Goal: Task Accomplishment & Management: Use online tool/utility

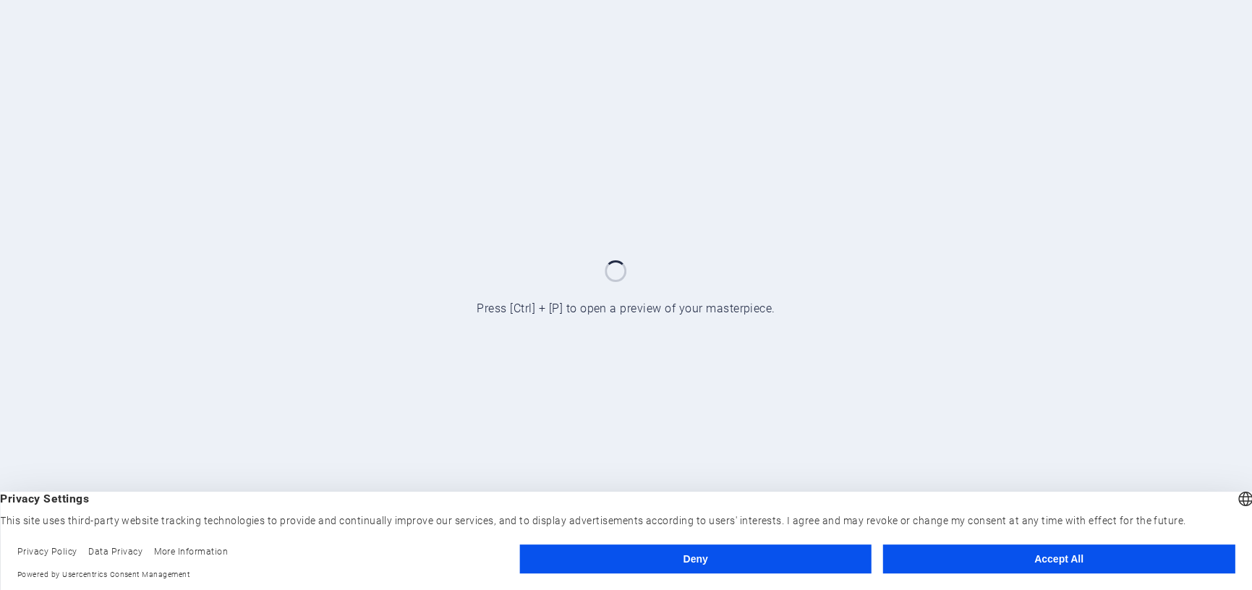
click at [803, 565] on button "Deny" at bounding box center [694, 558] width 351 height 29
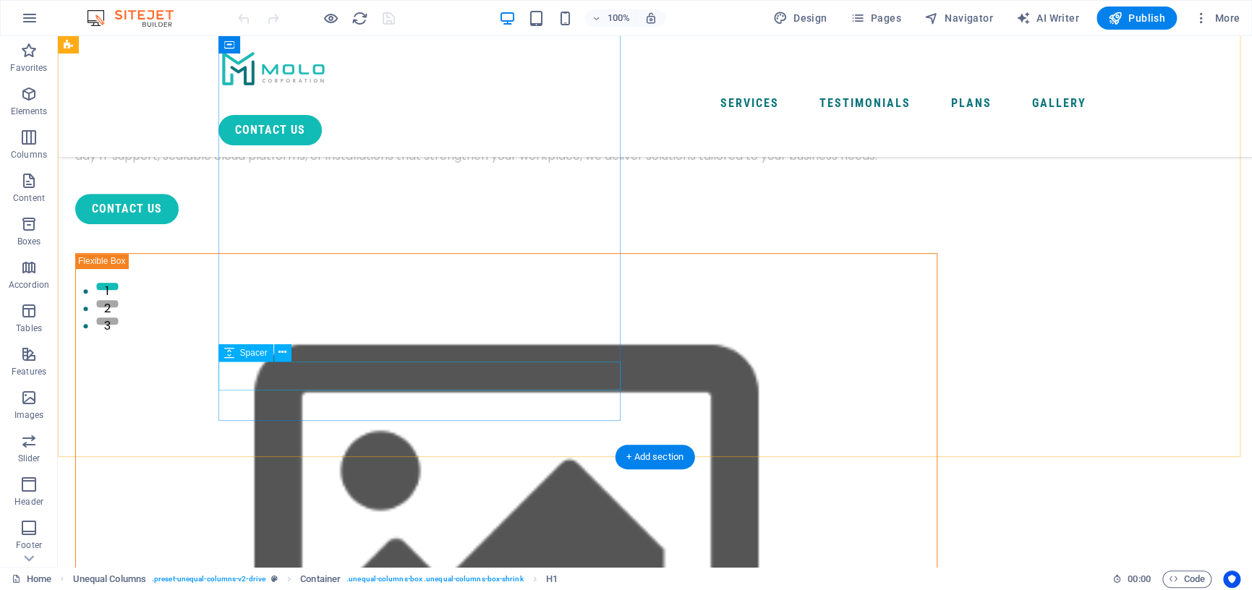
scroll to position [289, 0]
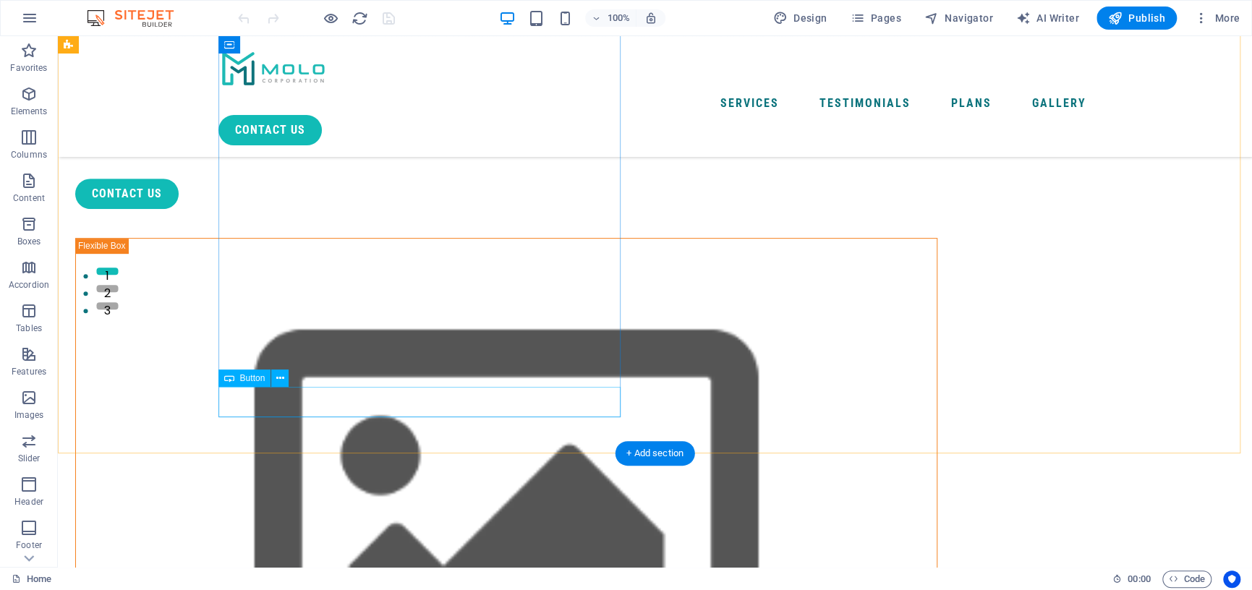
click at [277, 209] on div "contact us" at bounding box center [506, 194] width 862 height 30
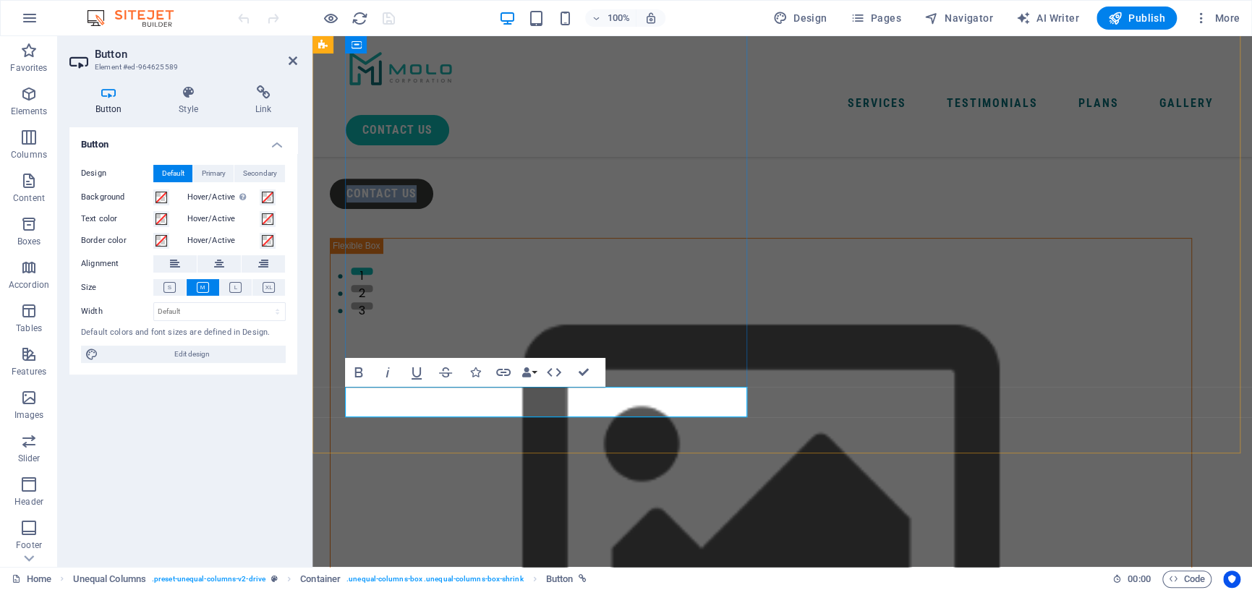
click at [428, 209] on link "contact us" at bounding box center [381, 194] width 103 height 30
click at [423, 209] on link "contact us" at bounding box center [381, 194] width 103 height 30
click at [428, 209] on link "contact us" at bounding box center [381, 194] width 103 height 30
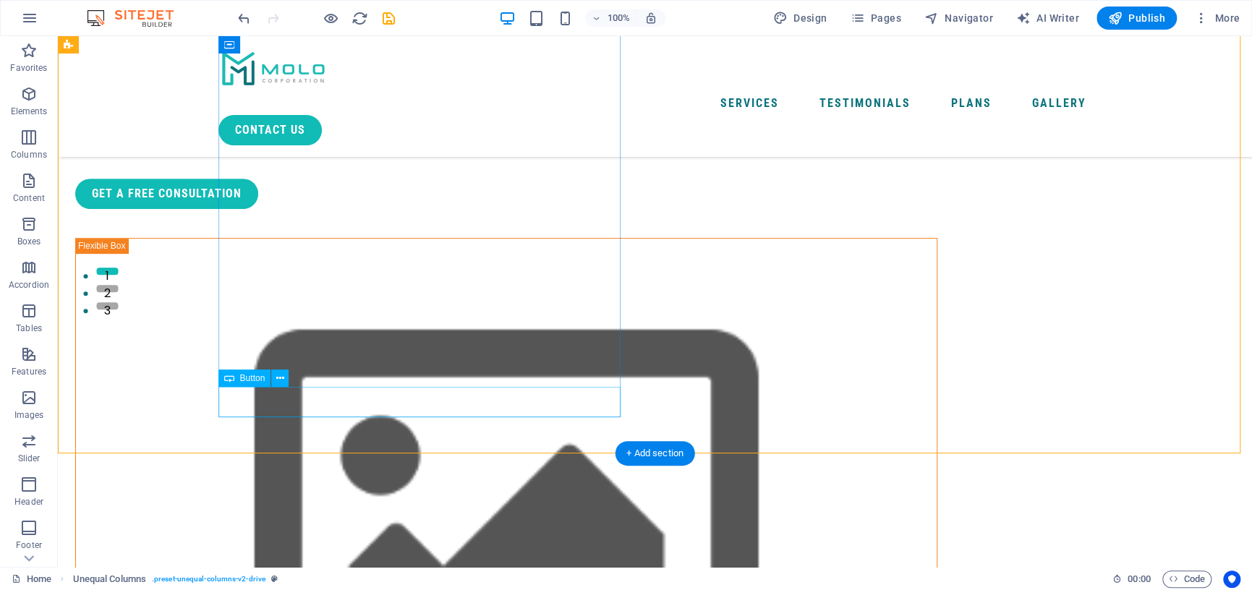
click at [322, 209] on div "Get a Free Consultation" at bounding box center [506, 194] width 862 height 30
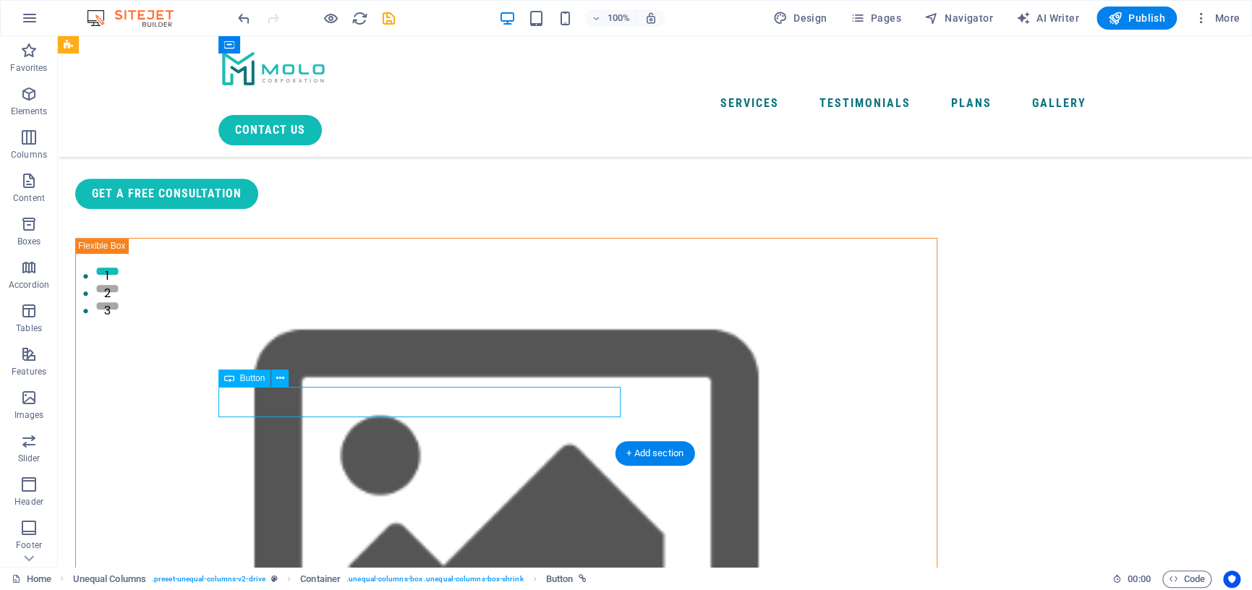
click at [325, 209] on div "Get a Free Consultation" at bounding box center [506, 194] width 862 height 30
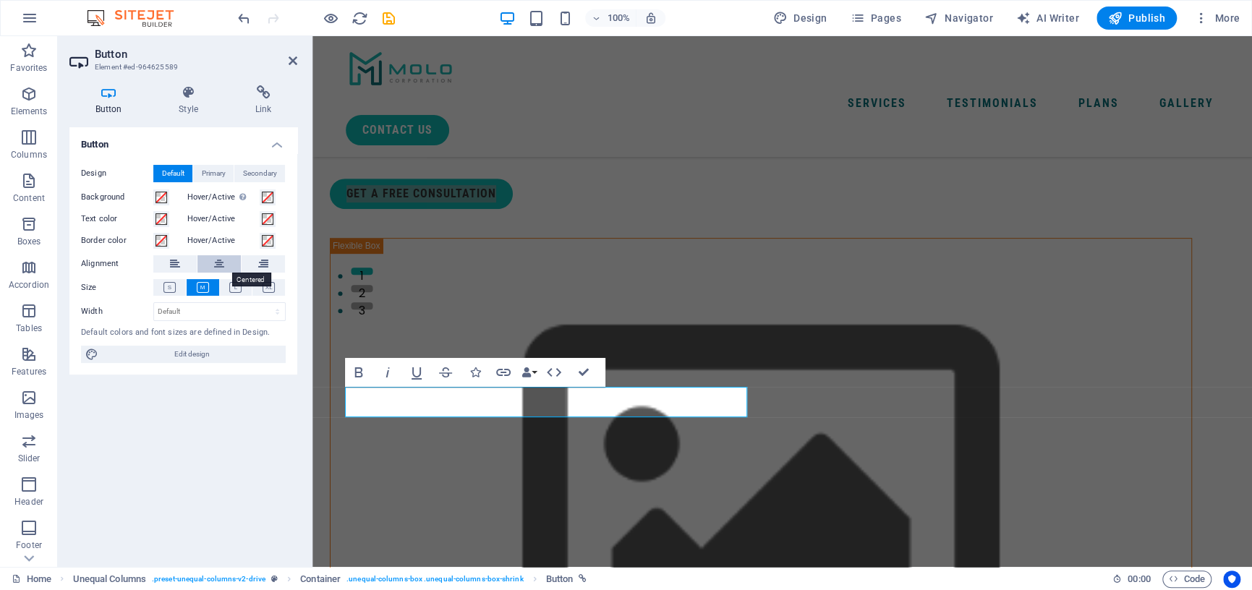
click at [222, 262] on icon at bounding box center [219, 263] width 10 height 17
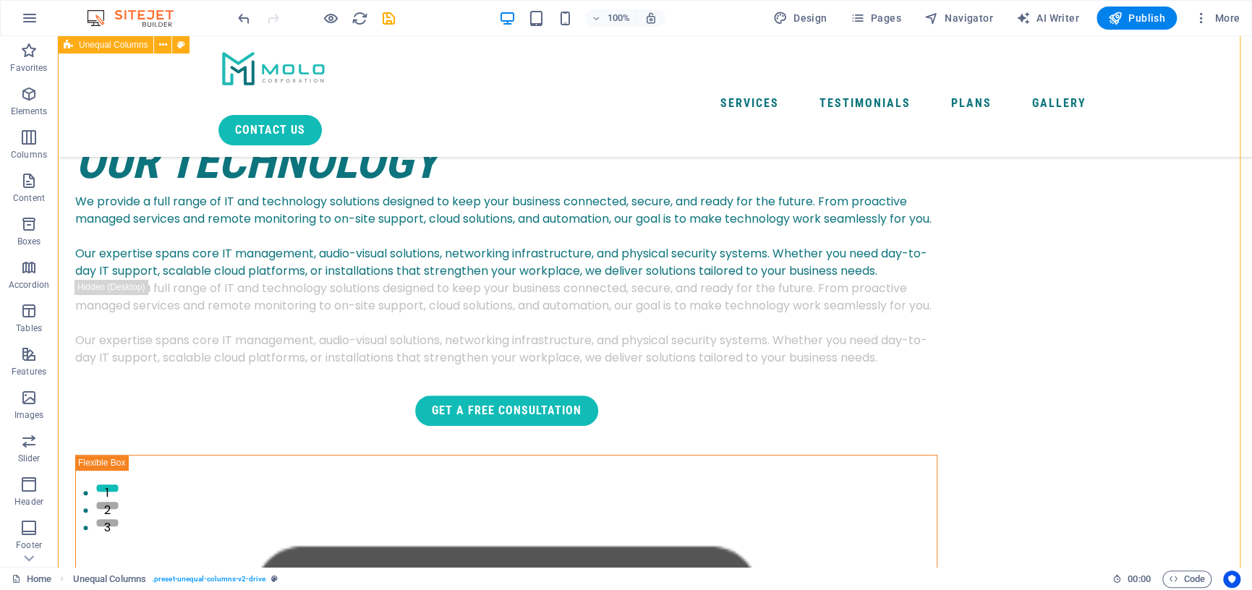
scroll to position [0, 0]
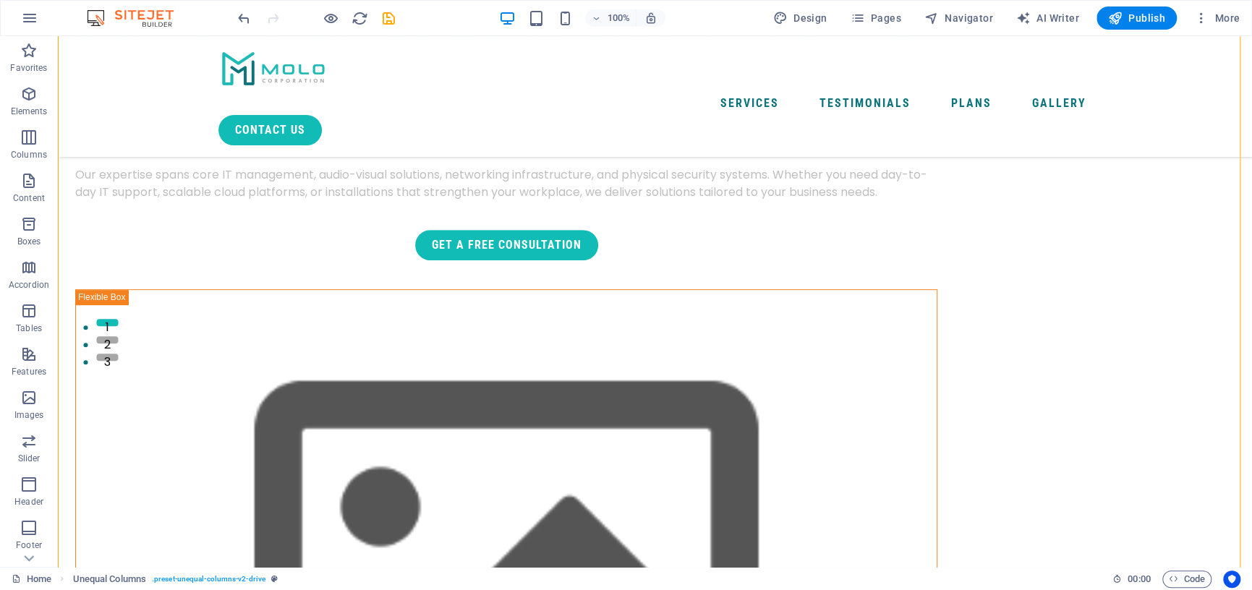
scroll to position [289, 0]
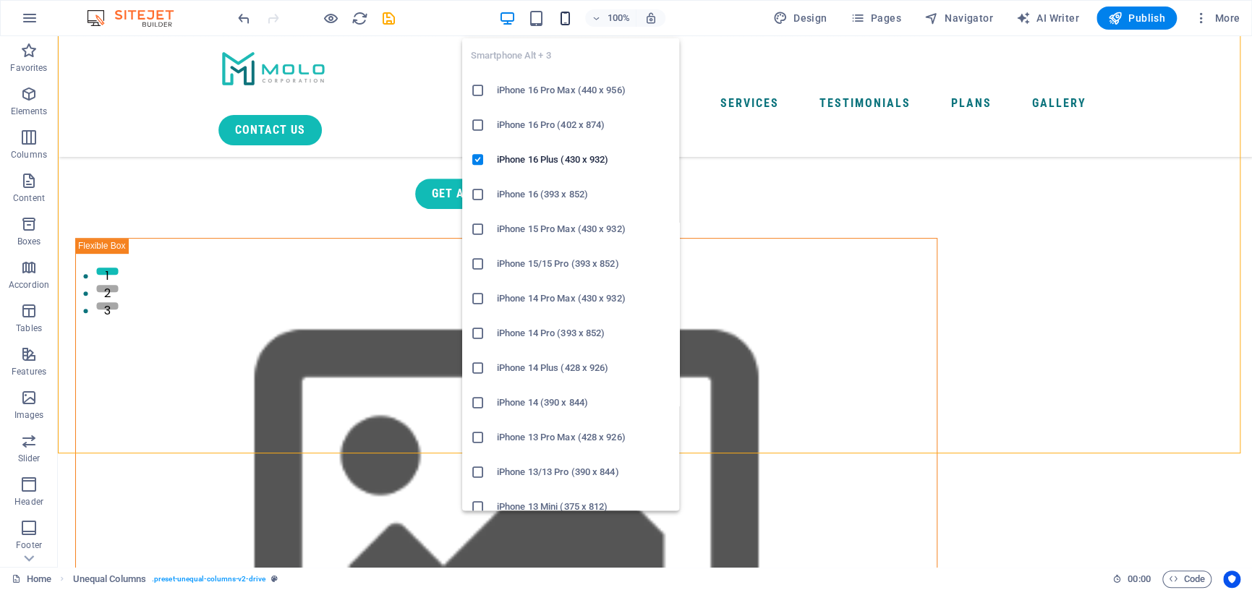
click at [563, 22] on icon "button" at bounding box center [565, 18] width 17 height 17
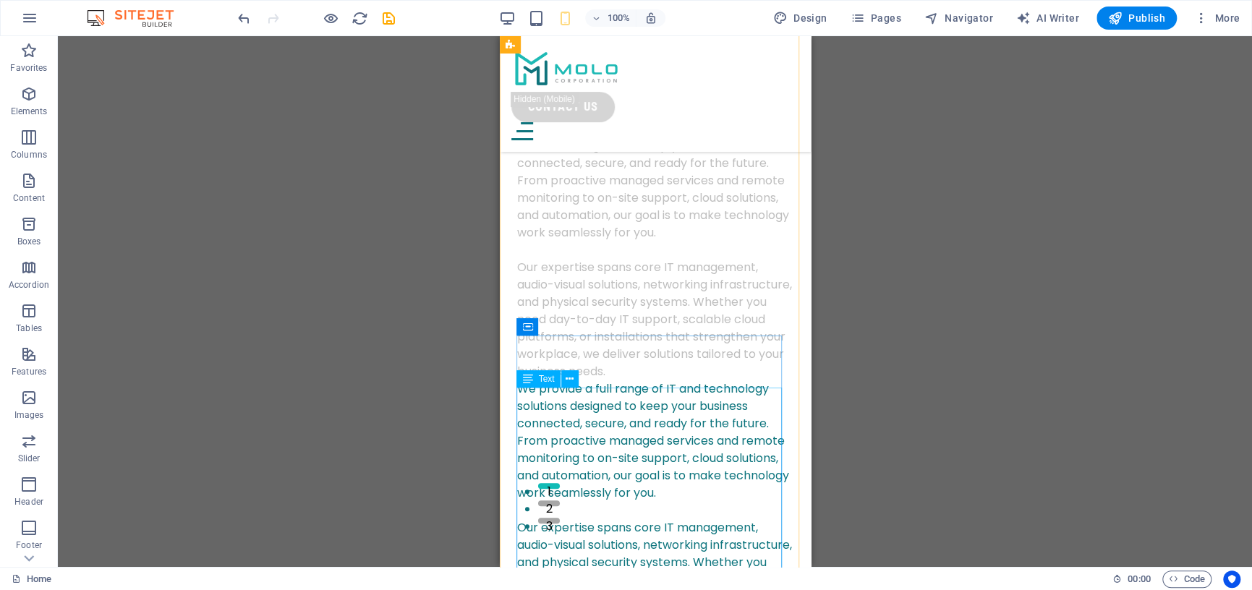
scroll to position [0, 0]
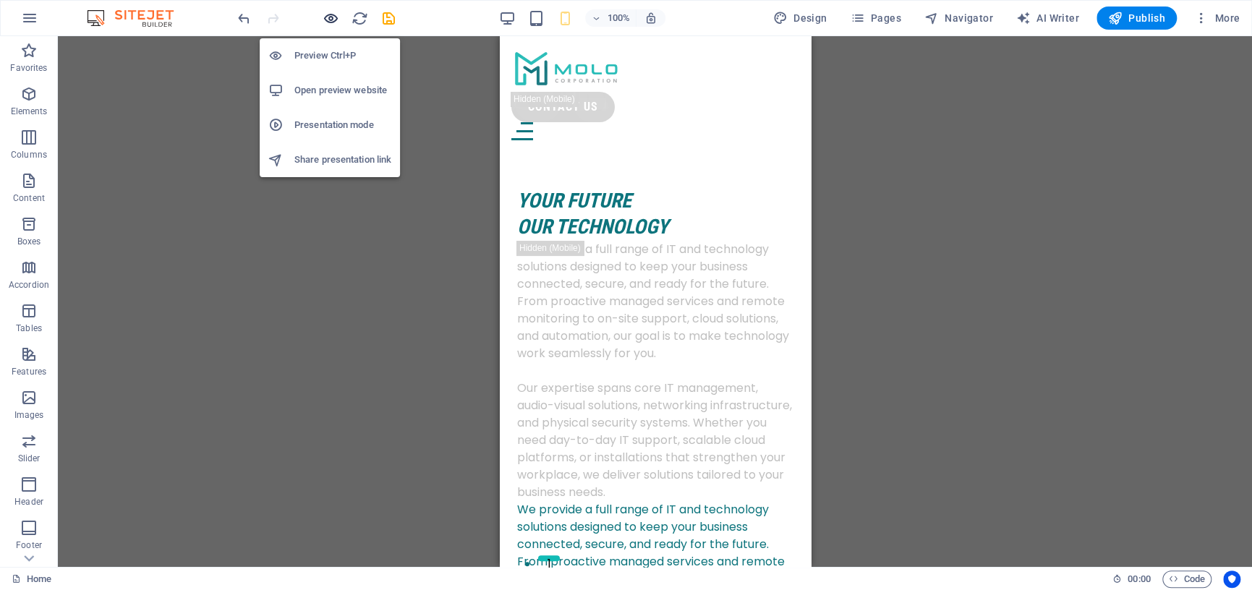
click at [330, 20] on icon "button" at bounding box center [330, 18] width 17 height 17
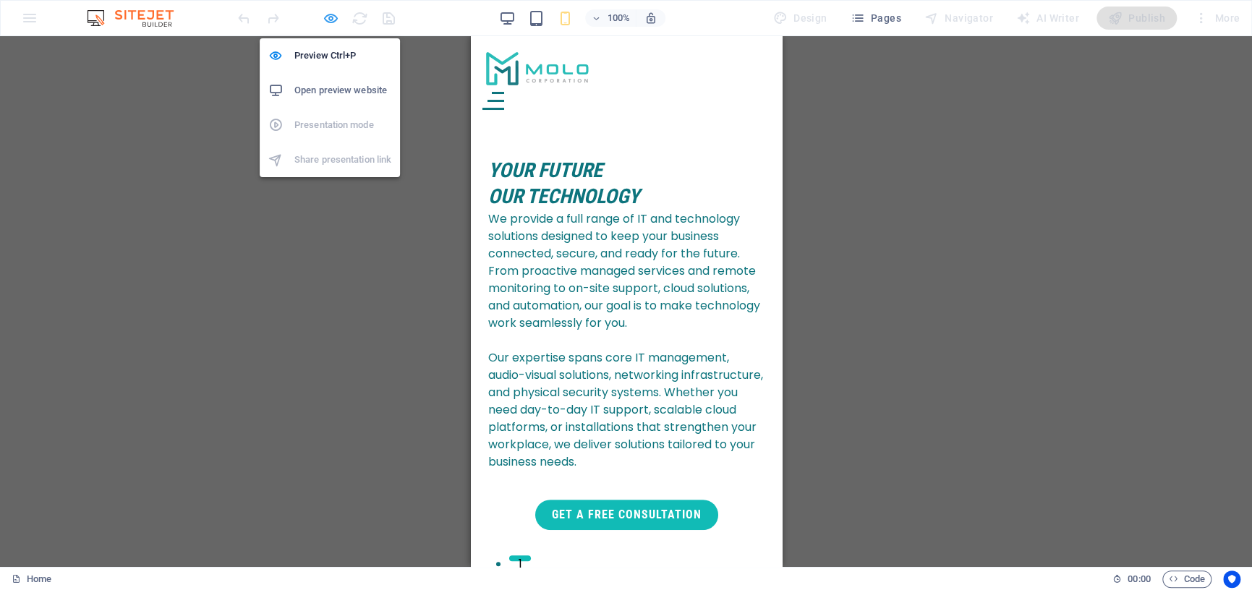
click at [328, 16] on icon "button" at bounding box center [330, 18] width 17 height 17
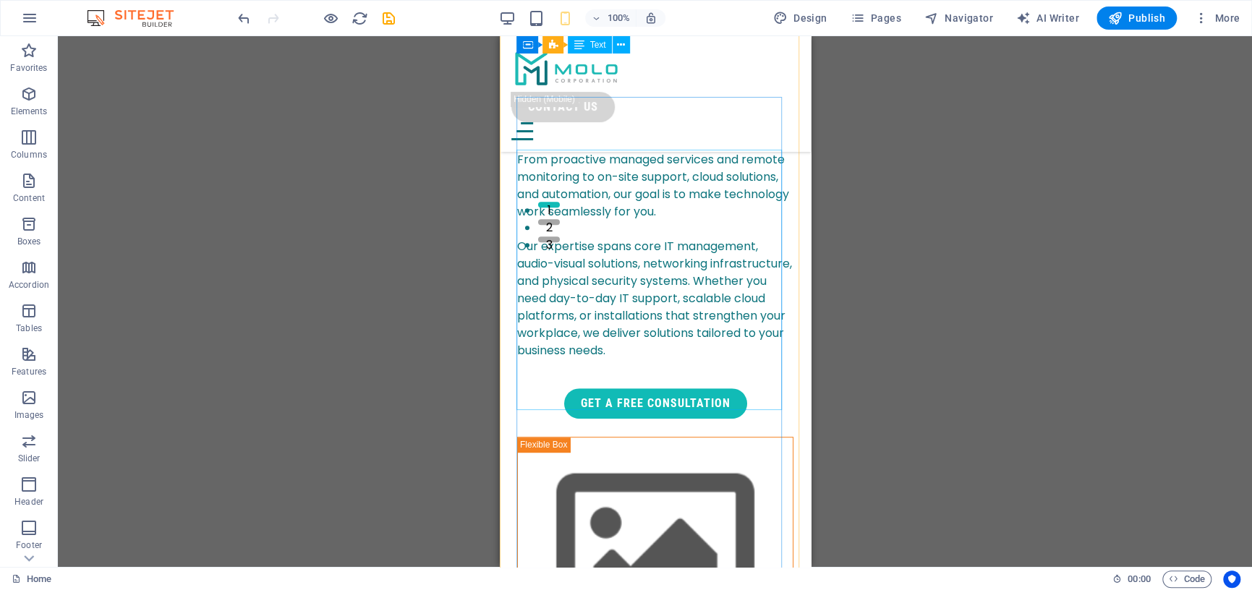
scroll to position [289, 0]
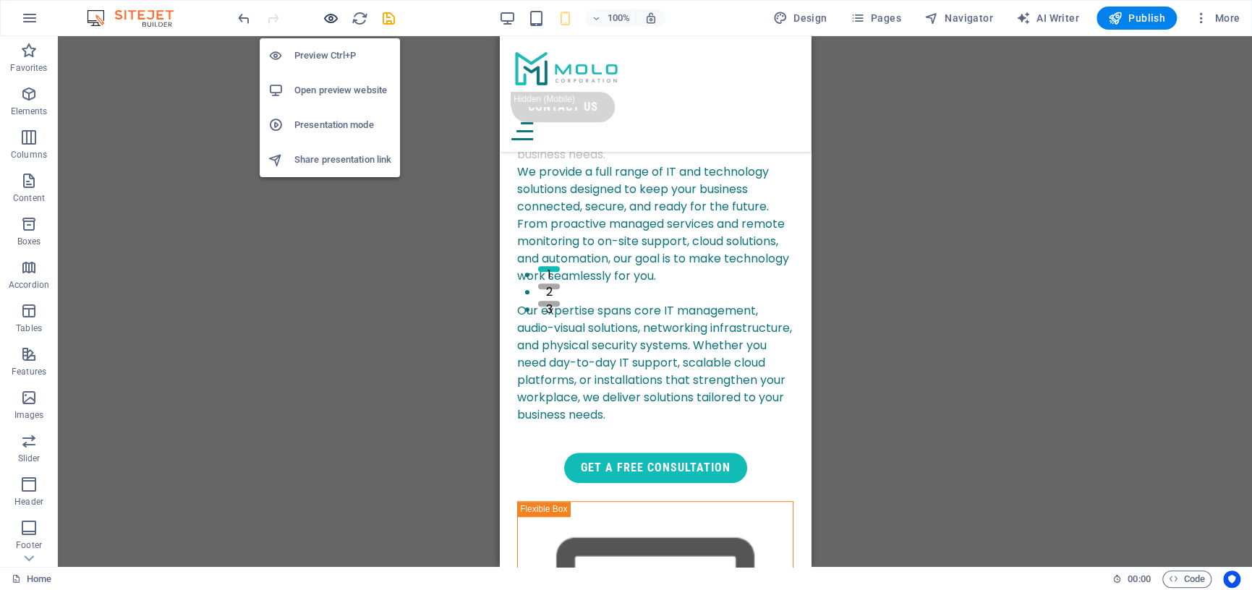
click at [335, 17] on icon "button" at bounding box center [330, 18] width 17 height 17
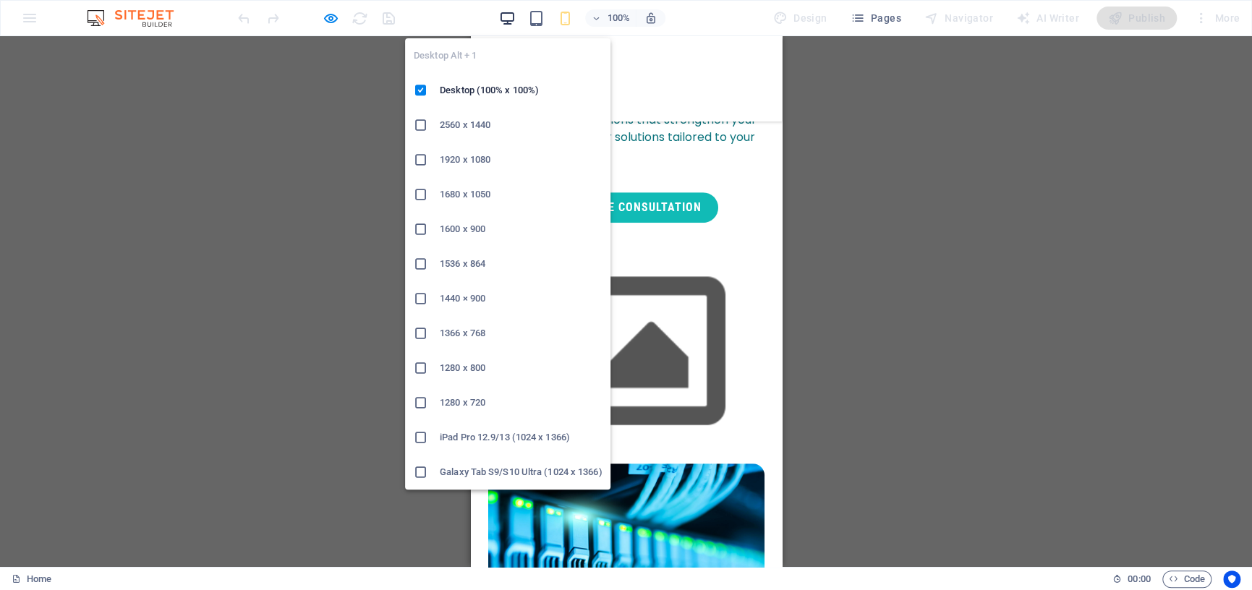
click at [507, 20] on icon "button" at bounding box center [507, 18] width 17 height 17
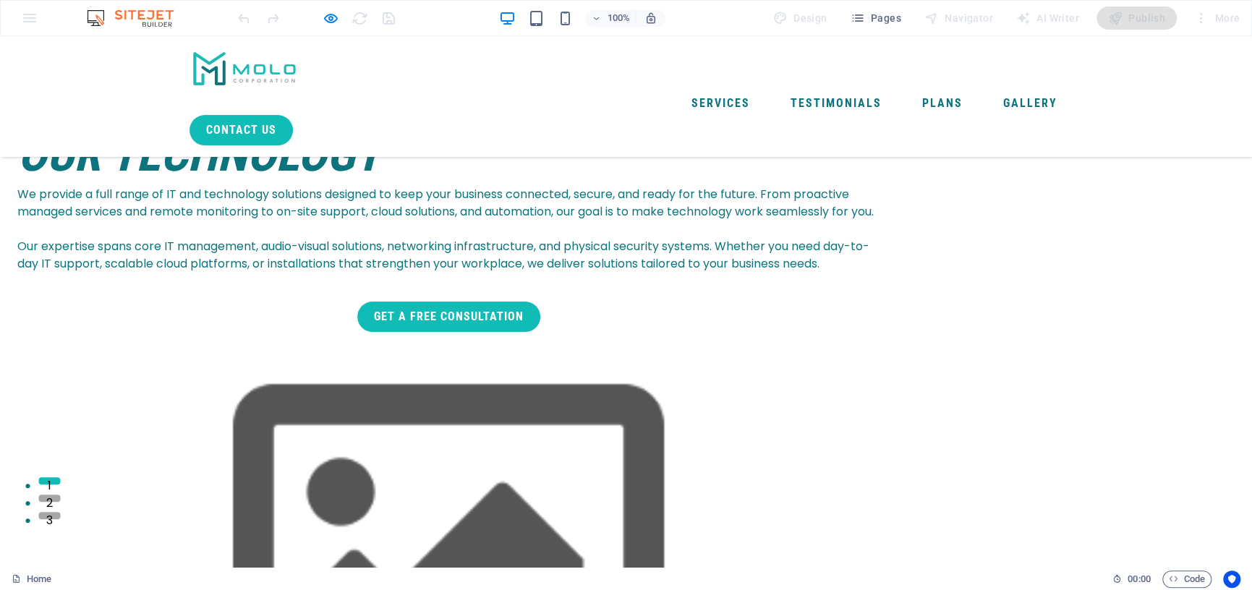
scroll to position [0, 0]
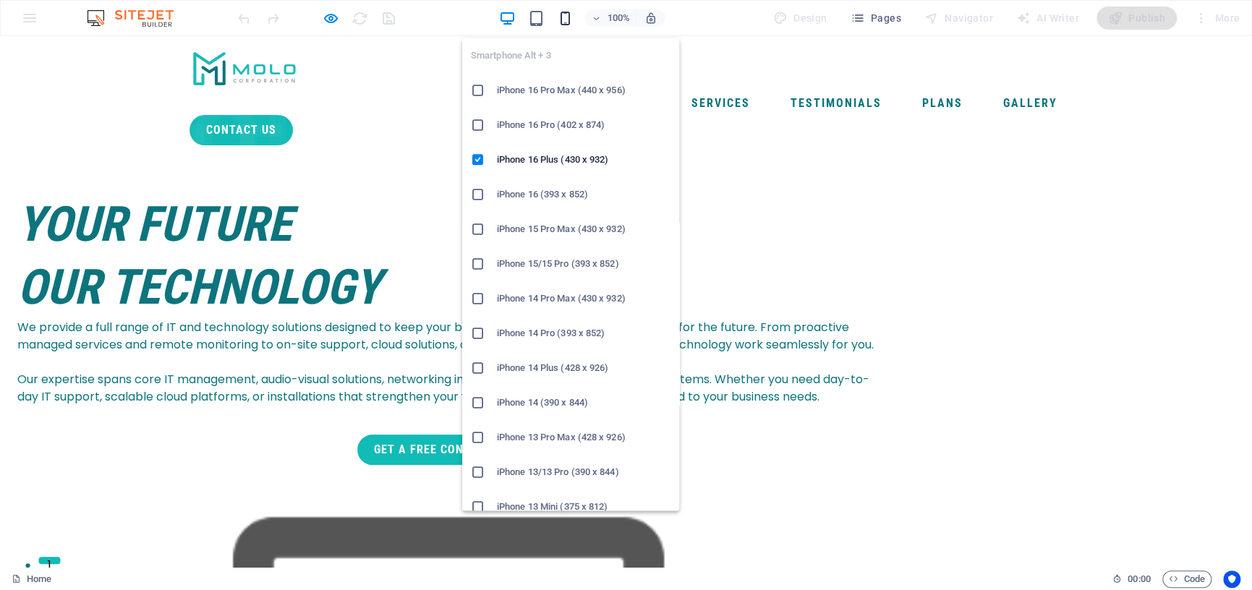
click at [563, 19] on icon "button" at bounding box center [565, 18] width 17 height 17
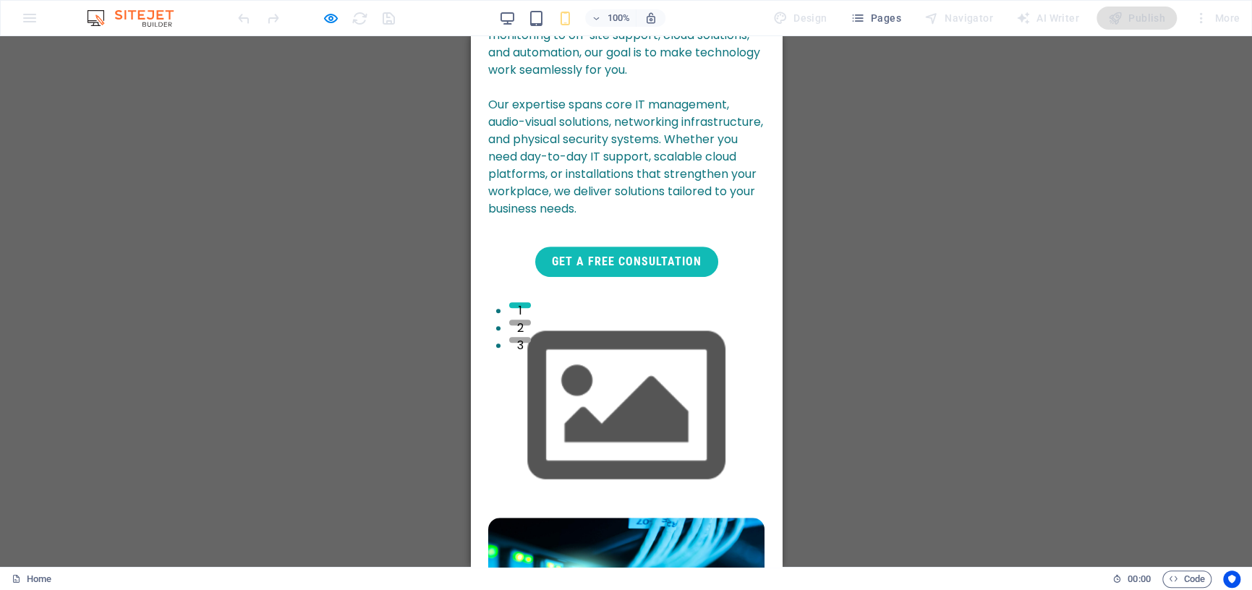
scroll to position [506, 0]
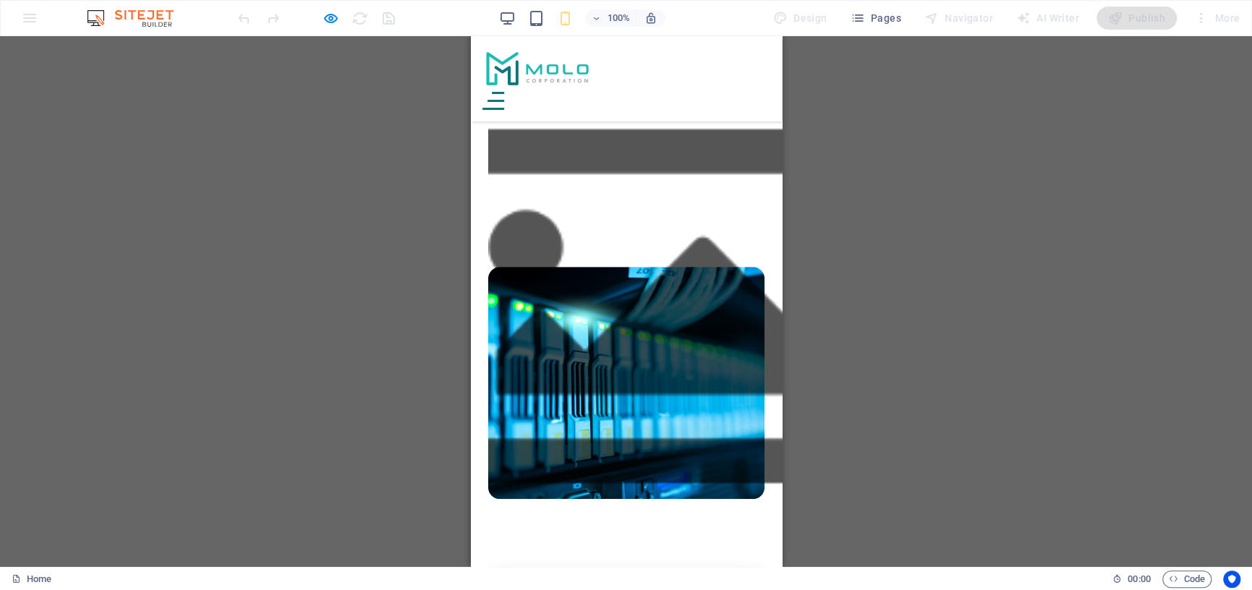
click at [607, 26] on link "Get a Free Consultation" at bounding box center [625, 11] width 183 height 30
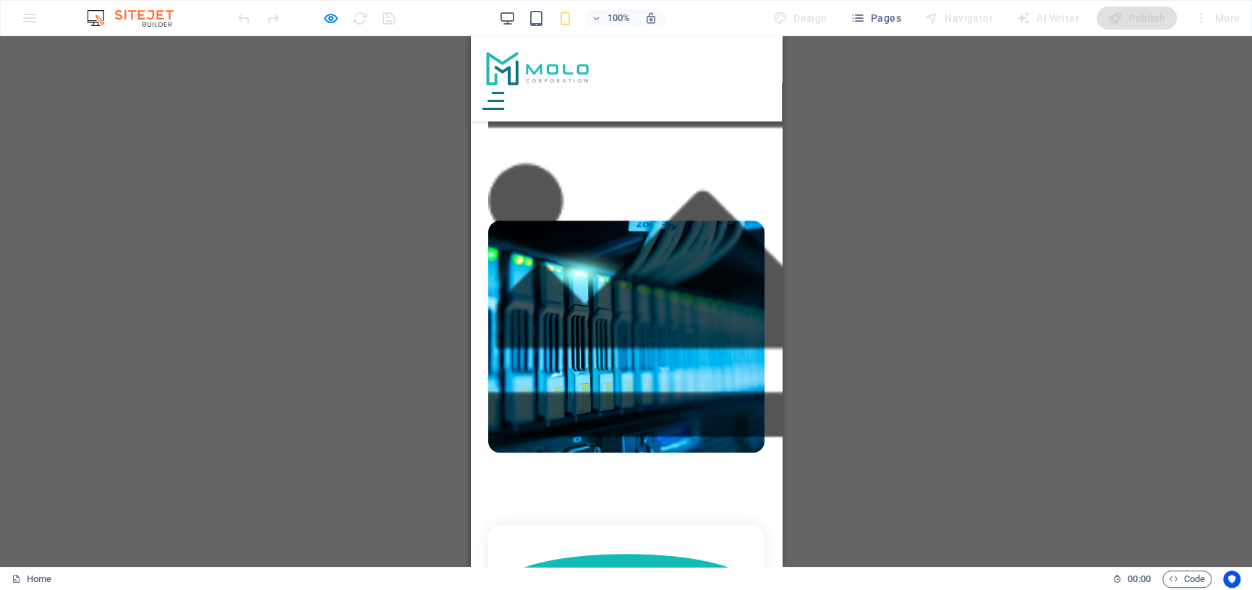
scroll to position [486, 0]
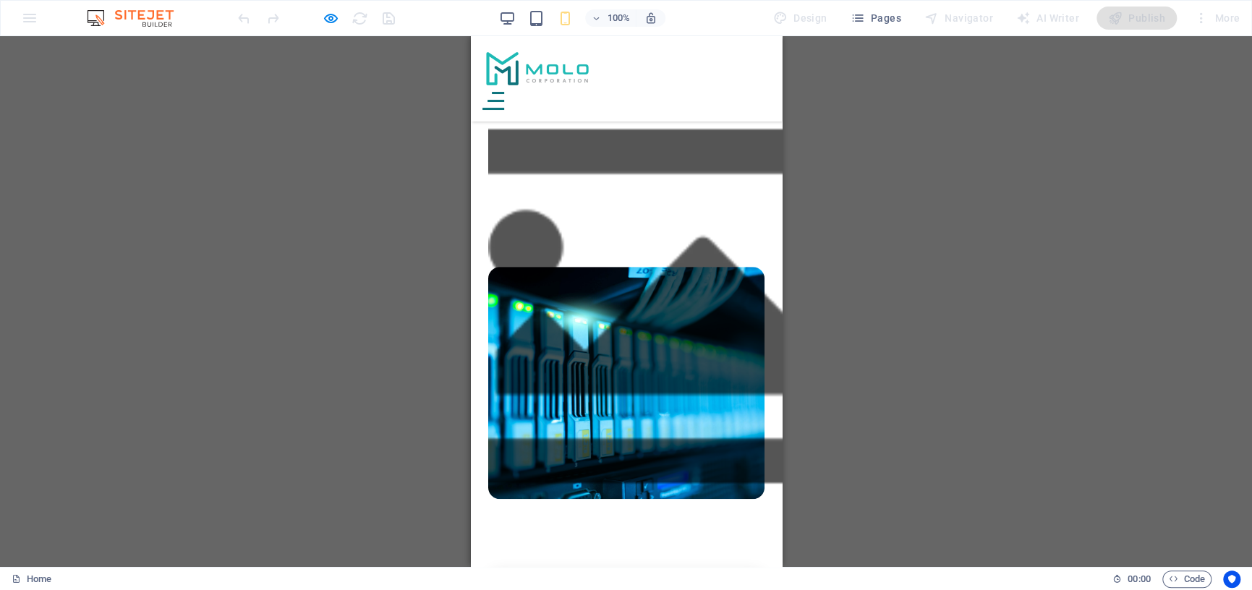
click at [608, 26] on link "Get a Free Consultation" at bounding box center [625, 11] width 183 height 30
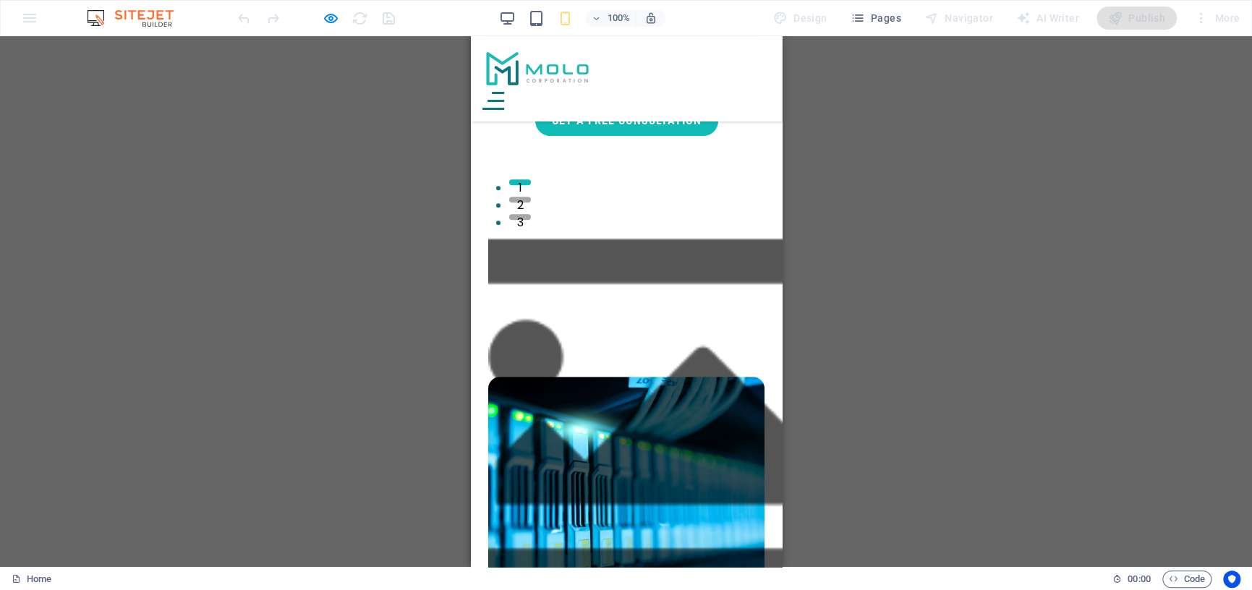
scroll to position [341, 0]
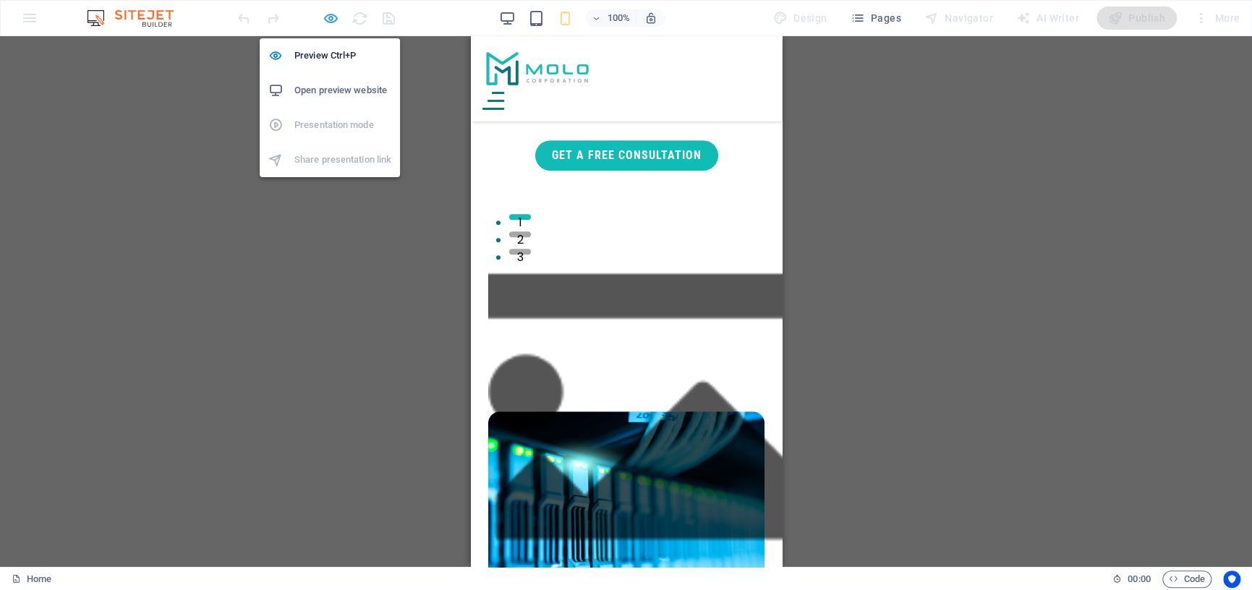
click at [333, 22] on icon "button" at bounding box center [330, 18] width 17 height 17
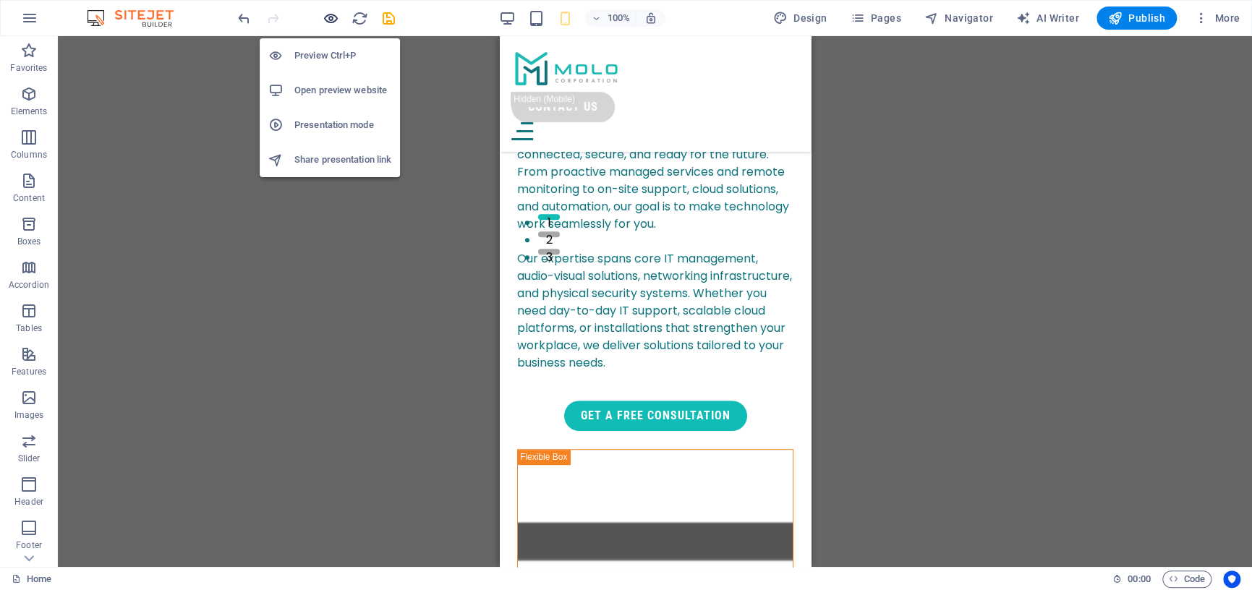
click at [331, 17] on icon "button" at bounding box center [330, 18] width 17 height 17
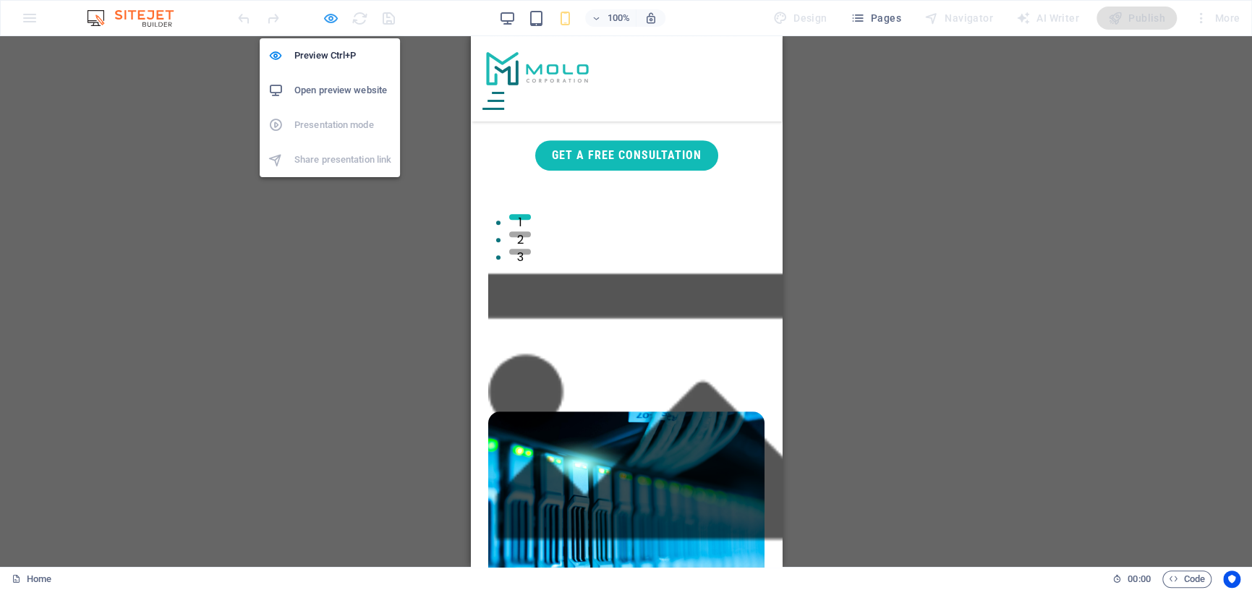
click at [330, 17] on icon "button" at bounding box center [330, 18] width 17 height 17
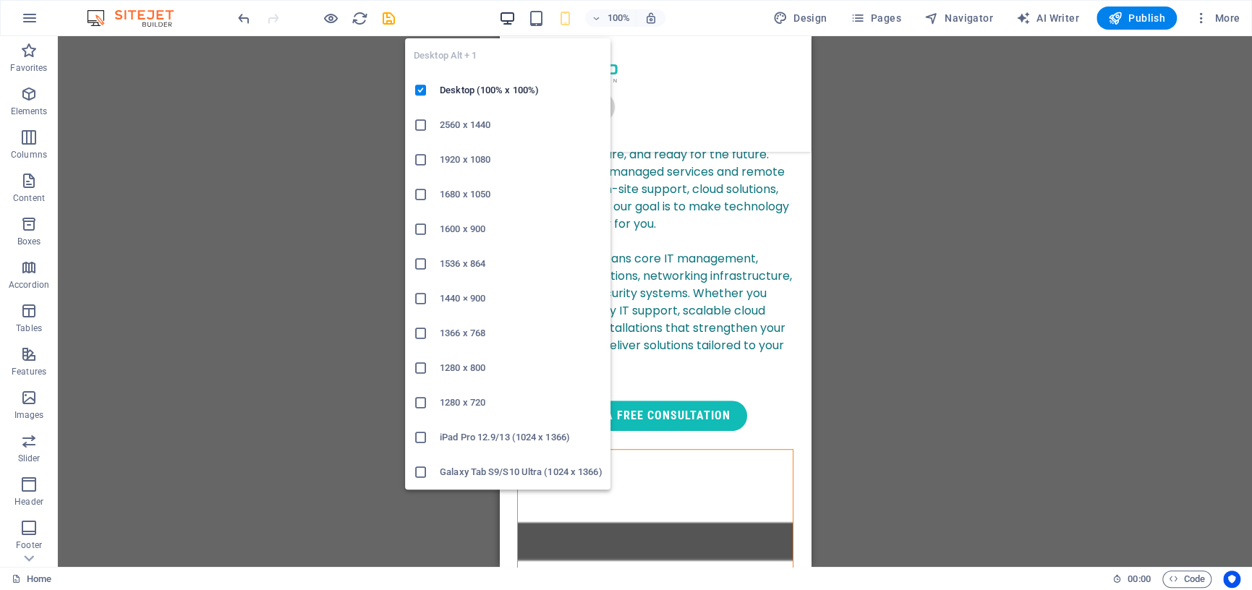
click at [513, 23] on icon "button" at bounding box center [507, 18] width 17 height 17
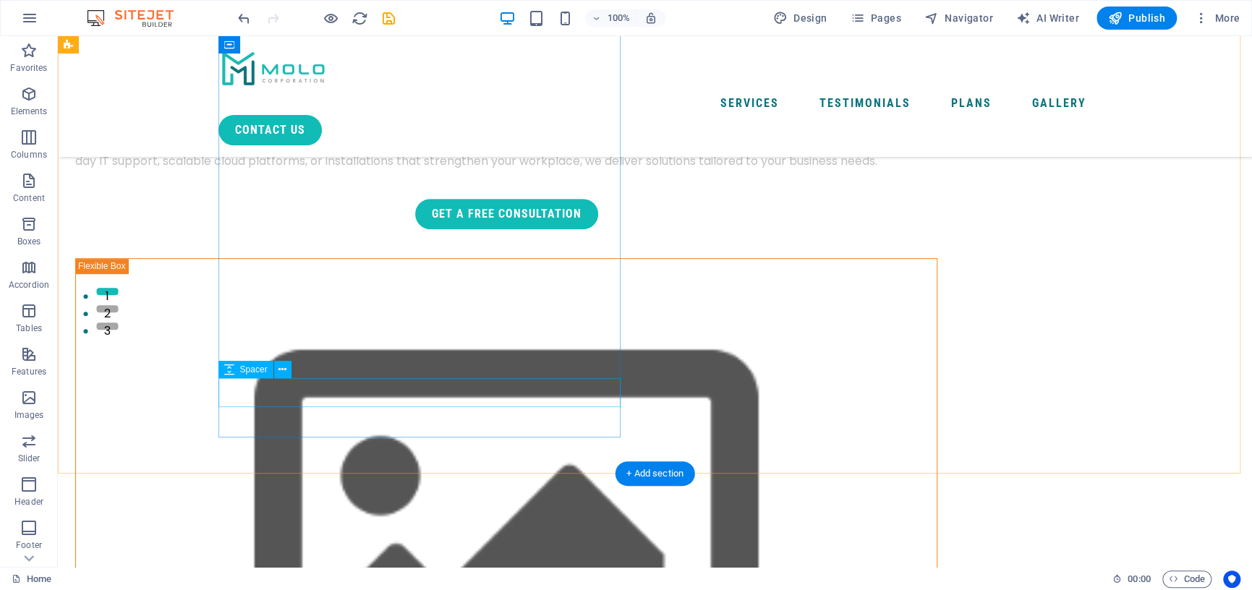
scroll to position [197, 0]
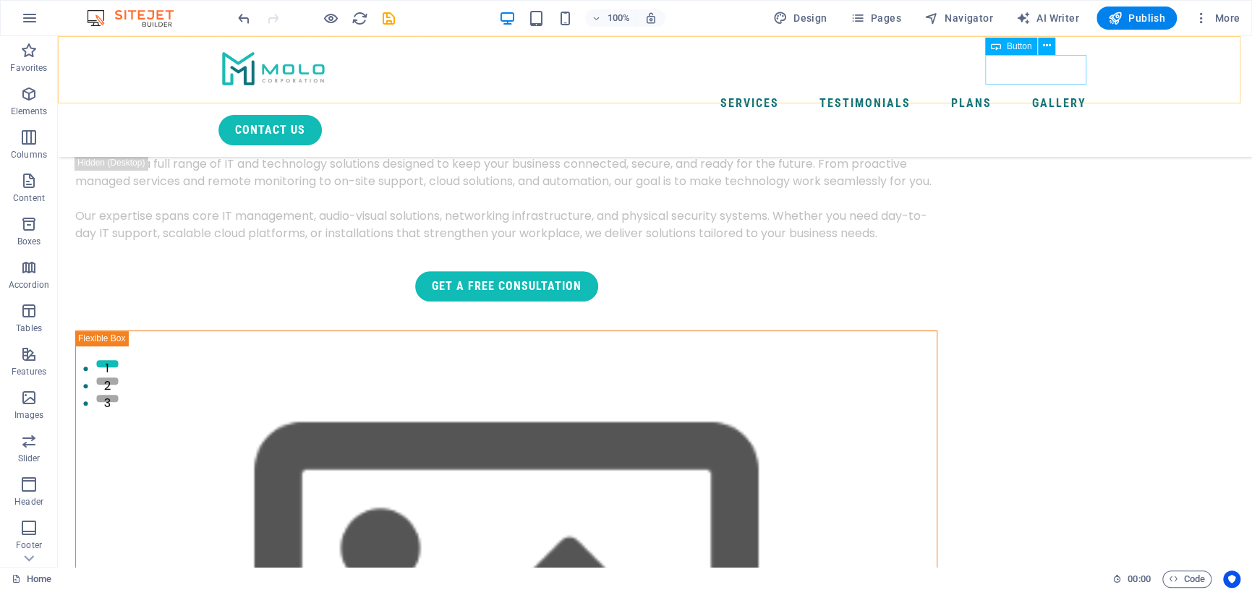
click at [1036, 115] on div "contact us" at bounding box center [654, 130] width 873 height 30
click at [1038, 115] on div "contact us" at bounding box center [654, 130] width 873 height 30
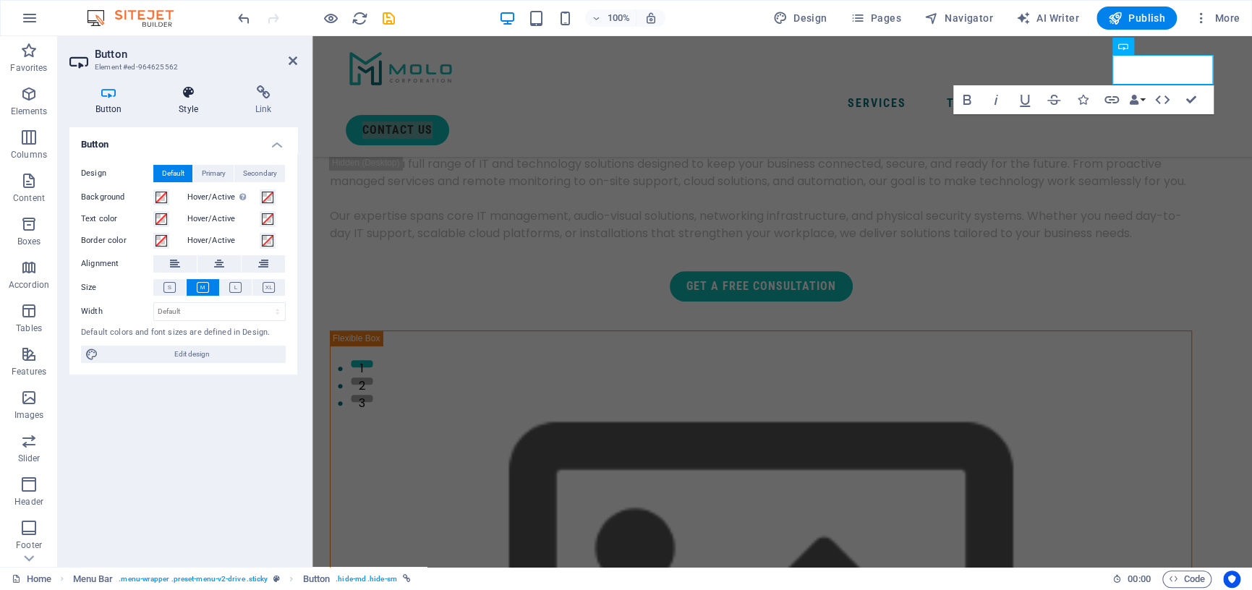
click at [187, 98] on icon at bounding box center [188, 92] width 71 height 14
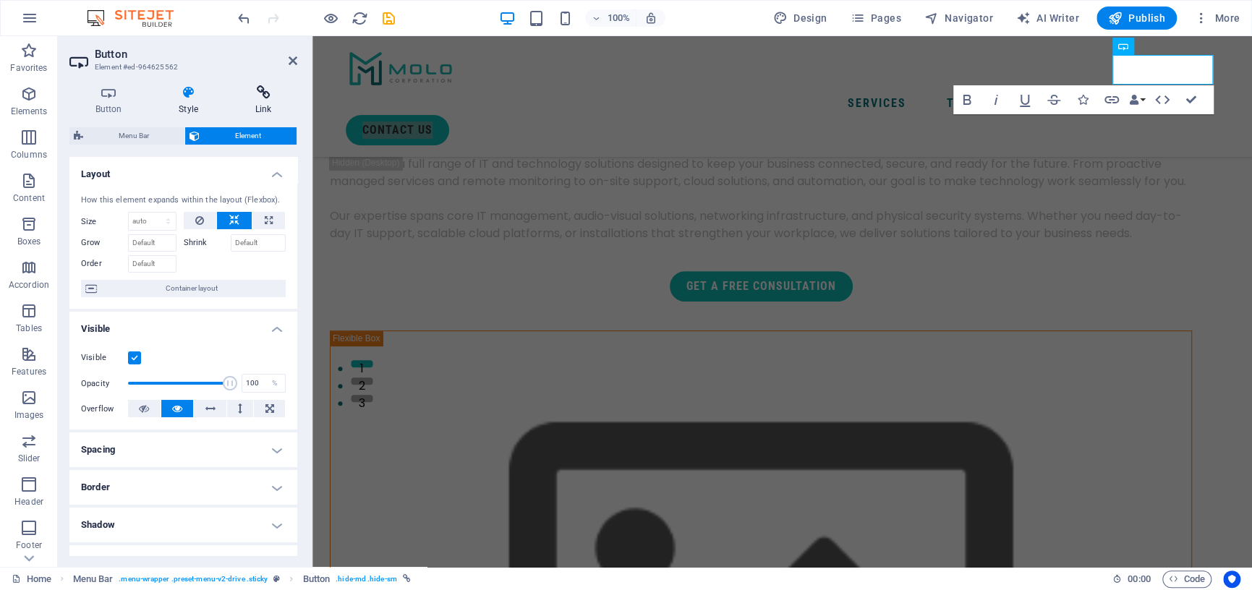
click at [262, 95] on icon at bounding box center [263, 92] width 68 height 14
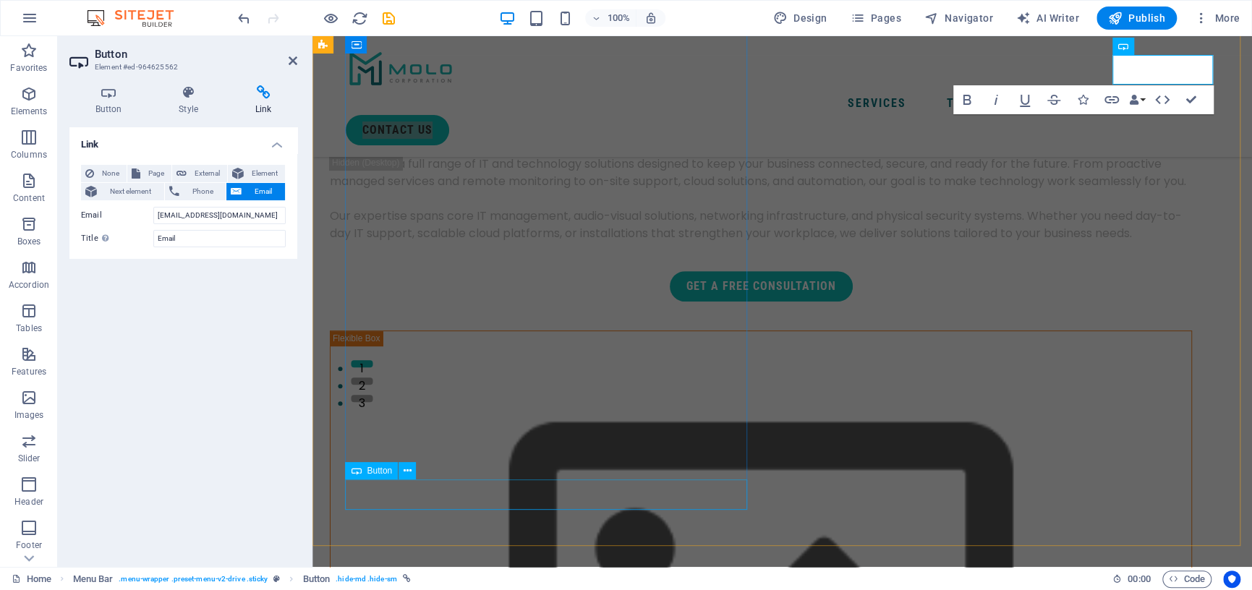
click at [540, 302] on div "Get a Free Consultation" at bounding box center [761, 286] width 862 height 30
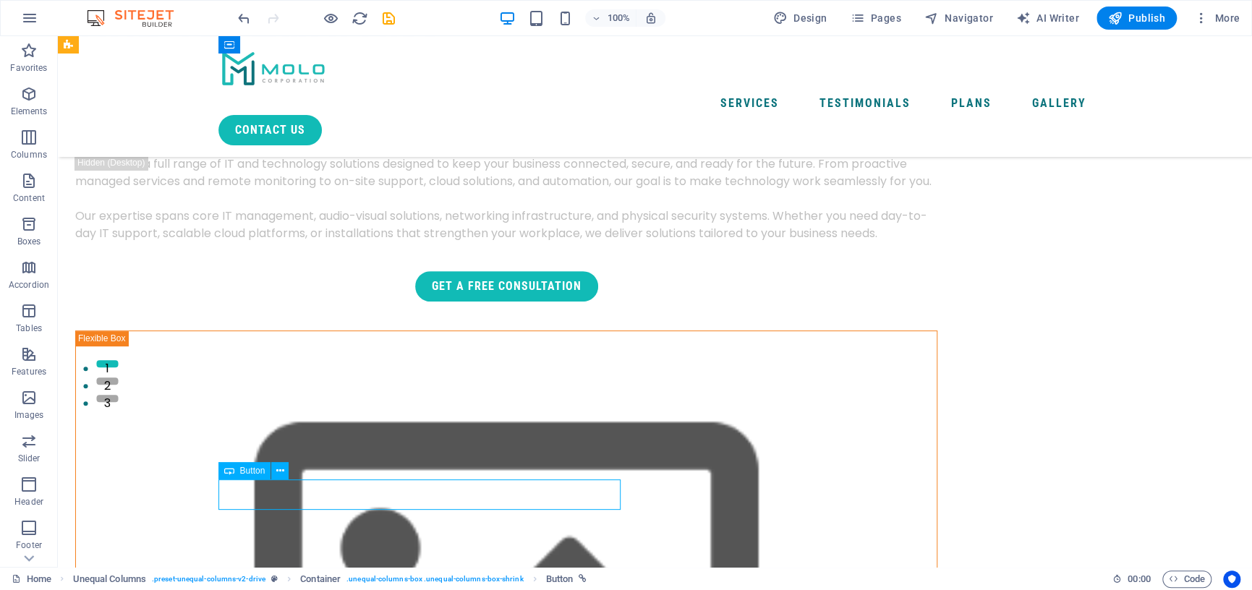
click at [490, 302] on div "Get a Free Consultation" at bounding box center [506, 286] width 862 height 30
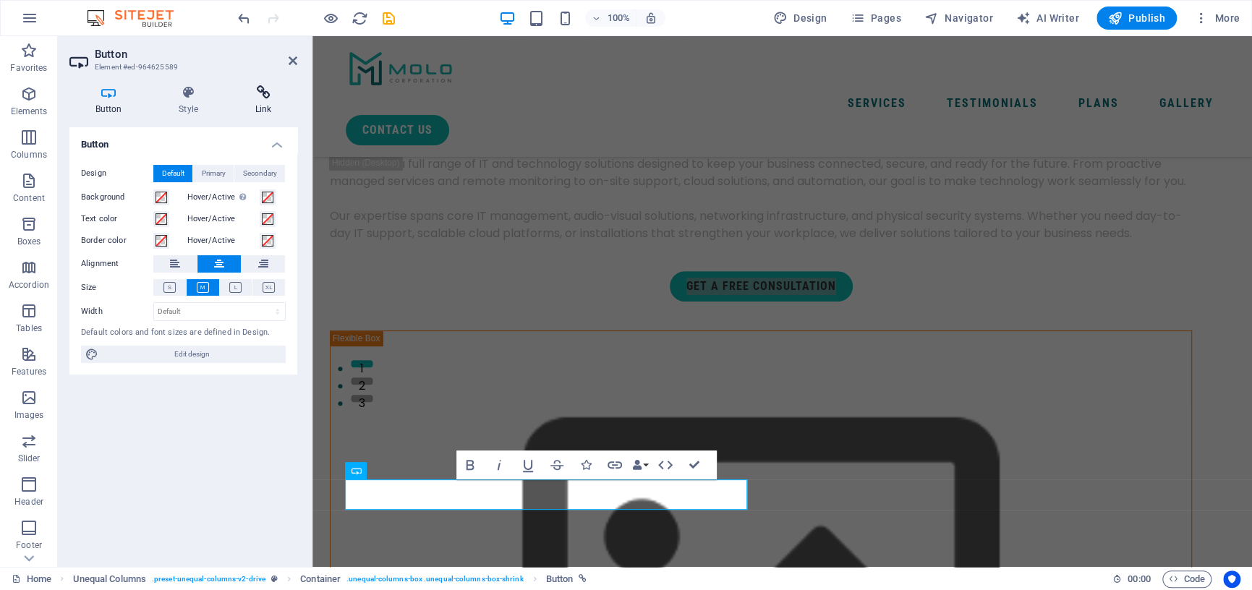
click at [263, 103] on h4 "Link" at bounding box center [263, 100] width 68 height 30
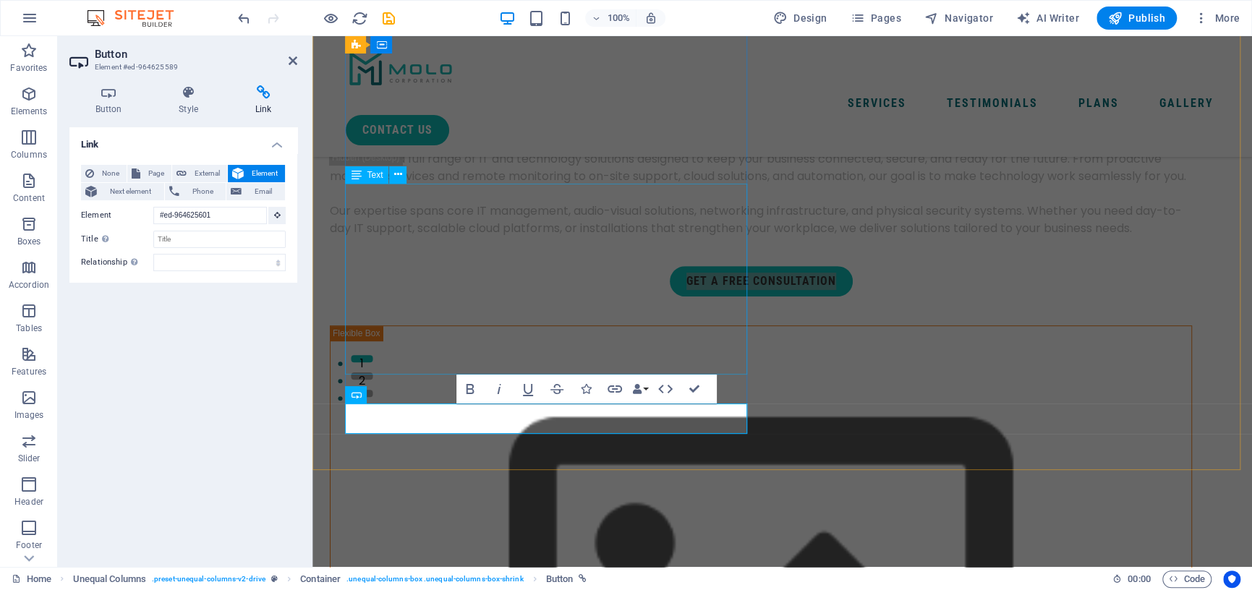
scroll to position [274, 0]
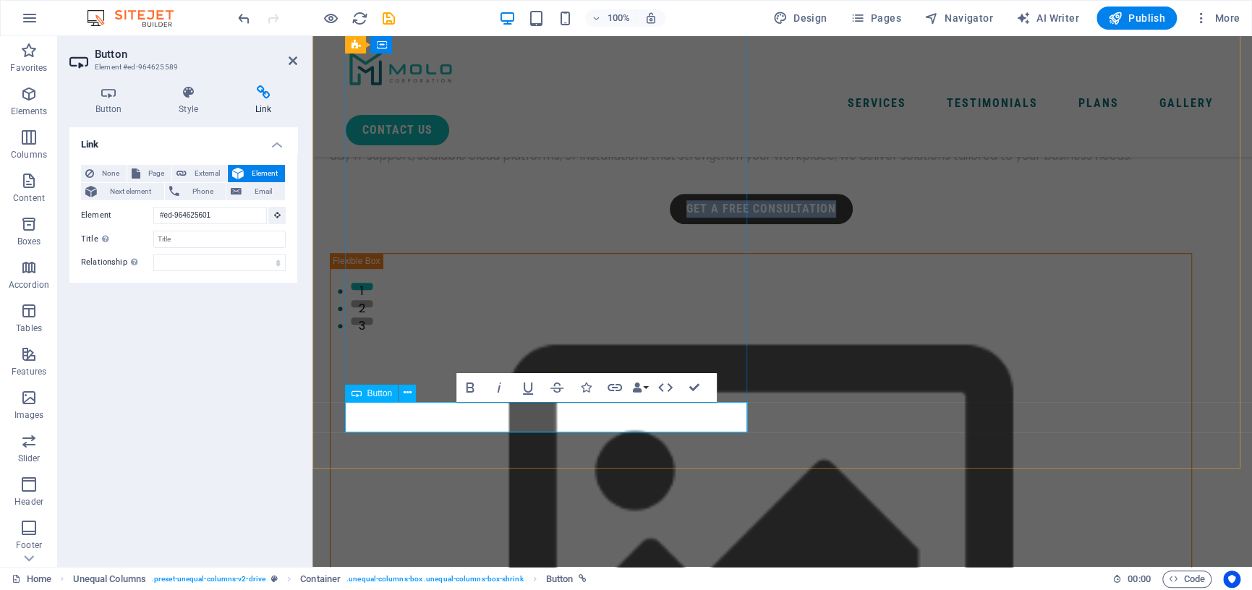
click at [670, 224] on link "Get a Free Consultation" at bounding box center [761, 209] width 183 height 30
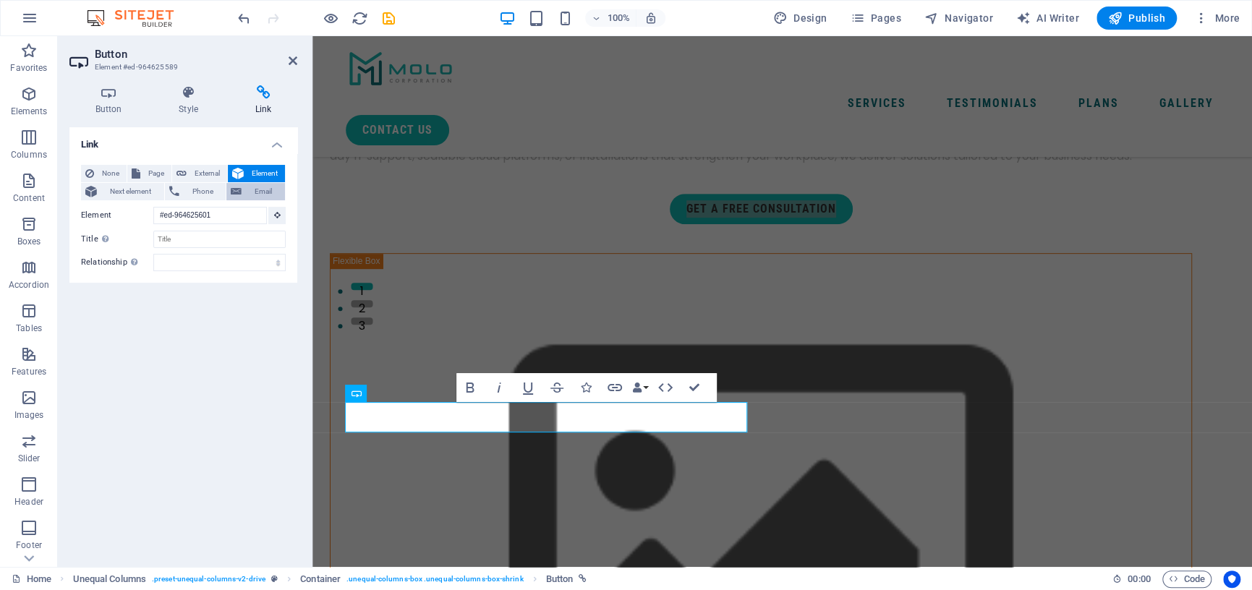
click at [255, 192] on span "Email" at bounding box center [263, 191] width 35 height 17
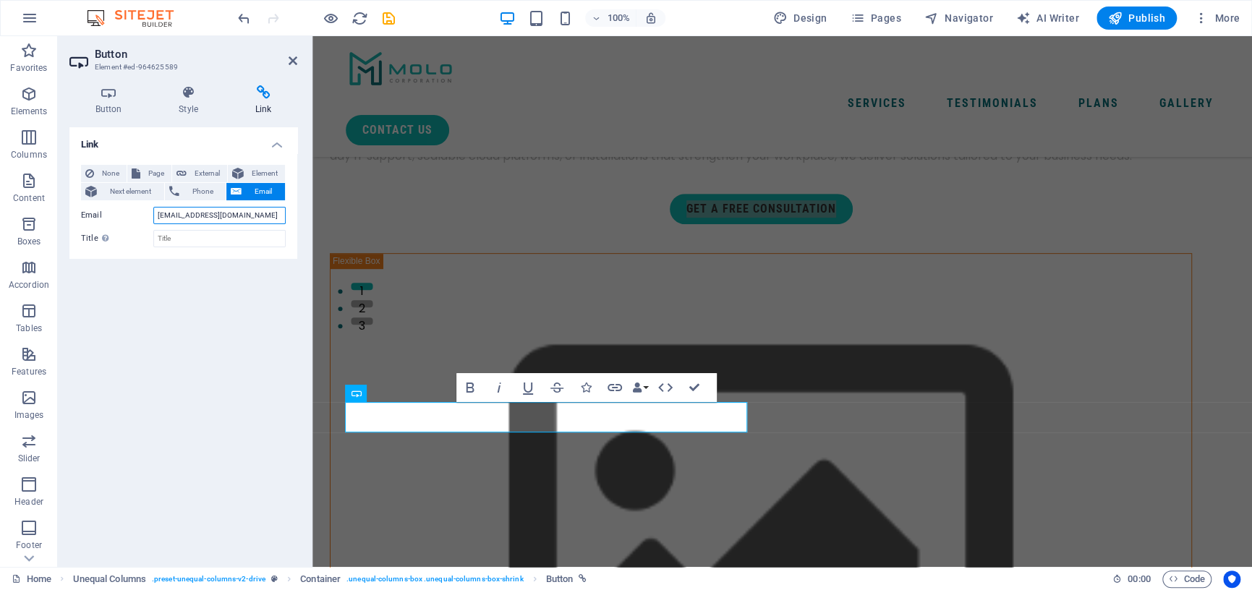
type input "info@molobiz.co.za"
click at [216, 365] on div "Link None Page External Element Next element Phone Email Page Home Legal Notice…" at bounding box center [183, 341] width 228 height 428
click at [1129, 115] on div "contact us" at bounding box center [782, 130] width 873 height 30
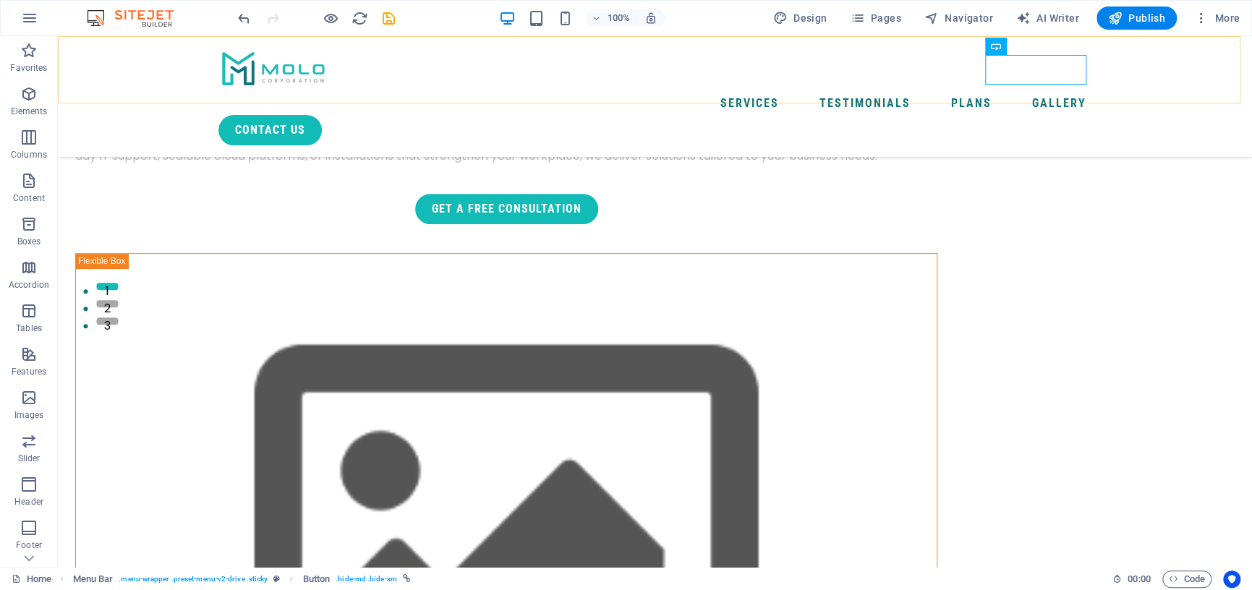
click at [1125, 71] on div "Services Testimonials Plans Gallery contact us Menu" at bounding box center [655, 96] width 1194 height 121
click at [997, 115] on div "contact us" at bounding box center [654, 130] width 873 height 30
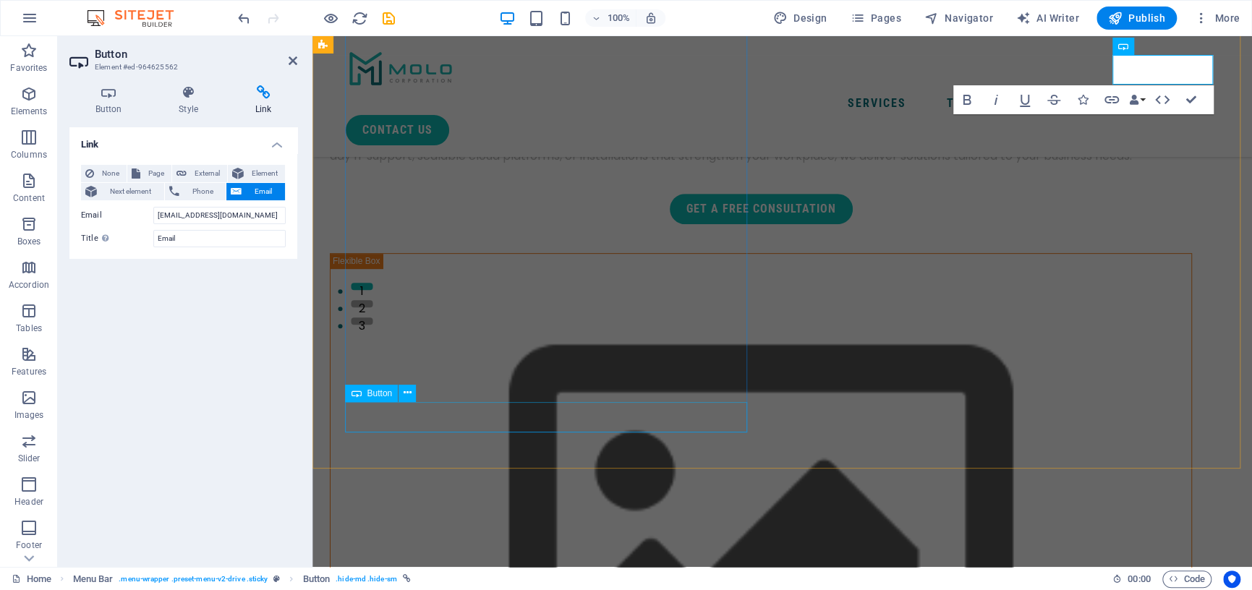
click at [591, 224] on div "Get a Free Consultation" at bounding box center [761, 209] width 862 height 30
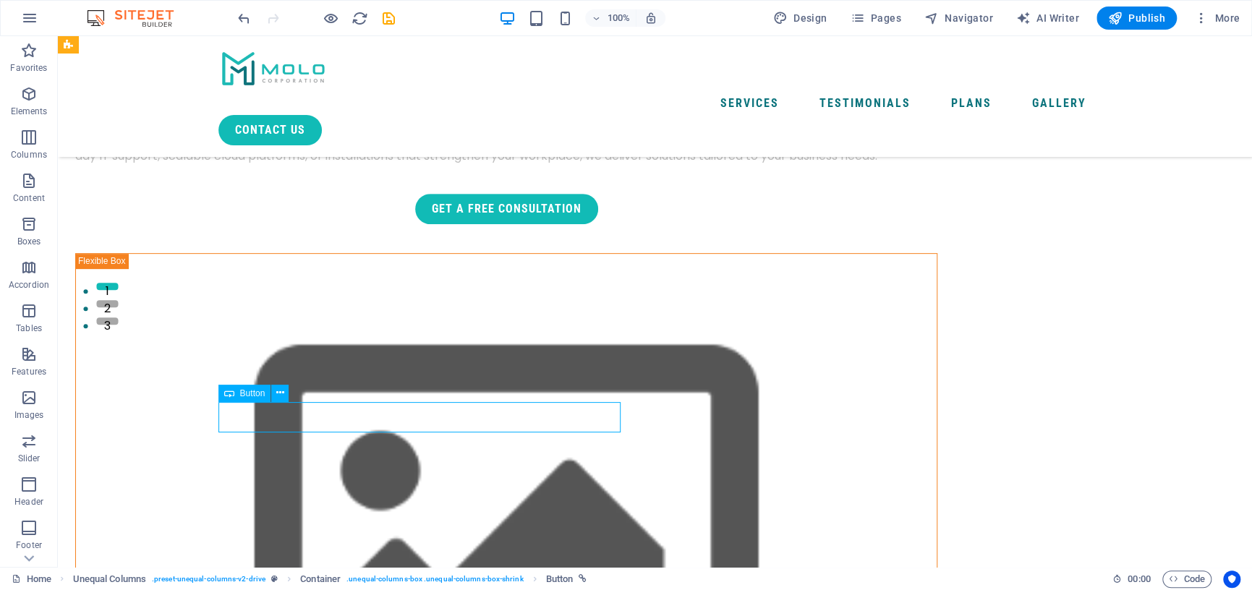
click at [591, 224] on div "Get a Free Consultation" at bounding box center [506, 209] width 862 height 30
click at [479, 224] on div "Get a Free Consultation" at bounding box center [506, 209] width 862 height 30
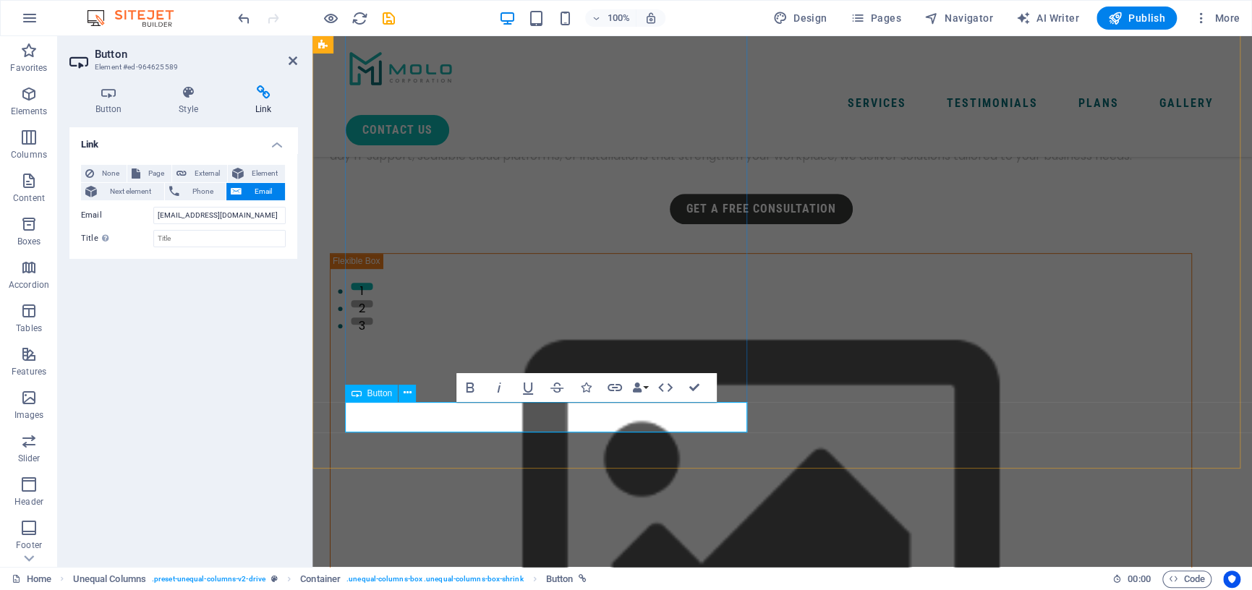
click at [670, 224] on link "Get a Free Consultation" at bounding box center [761, 209] width 183 height 30
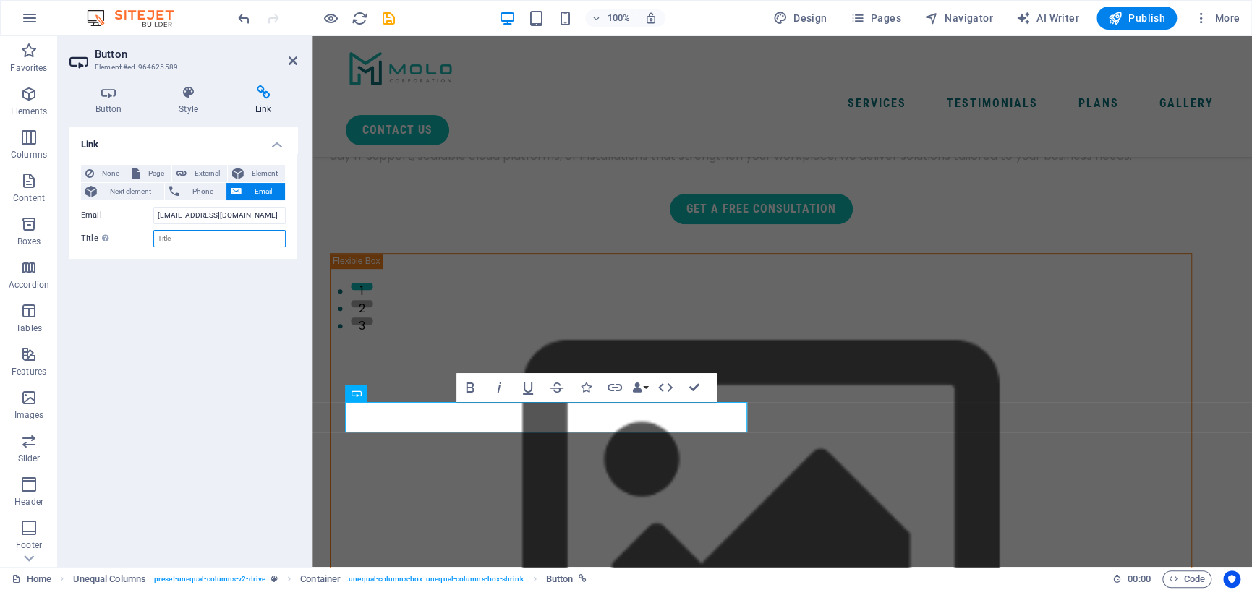
click at [229, 234] on input "Title Additional link description, should not be the same as the link text. The…" at bounding box center [219, 238] width 132 height 17
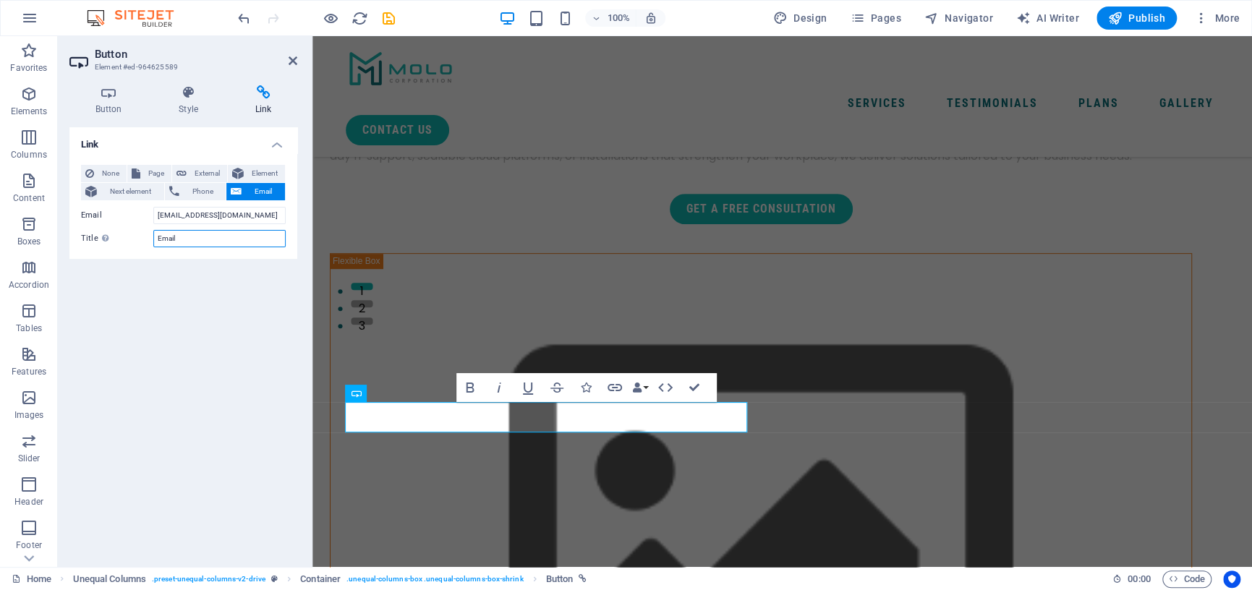
type input "Email"
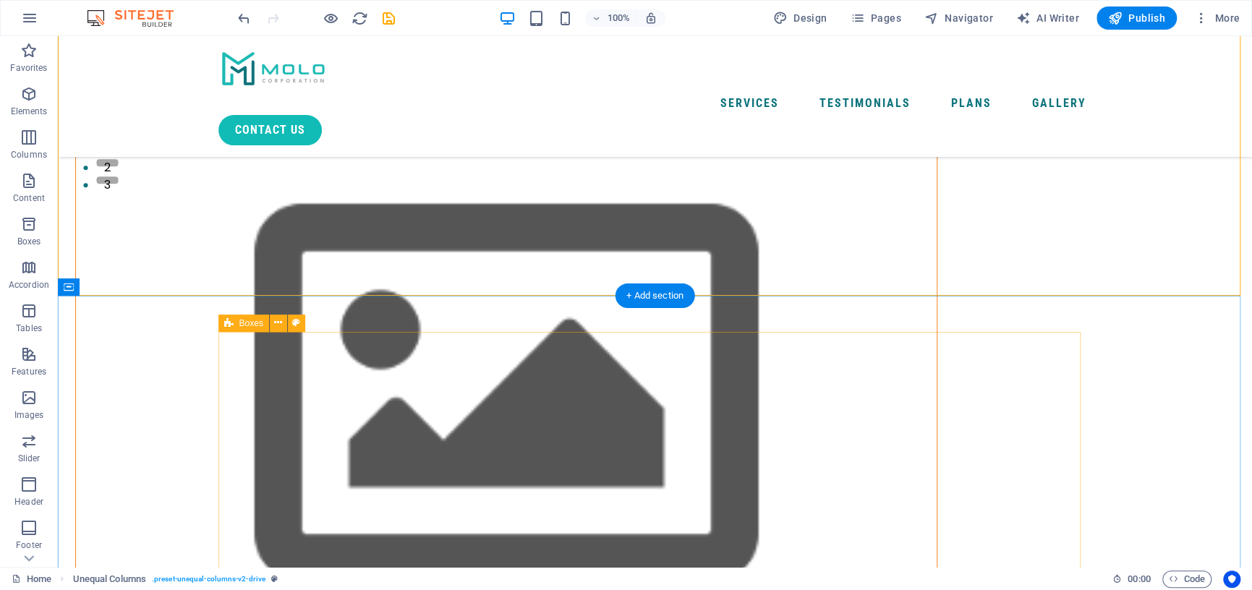
scroll to position [506, 0]
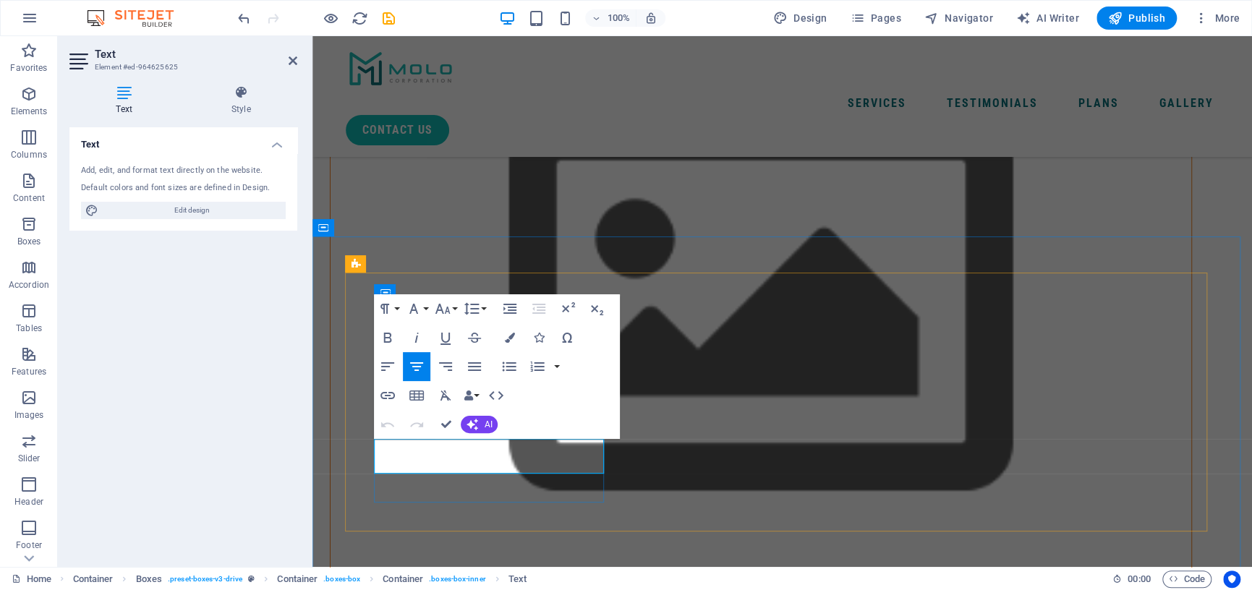
drag, startPoint x: 529, startPoint y: 466, endPoint x: 726, endPoint y: 473, distance: 197.5
drag, startPoint x: 528, startPoint y: 463, endPoint x: 406, endPoint y: 448, distance: 122.5
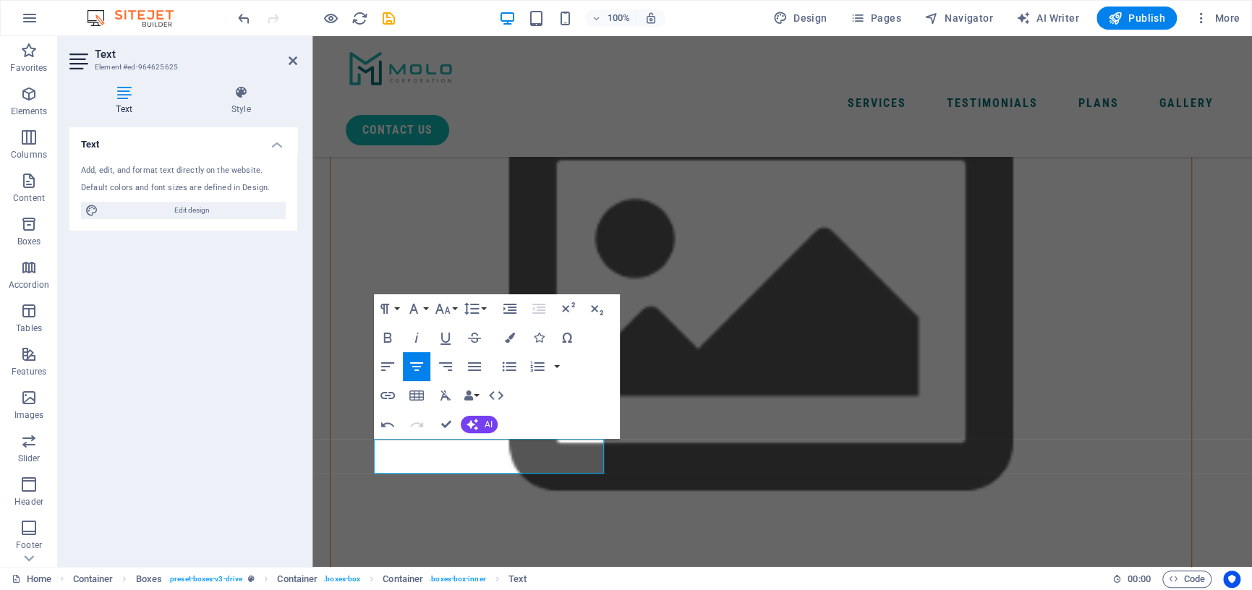
click at [274, 402] on div "Text Add, edit, and format text directly on the website. Default colors and fon…" at bounding box center [183, 341] width 228 height 428
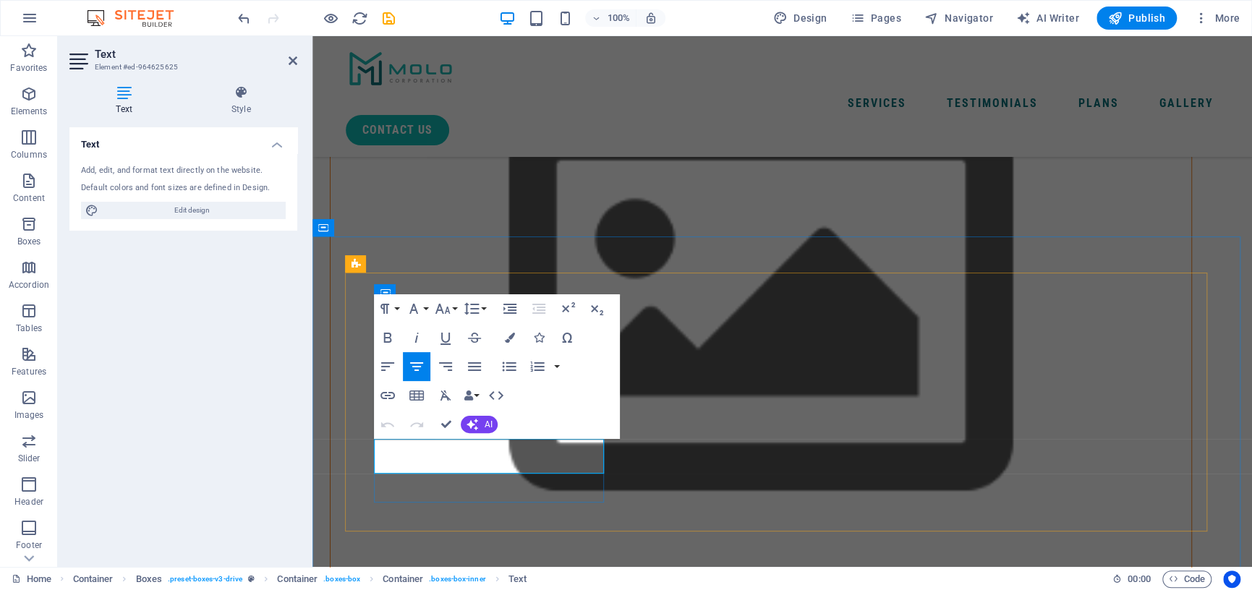
drag, startPoint x: 521, startPoint y: 446, endPoint x: 823, endPoint y: 446, distance: 302.2
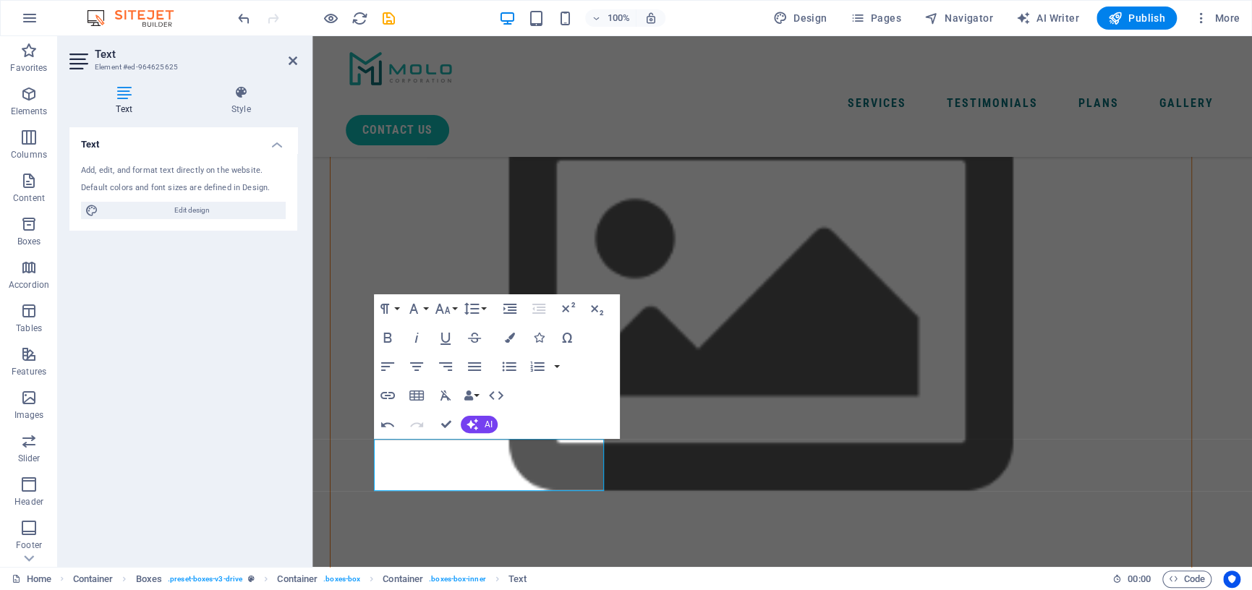
click at [266, 388] on div "Text Add, edit, and format text directly on the website. Default colors and fon…" at bounding box center [183, 341] width 228 height 428
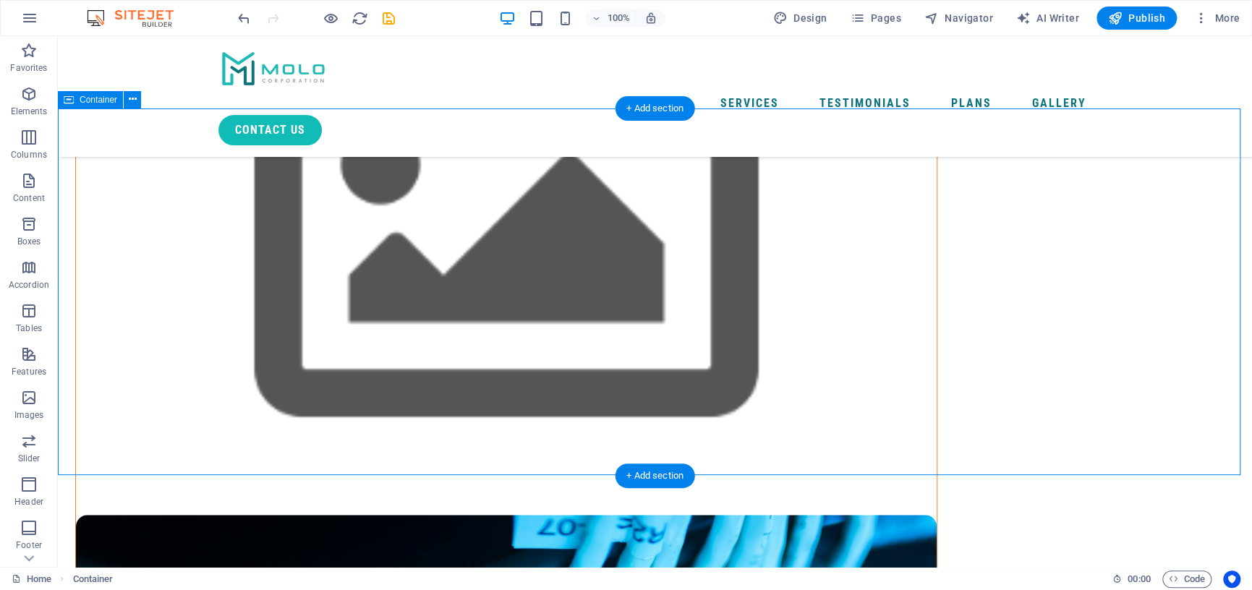
scroll to position [578, 0]
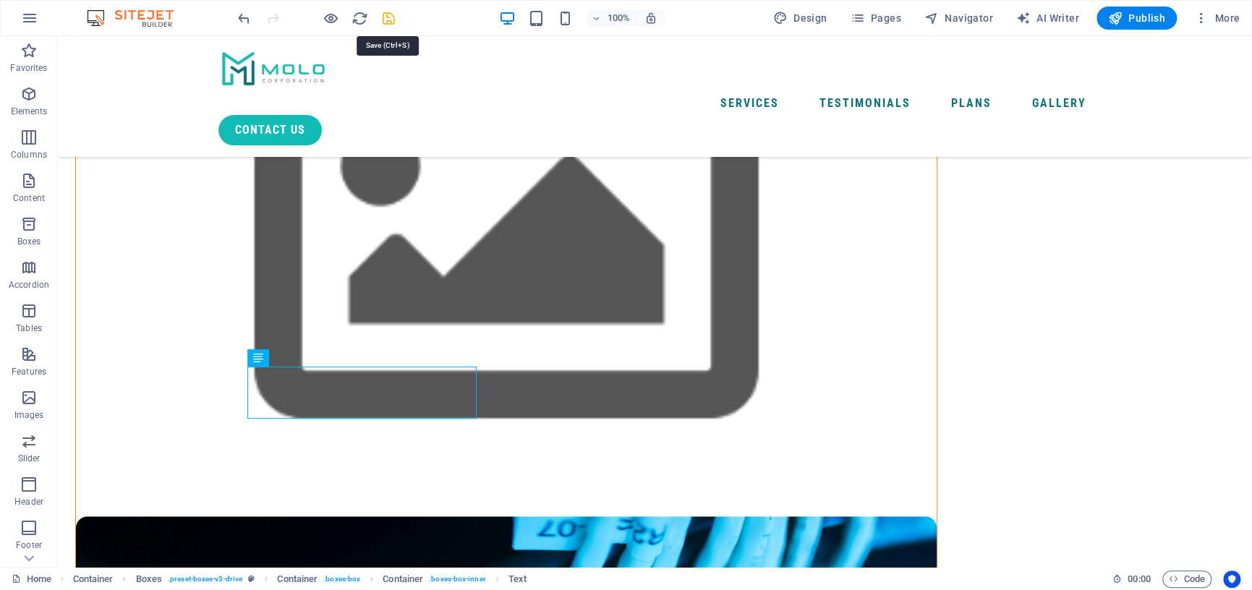
click at [388, 20] on icon "save" at bounding box center [388, 18] width 17 height 17
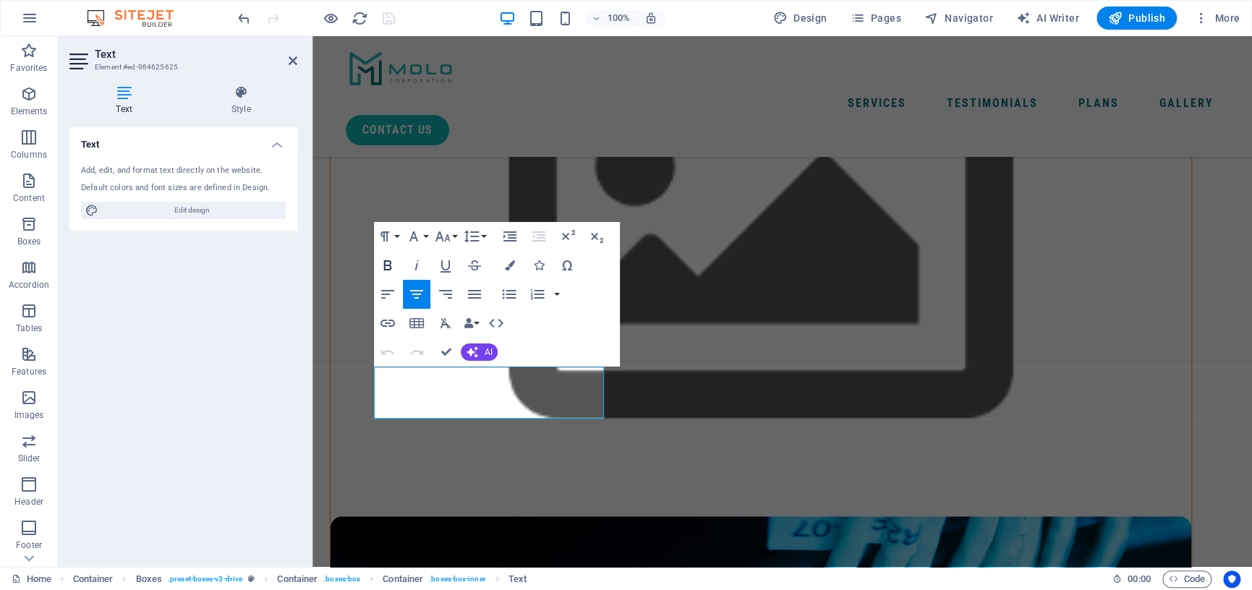
click at [388, 264] on icon "button" at bounding box center [387, 265] width 17 height 17
drag, startPoint x: 529, startPoint y: 407, endPoint x: 741, endPoint y: 383, distance: 213.2
click at [388, 265] on icon "button" at bounding box center [388, 265] width 8 height 10
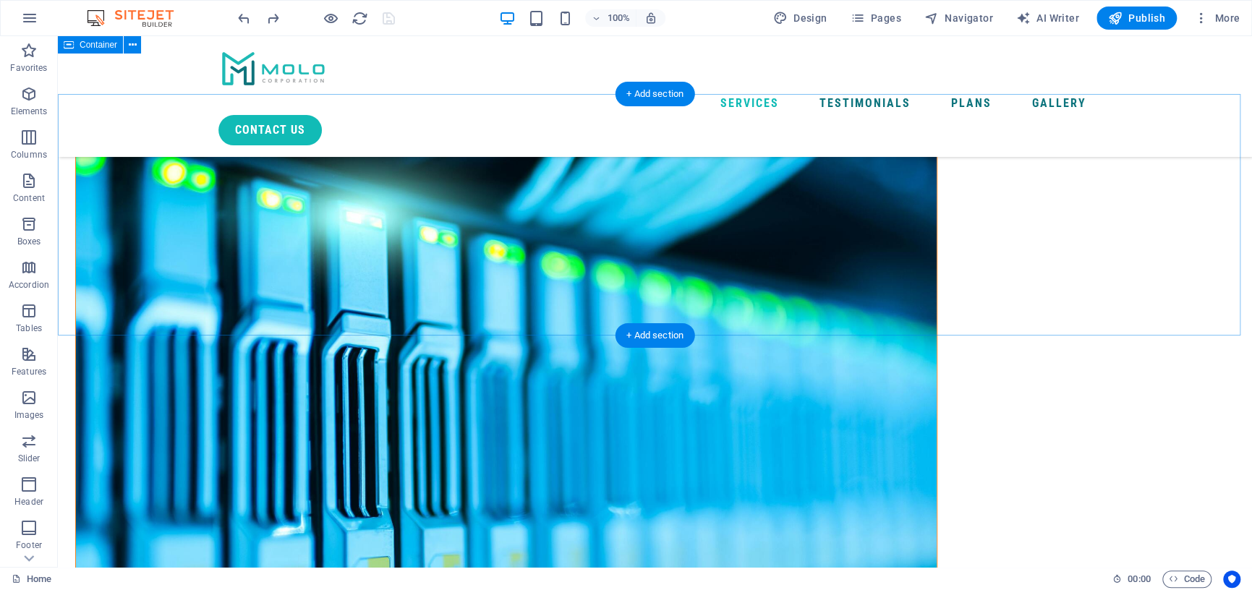
scroll to position [1012, 0]
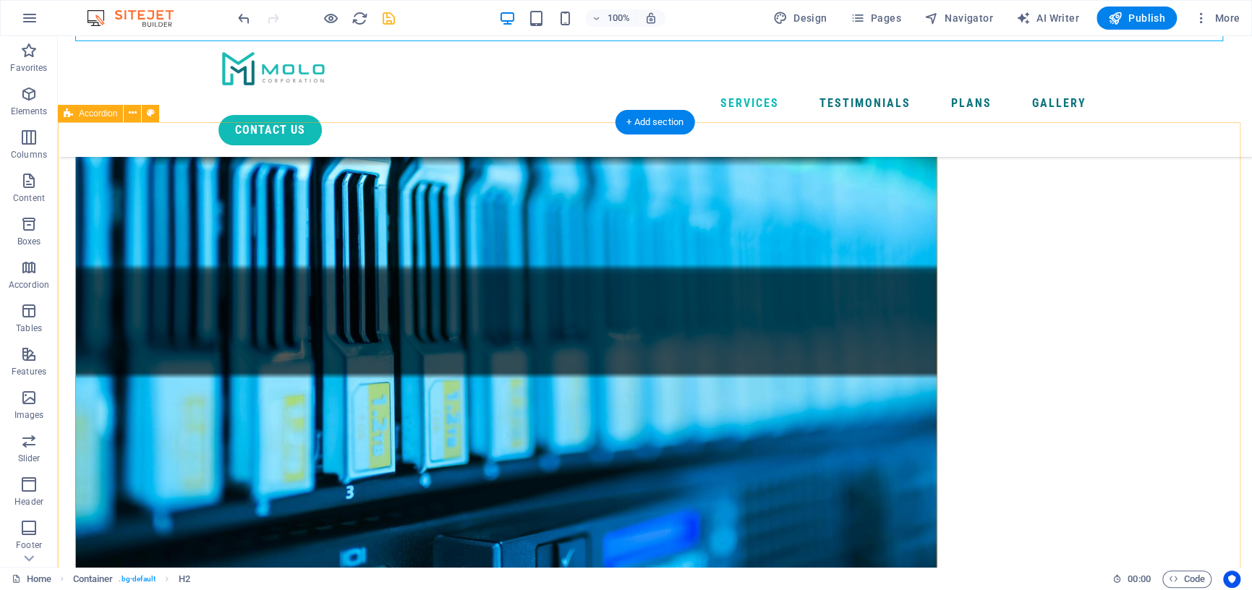
scroll to position [1229, 0]
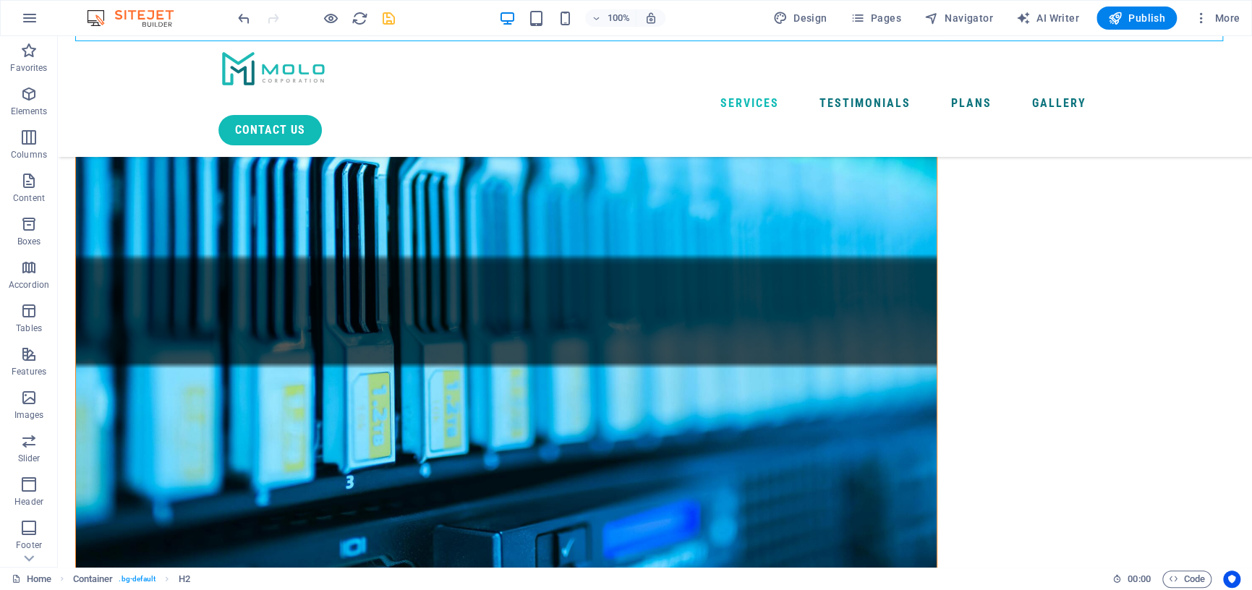
click at [383, 17] on icon "save" at bounding box center [388, 18] width 17 height 17
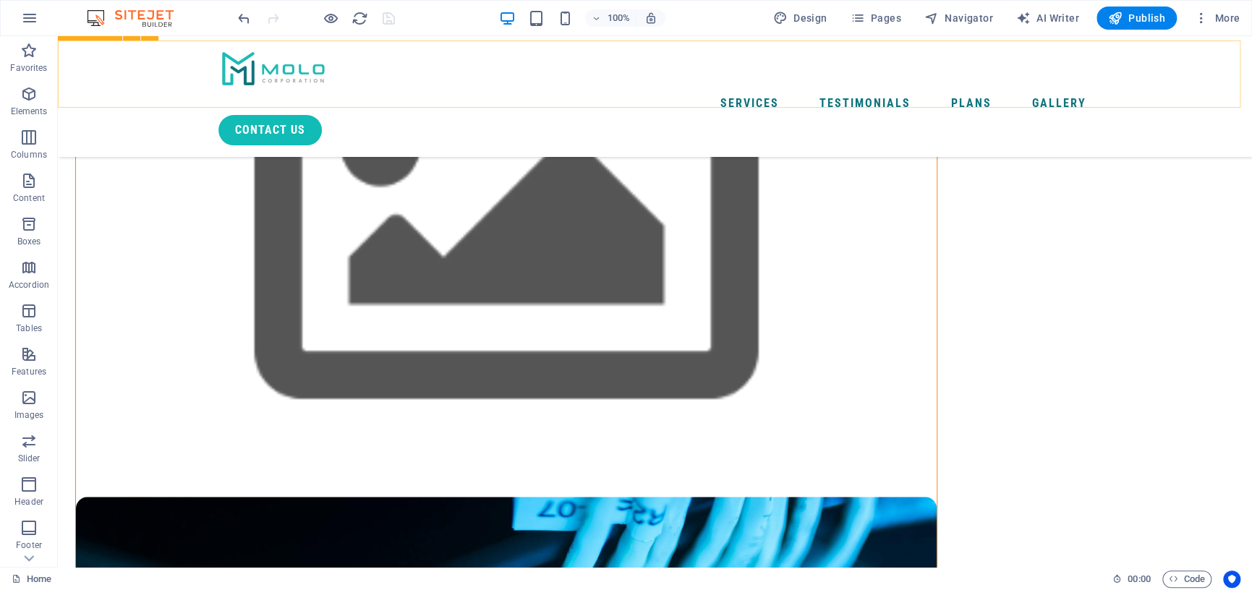
scroll to position [578, 0]
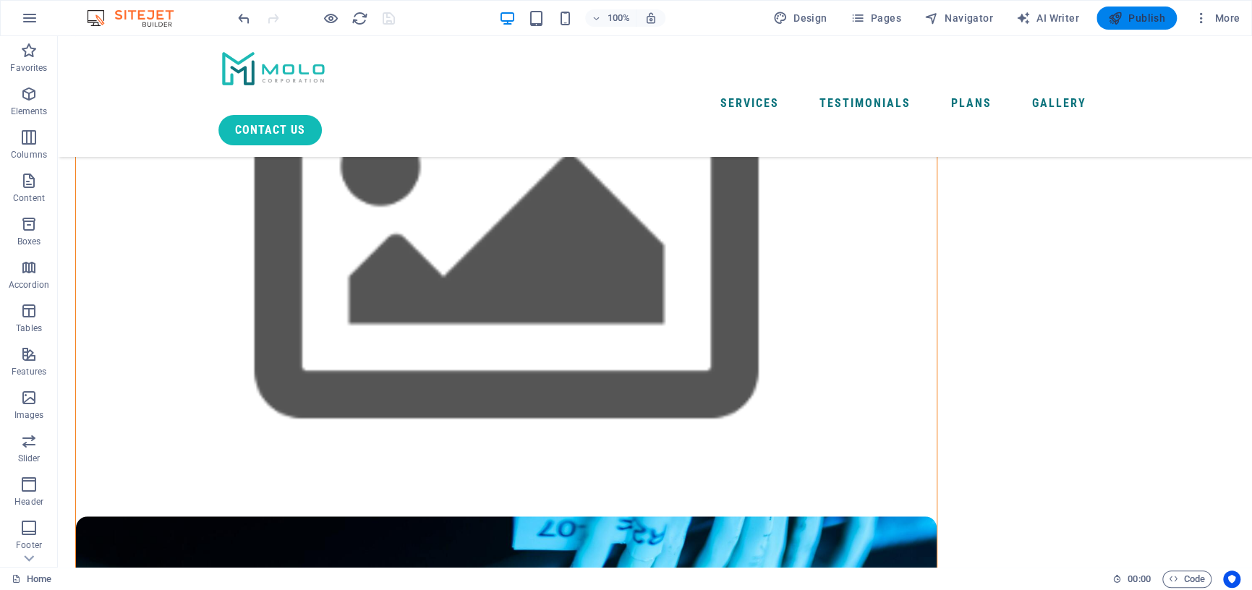
click at [1130, 21] on span "Publish" at bounding box center [1136, 18] width 57 height 14
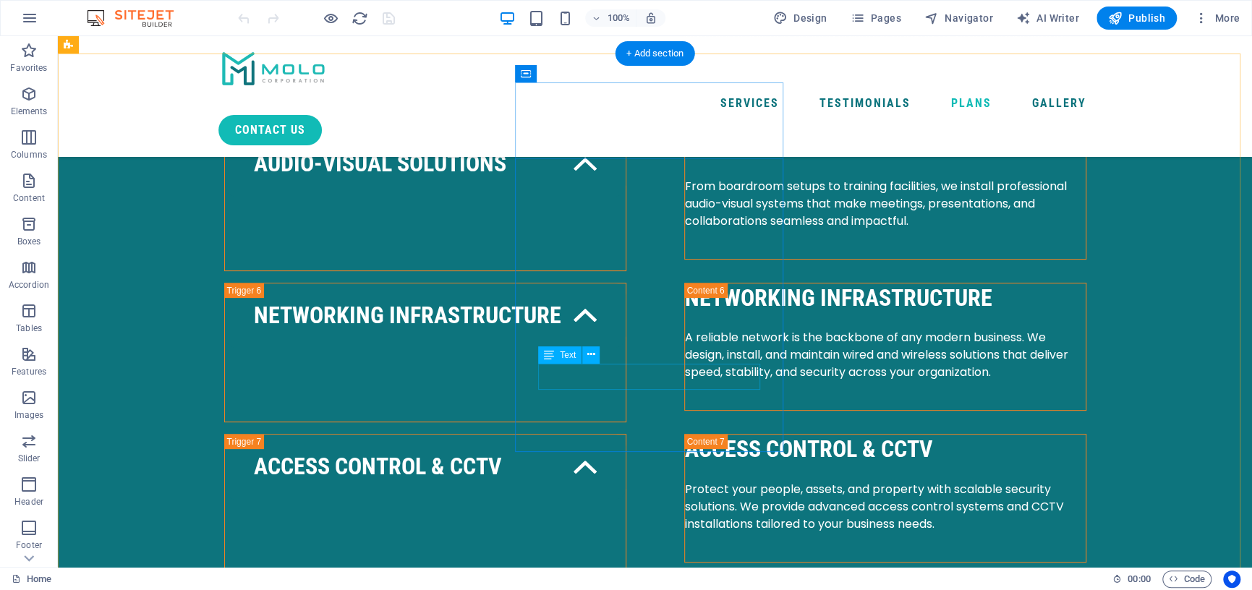
scroll to position [3688, 0]
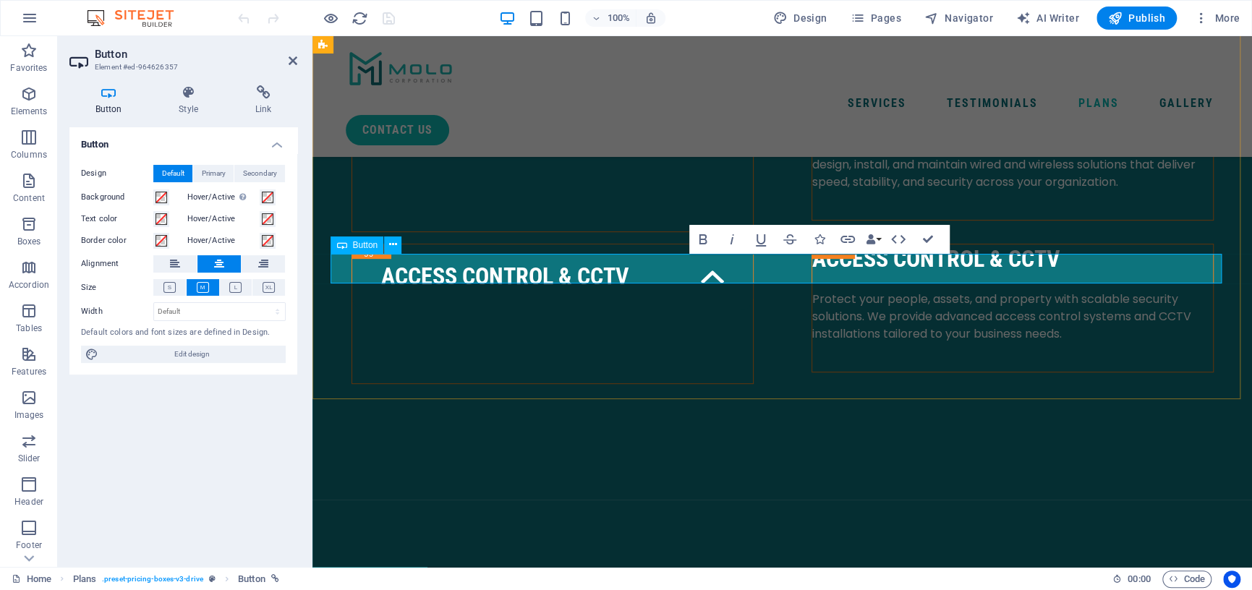
drag, startPoint x: 1168, startPoint y: 27, endPoint x: 1175, endPoint y: 30, distance: 7.4
click at [1174, 30] on div "100% Design Pages Navigator AI Writer Publish More" at bounding box center [626, 18] width 1250 height 35
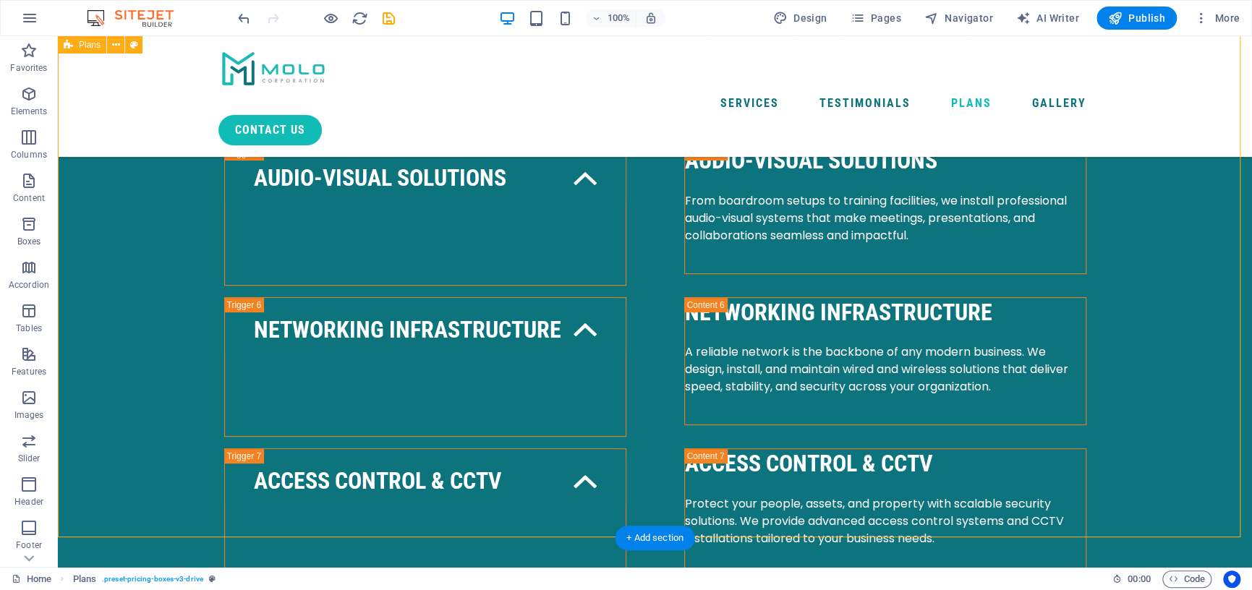
scroll to position [3471, 0]
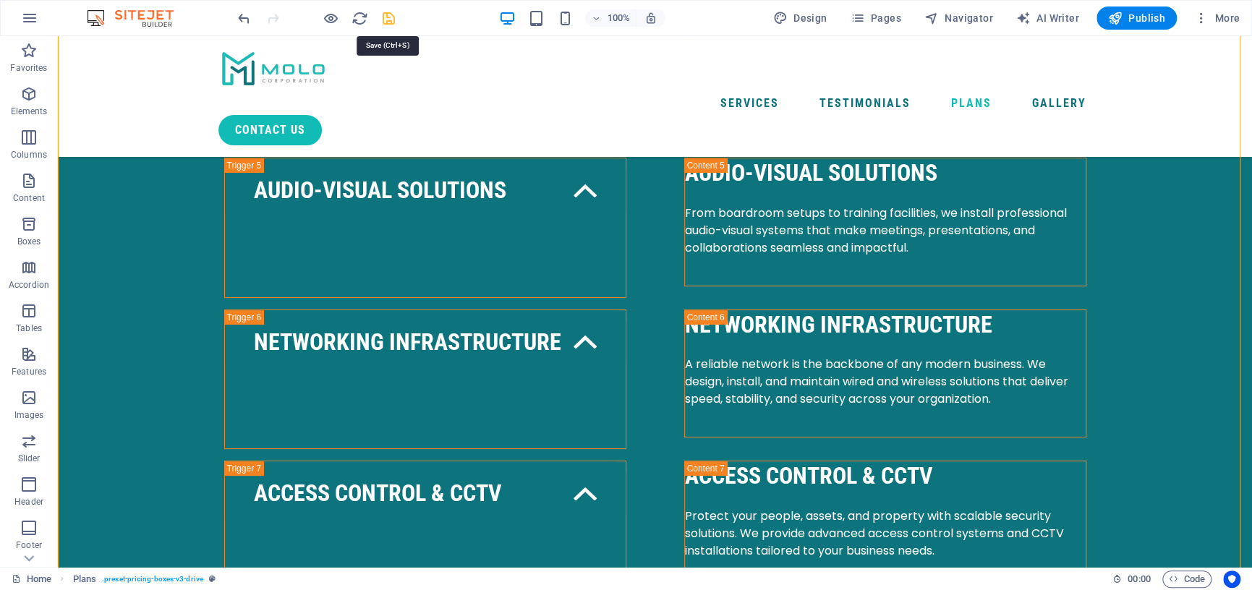
click at [390, 17] on icon "save" at bounding box center [388, 18] width 17 height 17
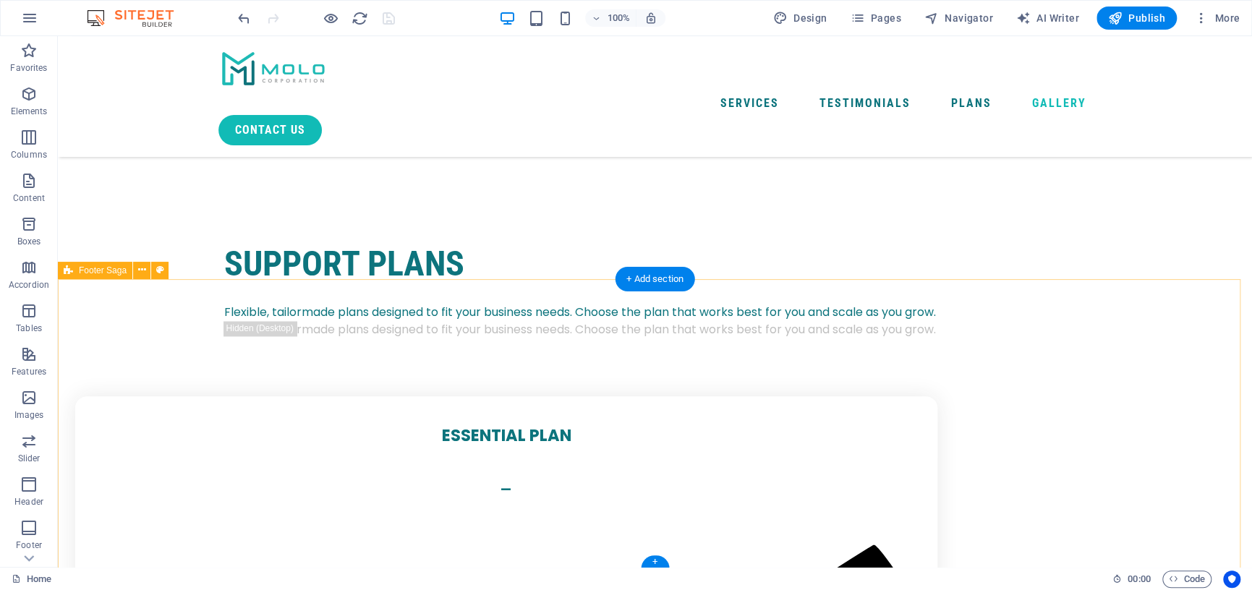
scroll to position [4686, 0]
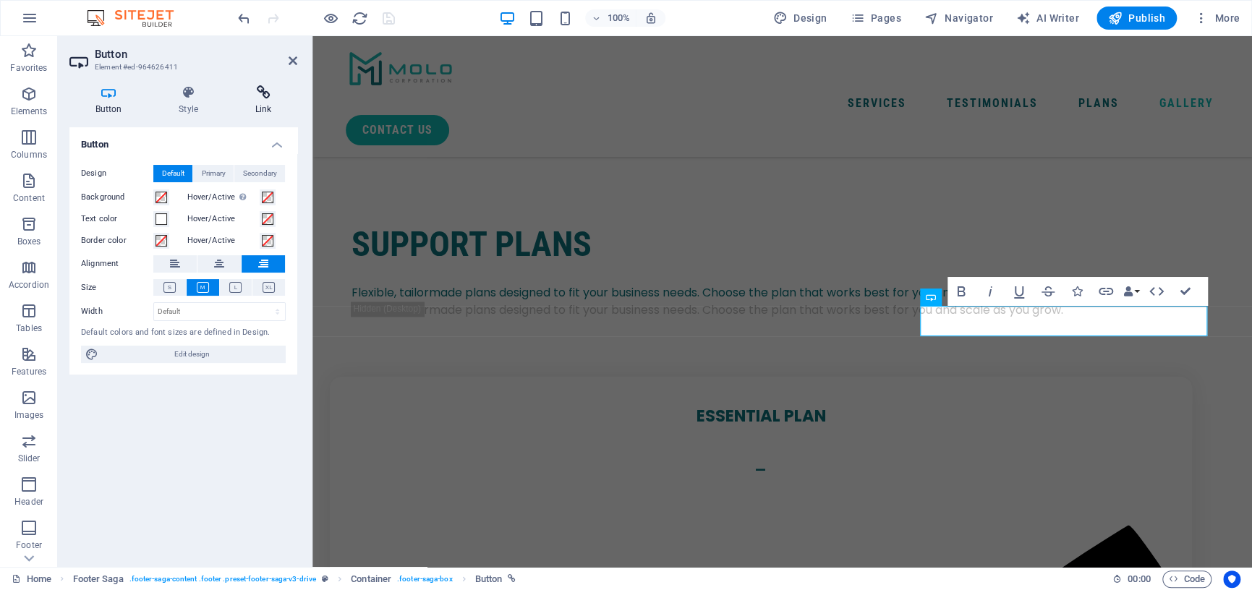
click at [265, 99] on icon at bounding box center [263, 92] width 68 height 14
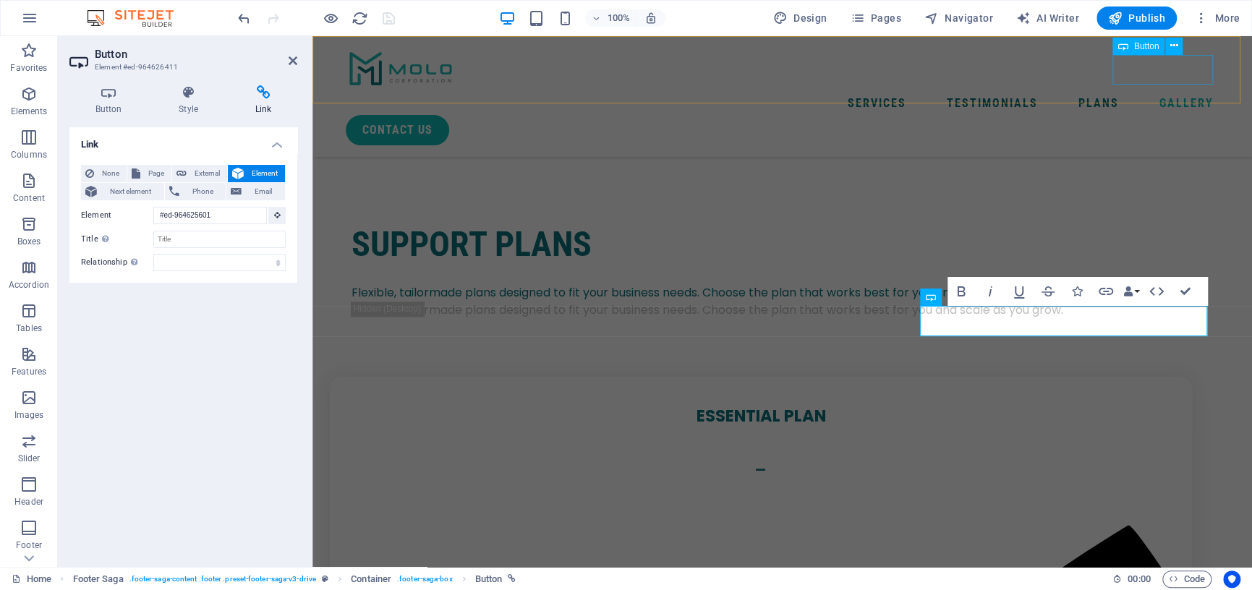
click at [1140, 115] on div "contact us" at bounding box center [782, 130] width 873 height 30
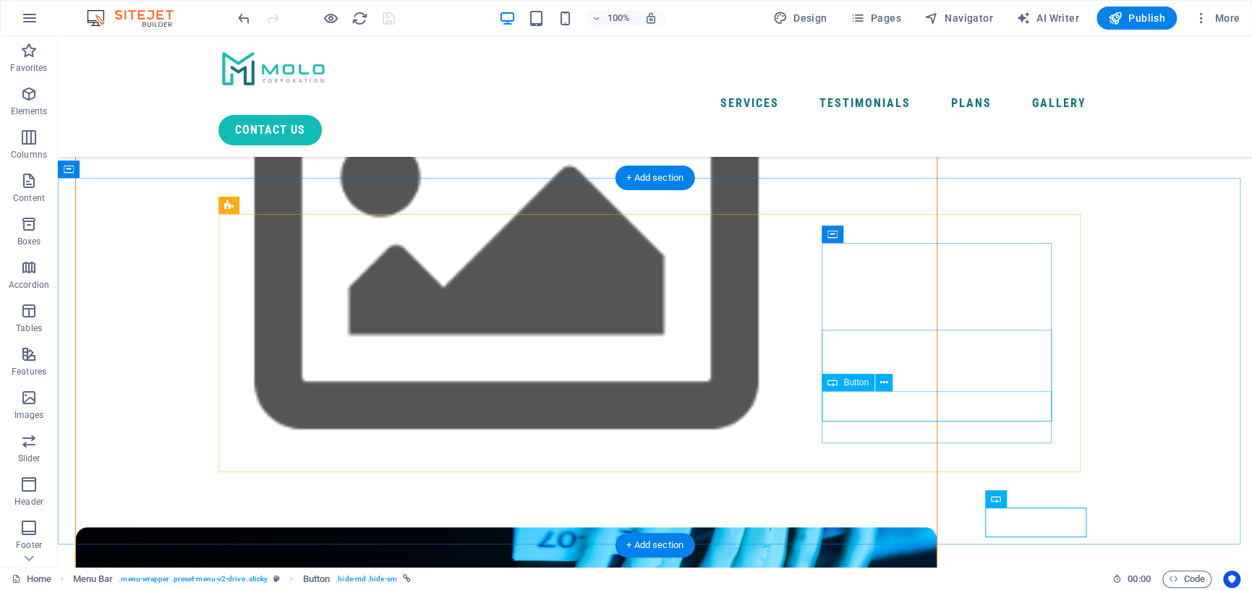
scroll to position [565, 0]
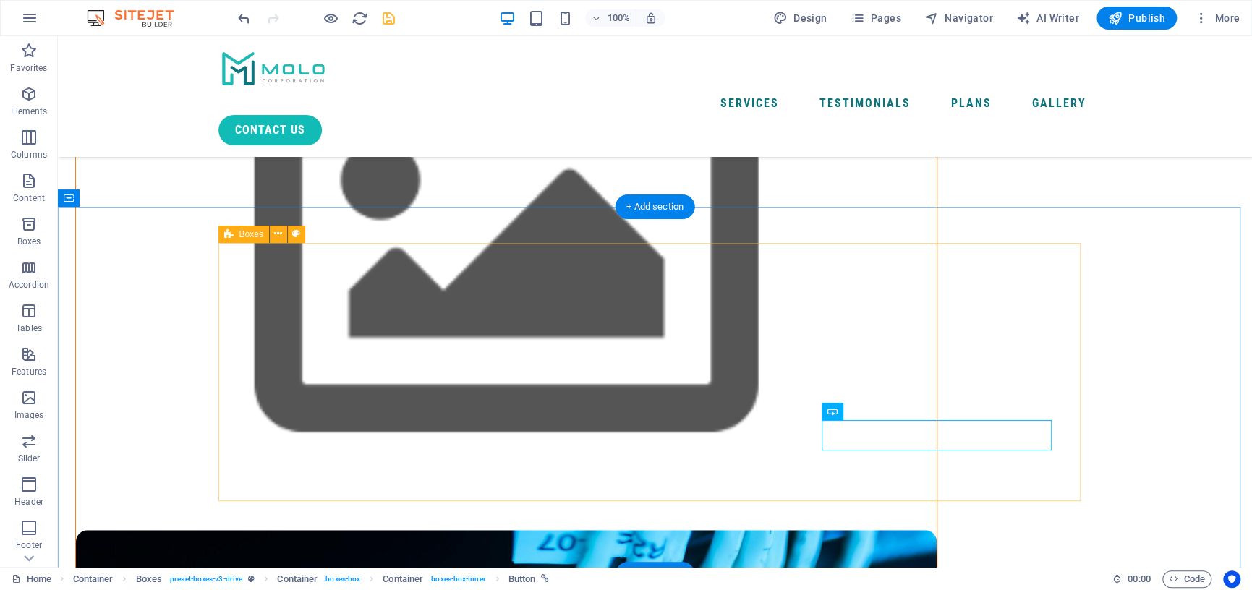
scroll to position [492, 0]
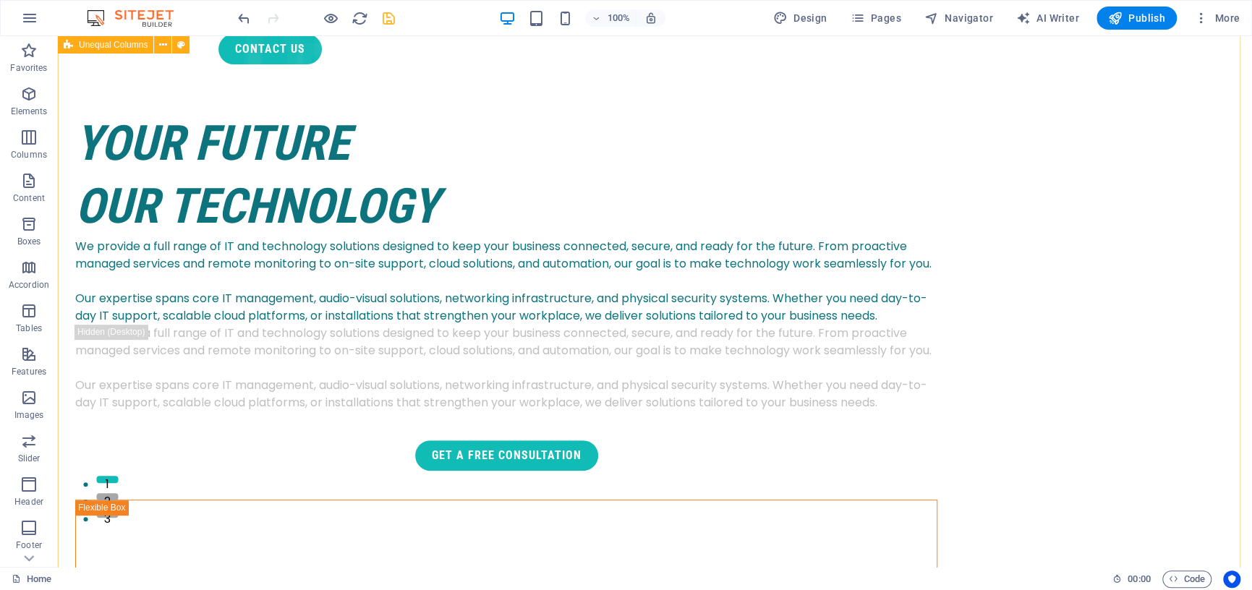
scroll to position [0, 0]
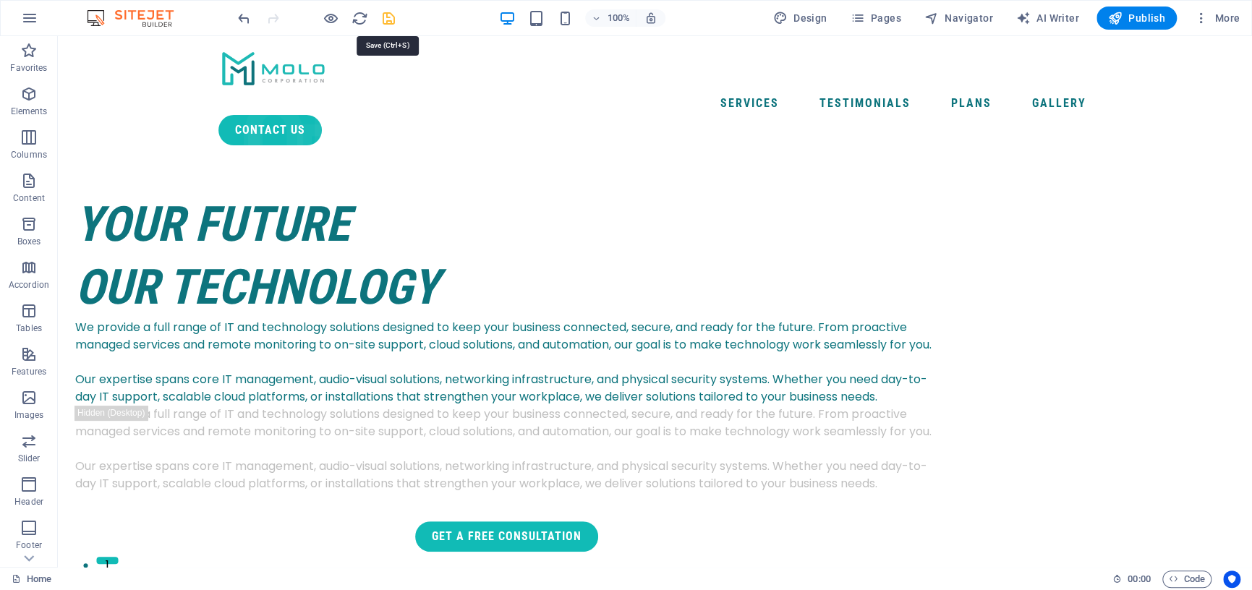
click at [388, 20] on icon "save" at bounding box center [388, 18] width 17 height 17
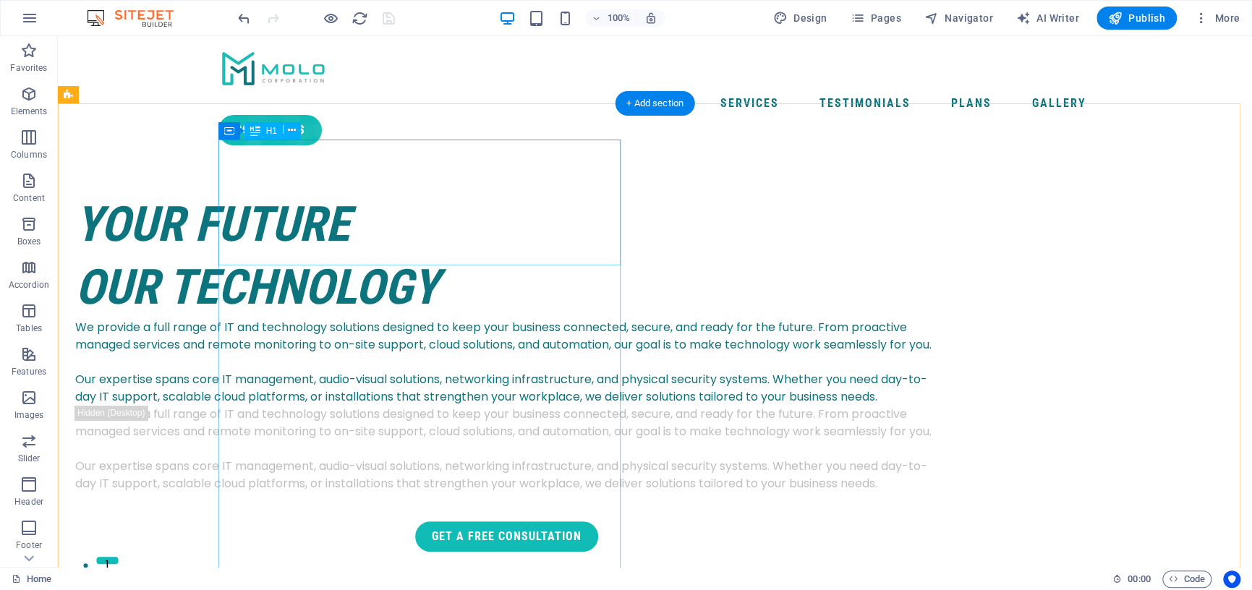
click at [422, 241] on div "your future our technology" at bounding box center [506, 256] width 862 height 126
click at [499, 206] on div "your future our technology" at bounding box center [506, 256] width 862 height 126
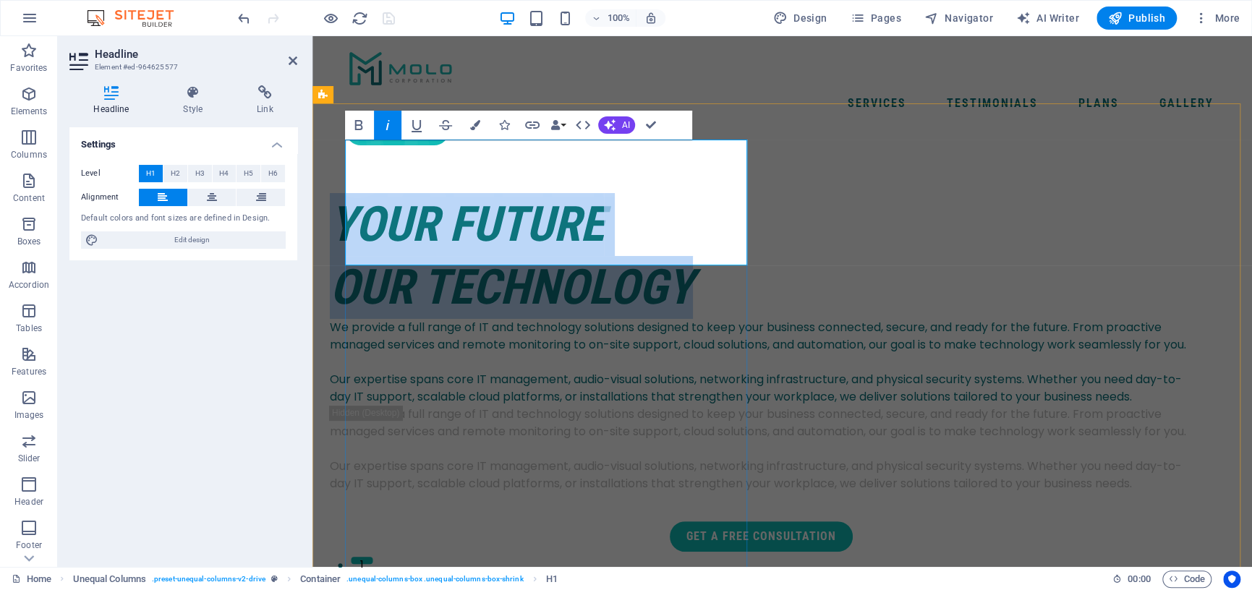
click at [730, 231] on h1 "your future our technology" at bounding box center [761, 256] width 862 height 126
drag, startPoint x: 727, startPoint y: 232, endPoint x: 327, endPoint y: 161, distance: 406.8
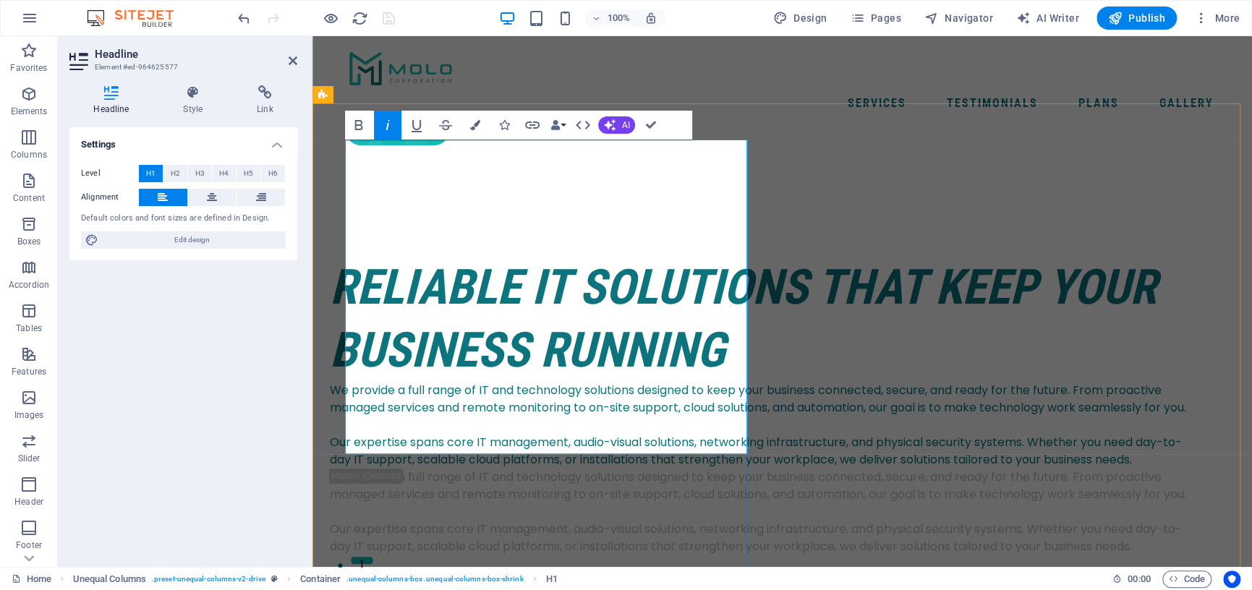
click at [354, 259] on em "Reliable IT Solutions That Keep Your Business Running" at bounding box center [743, 318] width 826 height 119
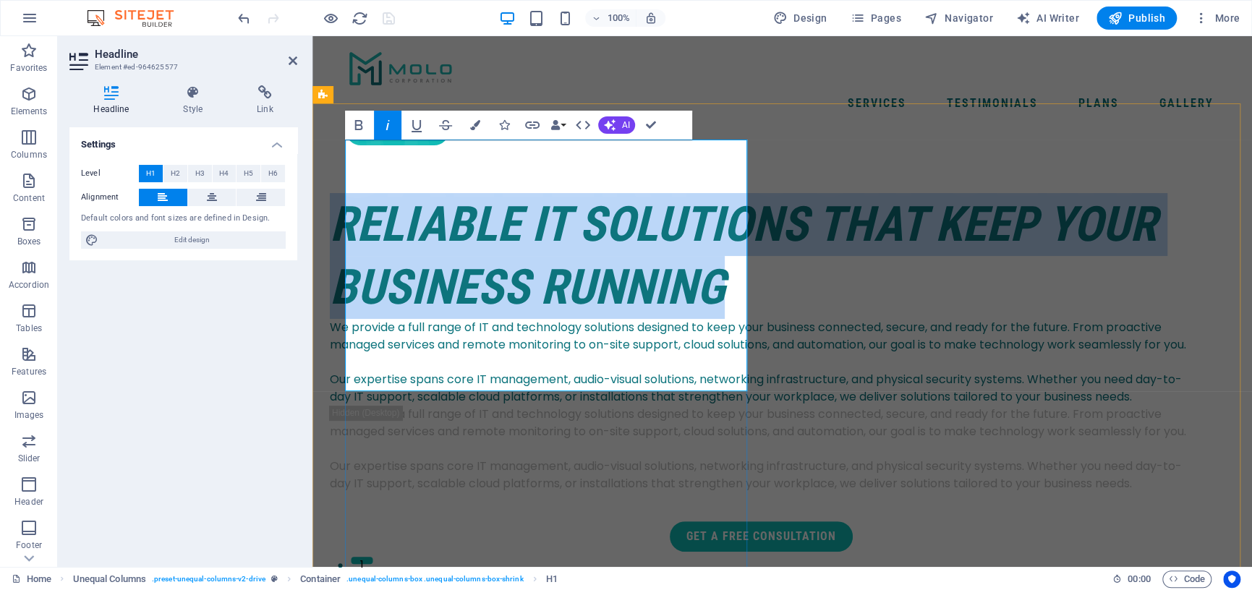
drag, startPoint x: 738, startPoint y: 364, endPoint x: 353, endPoint y: 174, distance: 428.8
click at [353, 196] on em "Reliable IT Solutions That Keep Your Business Running" at bounding box center [743, 255] width 826 height 119
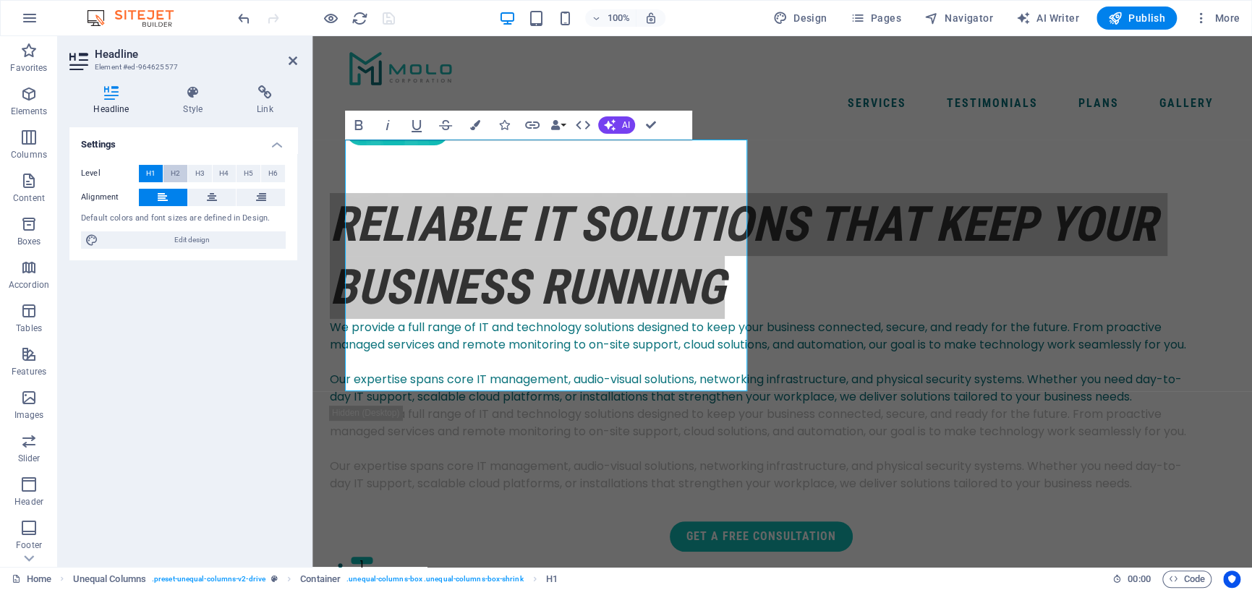
click at [181, 175] on button "H2" at bounding box center [175, 173] width 24 height 17
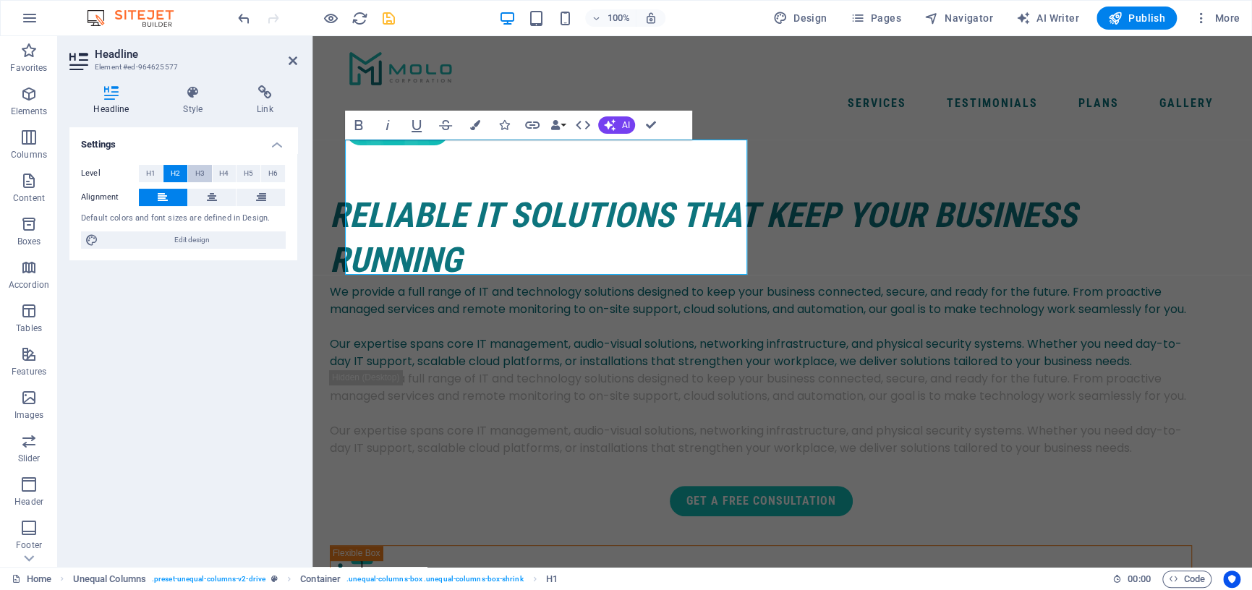
click at [195, 174] on span "H3" at bounding box center [199, 173] width 9 height 17
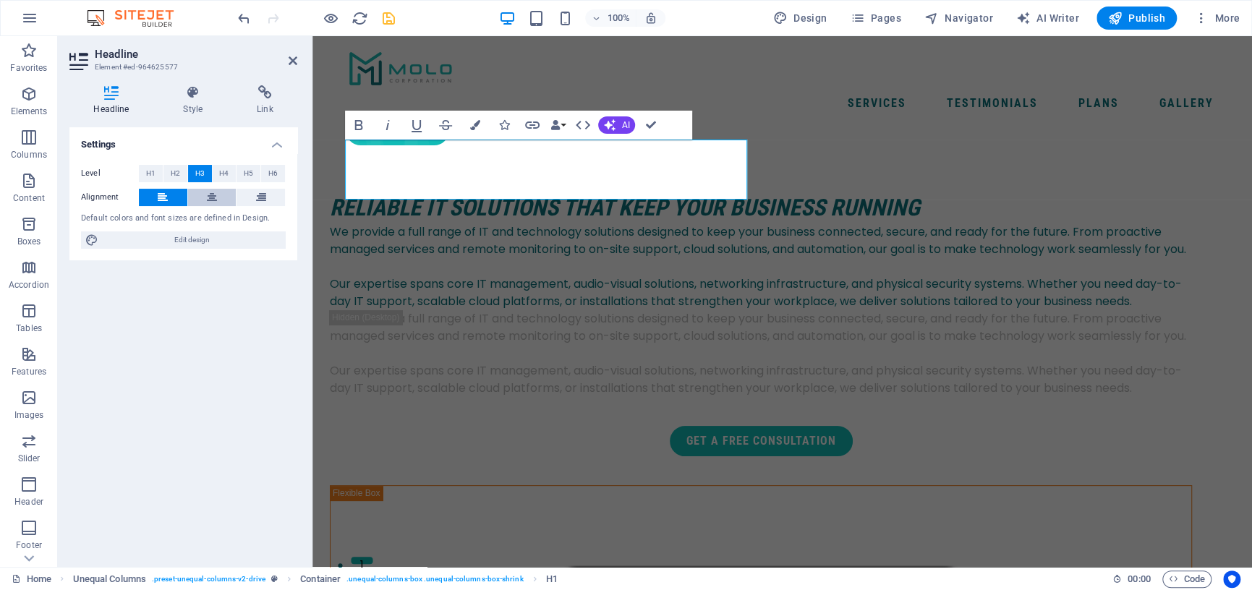
click at [211, 195] on icon at bounding box center [212, 197] width 10 height 17
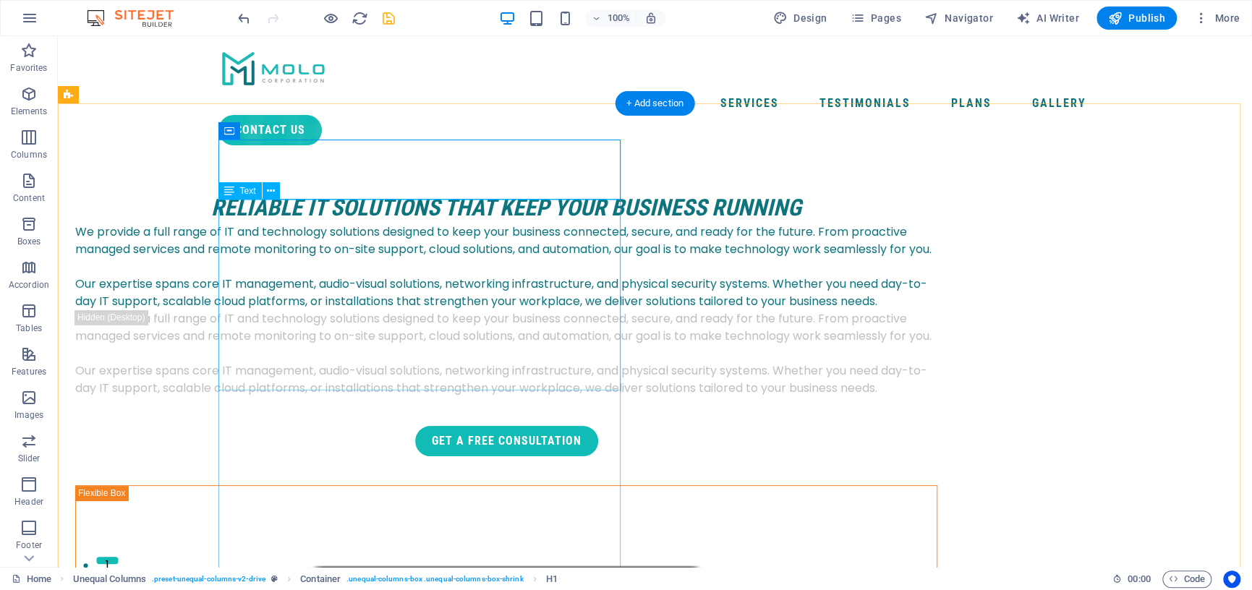
click at [264, 245] on div "We provide a full range of IT and technology solutions designed to keep your bu…" at bounding box center [506, 266] width 862 height 87
click at [394, 310] on div "We provide a full range of IT and technology solutions designed to keep your bu…" at bounding box center [506, 266] width 862 height 87
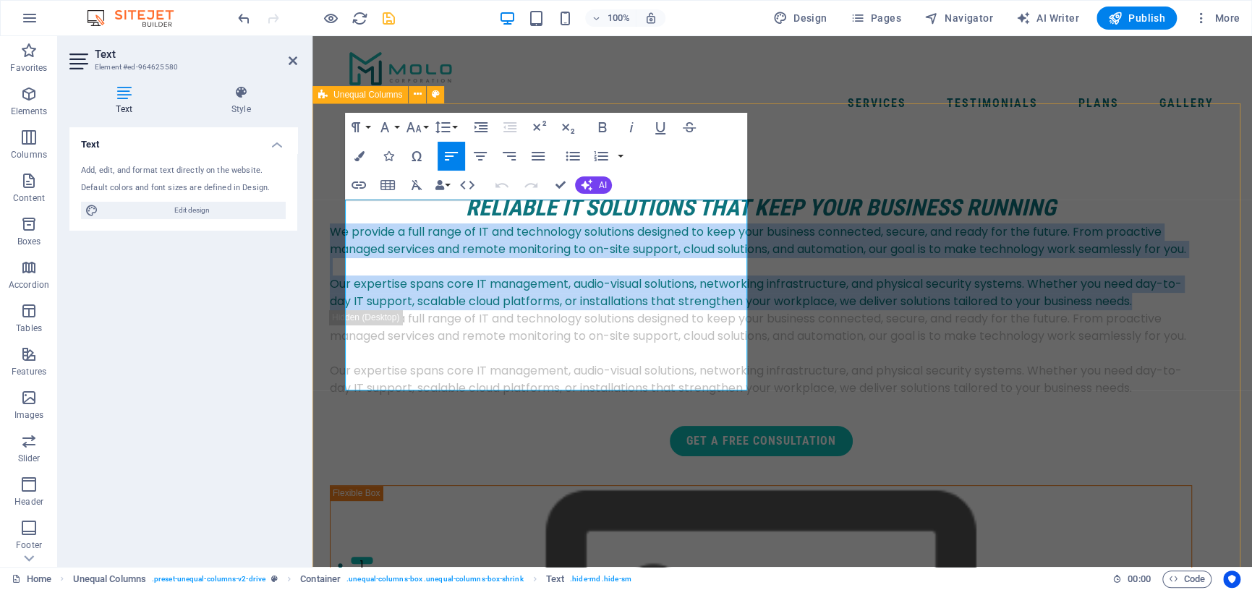
drag, startPoint x: 557, startPoint y: 383, endPoint x: 334, endPoint y: 207, distance: 284.1
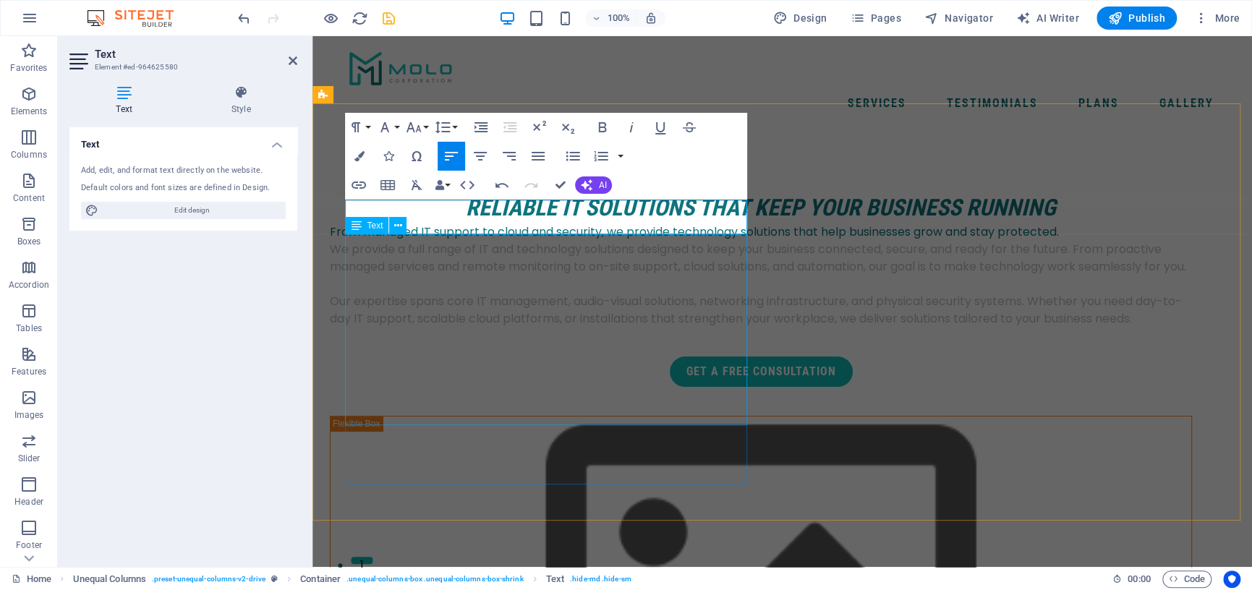
click at [504, 291] on div "We provide a full range of IT and technology solutions designed to keep your bu…" at bounding box center [761, 284] width 862 height 87
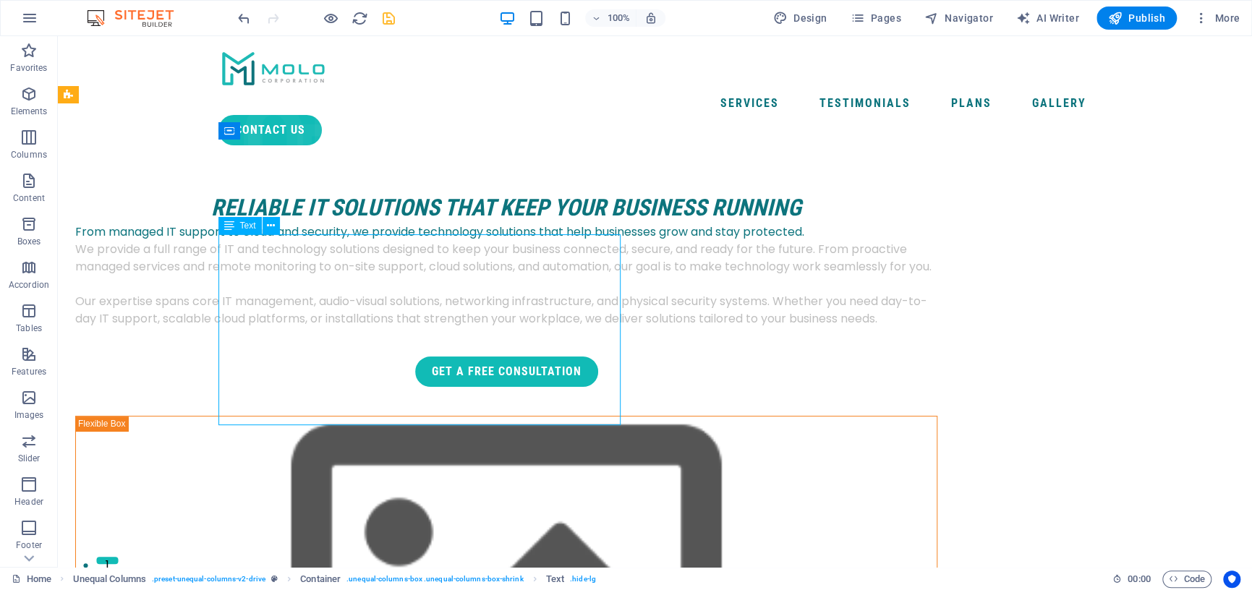
click at [405, 328] on div "We provide a full range of IT and technology solutions designed to keep your bu…" at bounding box center [506, 284] width 862 height 87
click at [404, 328] on div "We provide a full range of IT and technology solutions designed to keep your bu…" at bounding box center [506, 284] width 862 height 87
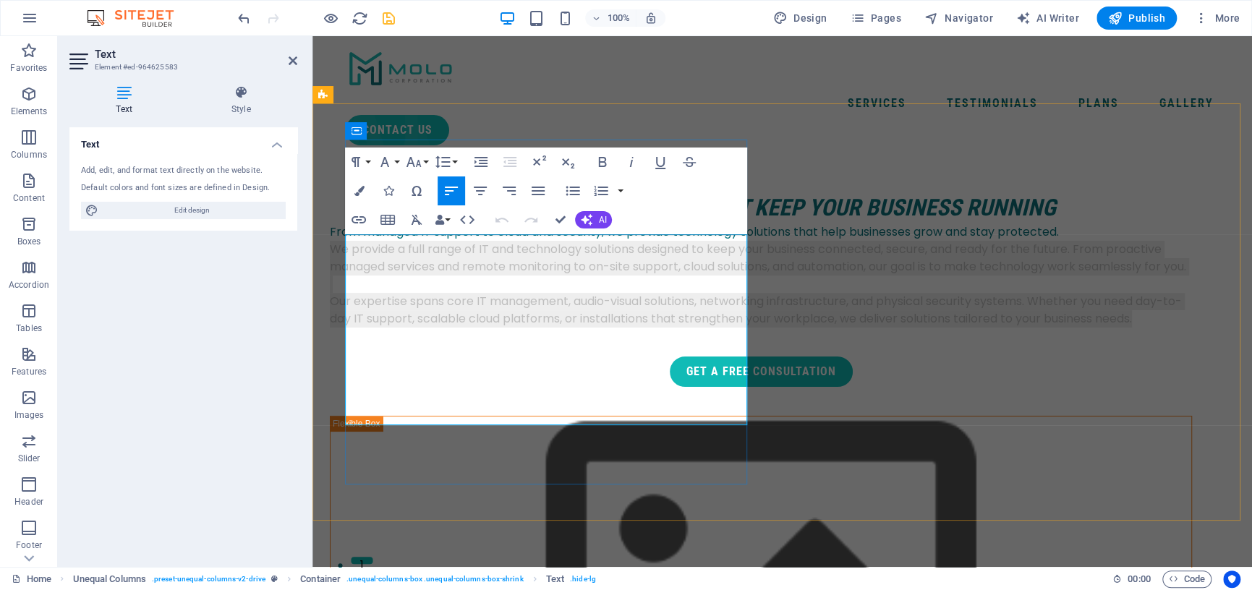
drag, startPoint x: 549, startPoint y: 420, endPoint x: 346, endPoint y: 247, distance: 266.2
click at [346, 247] on div "We provide a full range of IT and technology solutions designed to keep your bu…" at bounding box center [761, 284] width 862 height 87
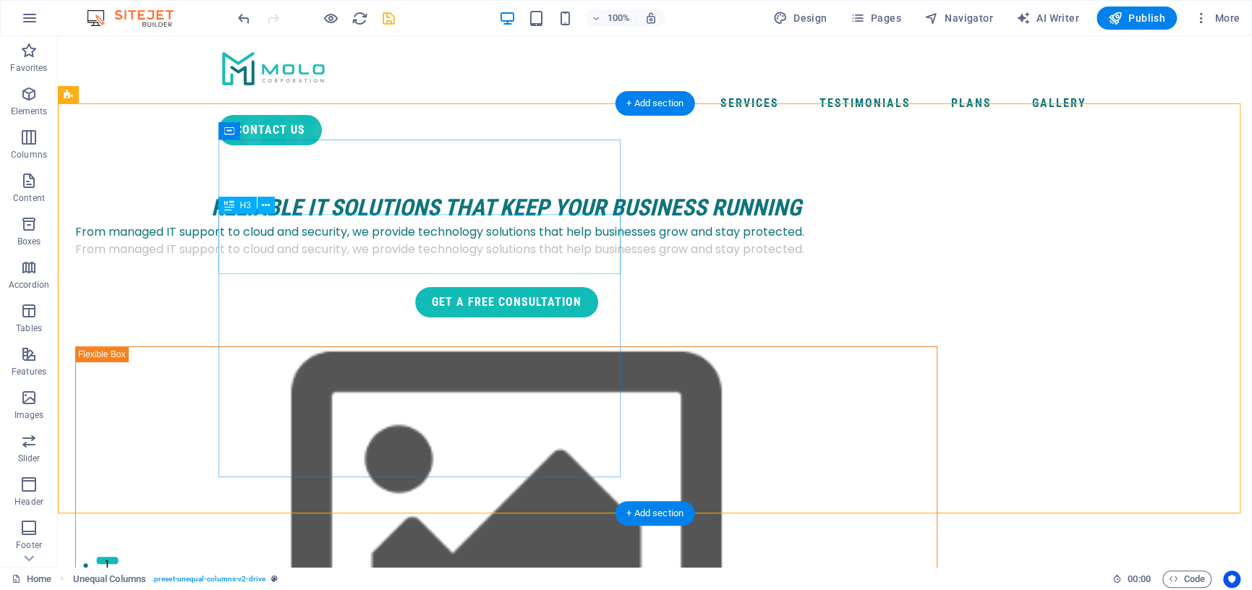
click at [510, 223] on div "Reliable IT Solutions That Keep Your Business Running" at bounding box center [506, 208] width 862 height 30
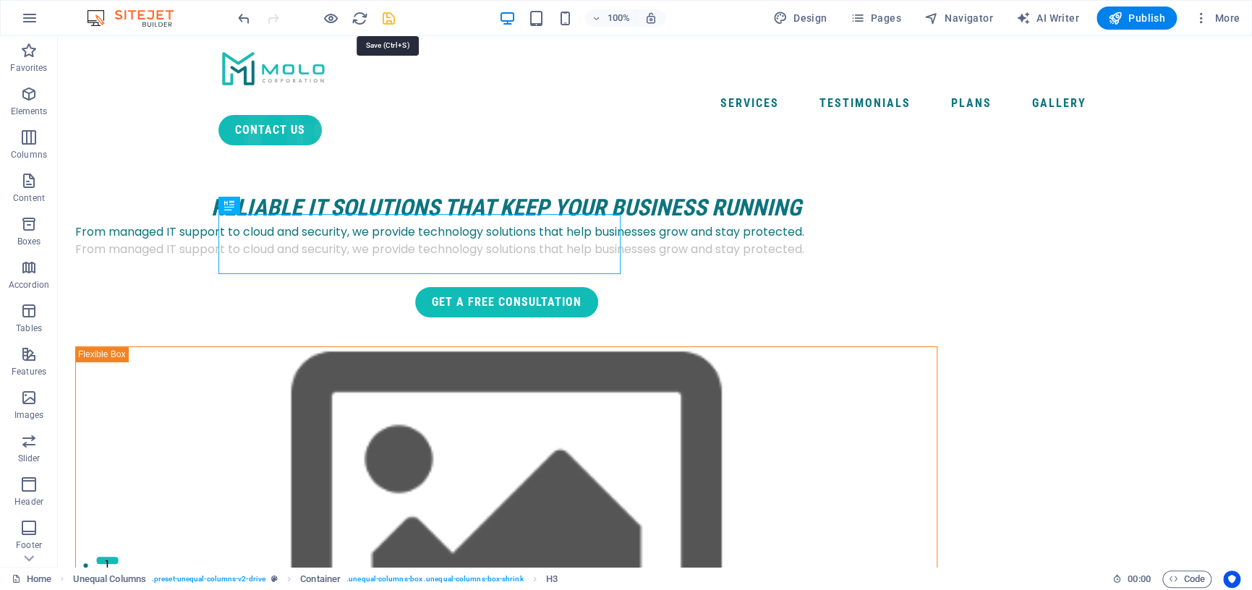
click at [390, 18] on icon "save" at bounding box center [388, 18] width 17 height 17
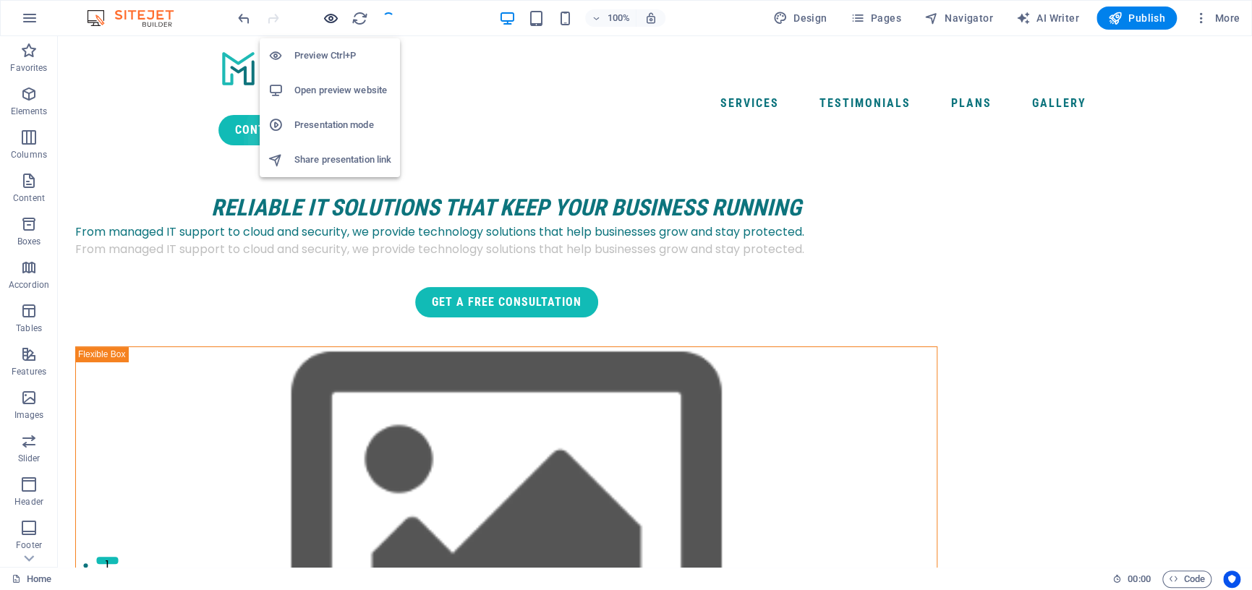
click at [333, 20] on icon "button" at bounding box center [330, 18] width 17 height 17
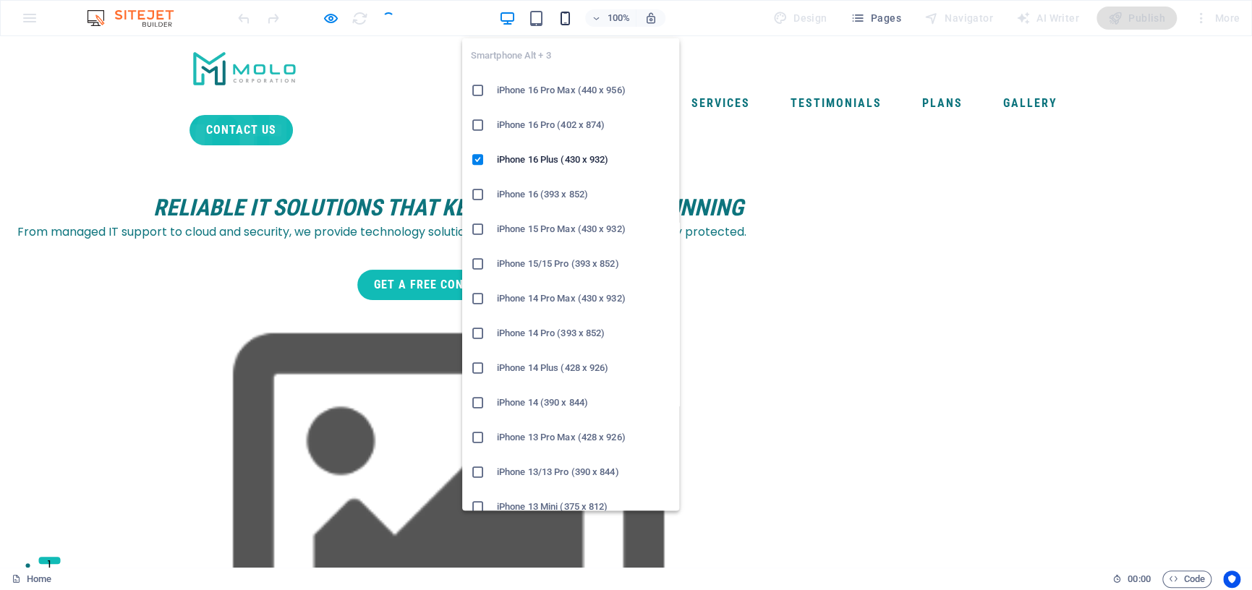
click at [565, 18] on icon "button" at bounding box center [565, 18] width 17 height 17
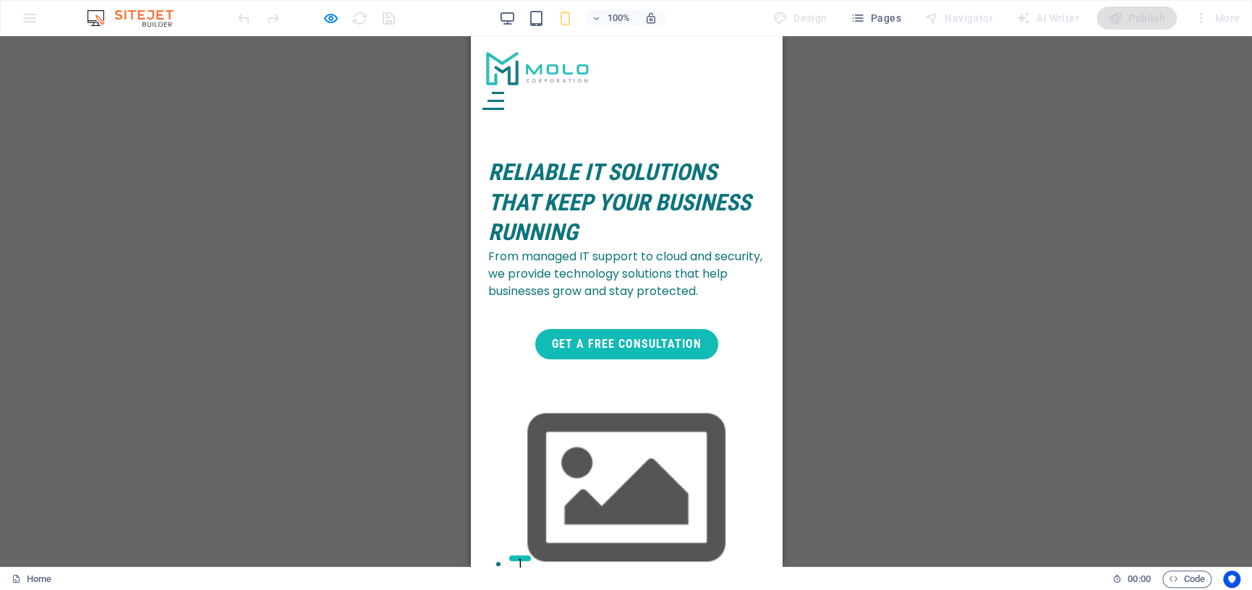
scroll to position [145, 0]
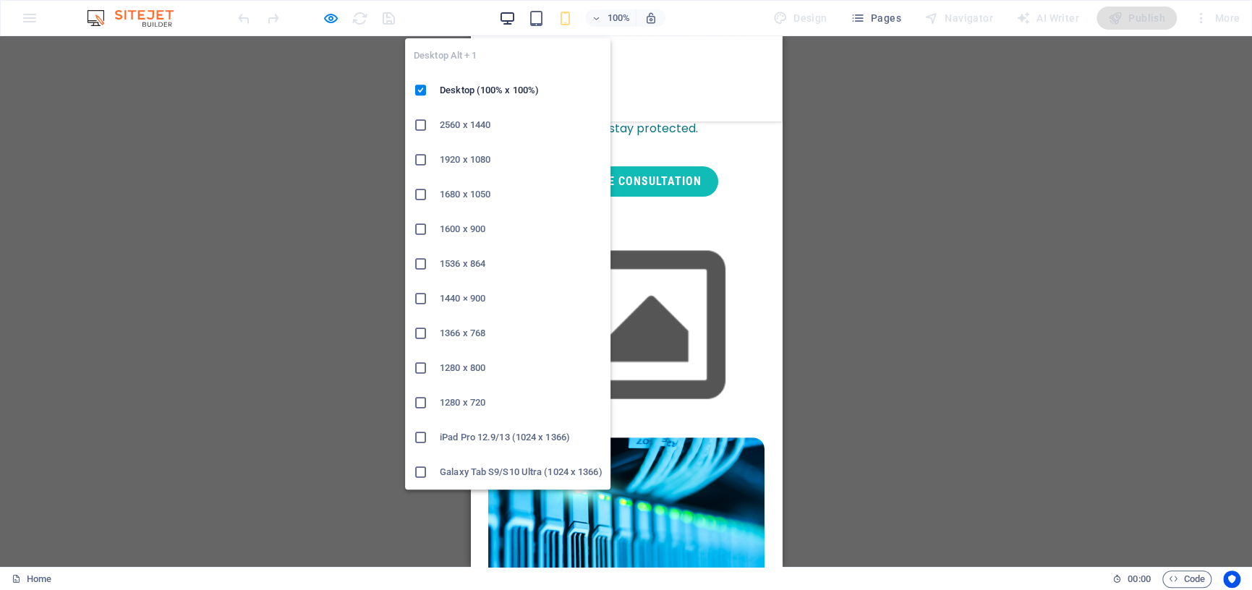
click at [510, 18] on icon "button" at bounding box center [507, 18] width 17 height 17
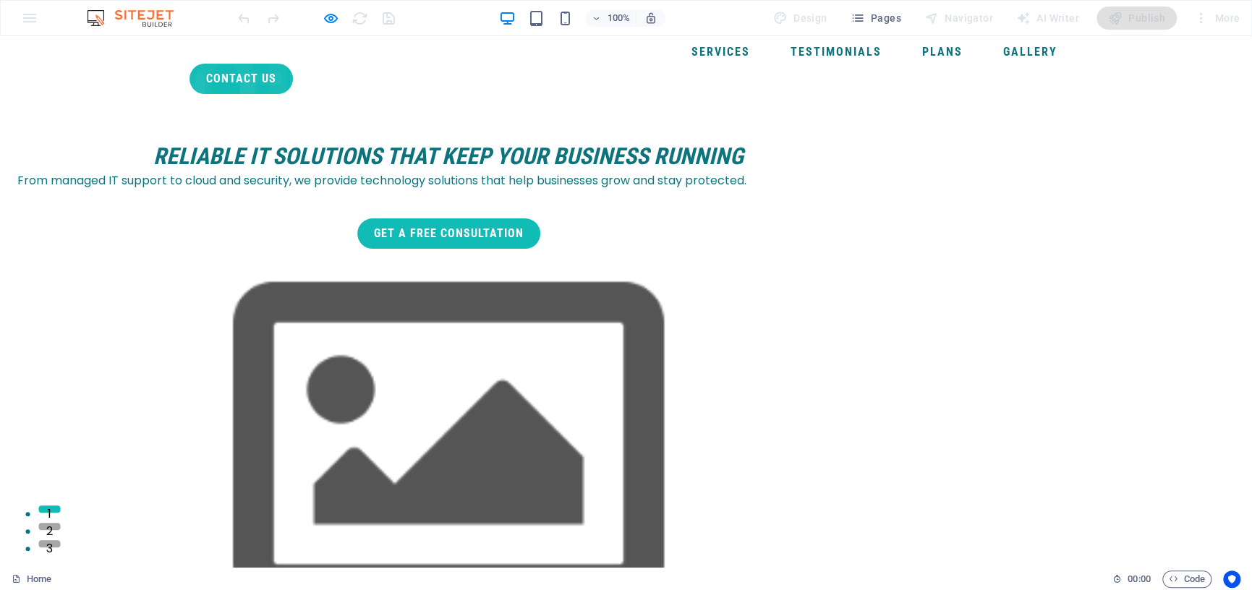
scroll to position [0, 0]
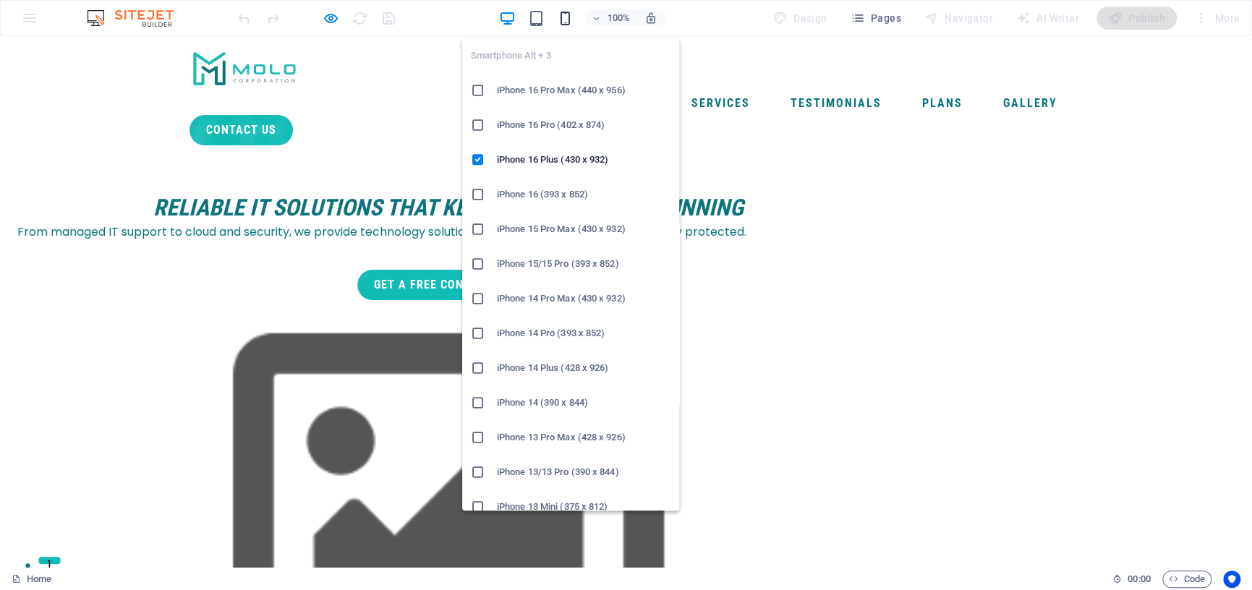
click at [566, 16] on icon "button" at bounding box center [565, 18] width 17 height 17
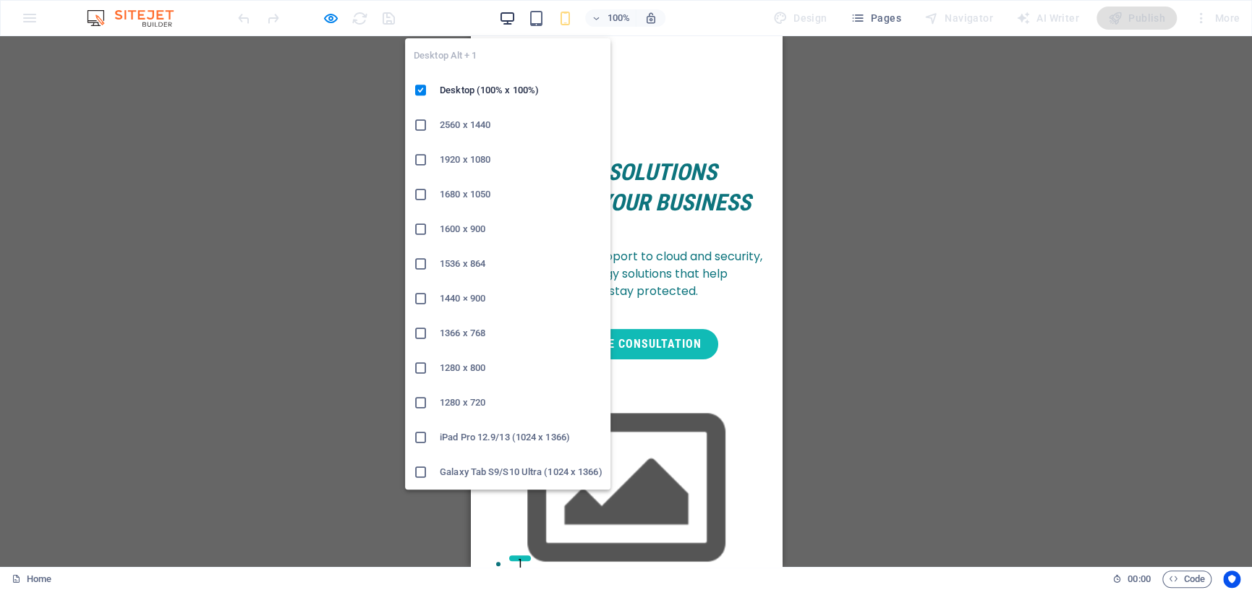
click at [505, 15] on icon "button" at bounding box center [507, 18] width 17 height 17
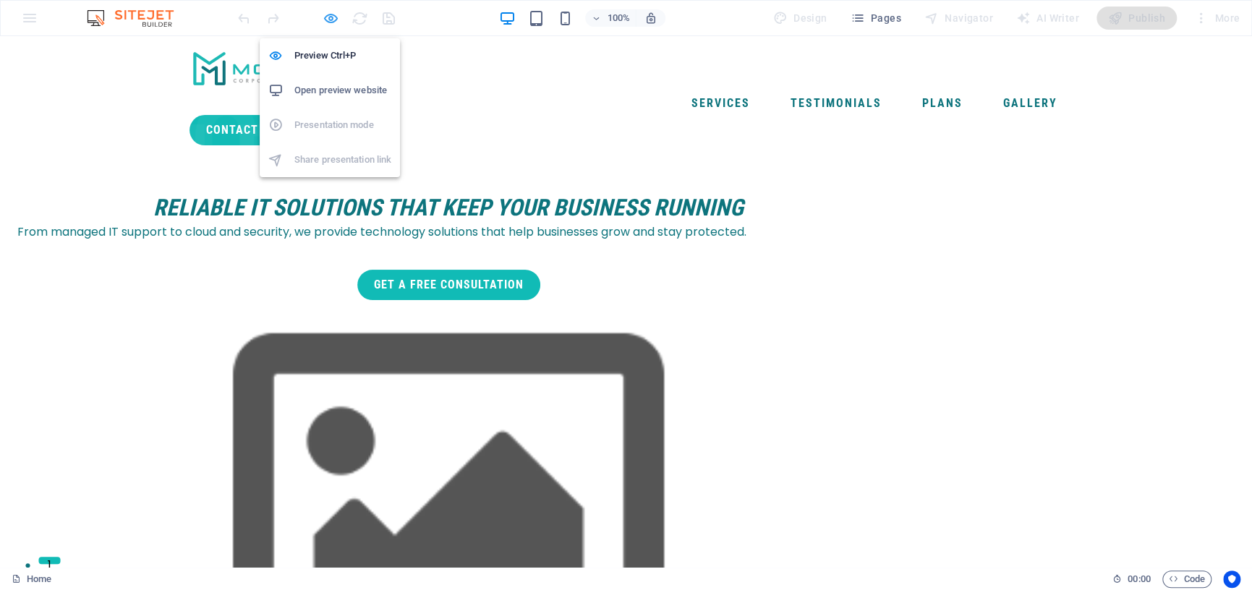
click at [326, 17] on icon "button" at bounding box center [330, 18] width 17 height 17
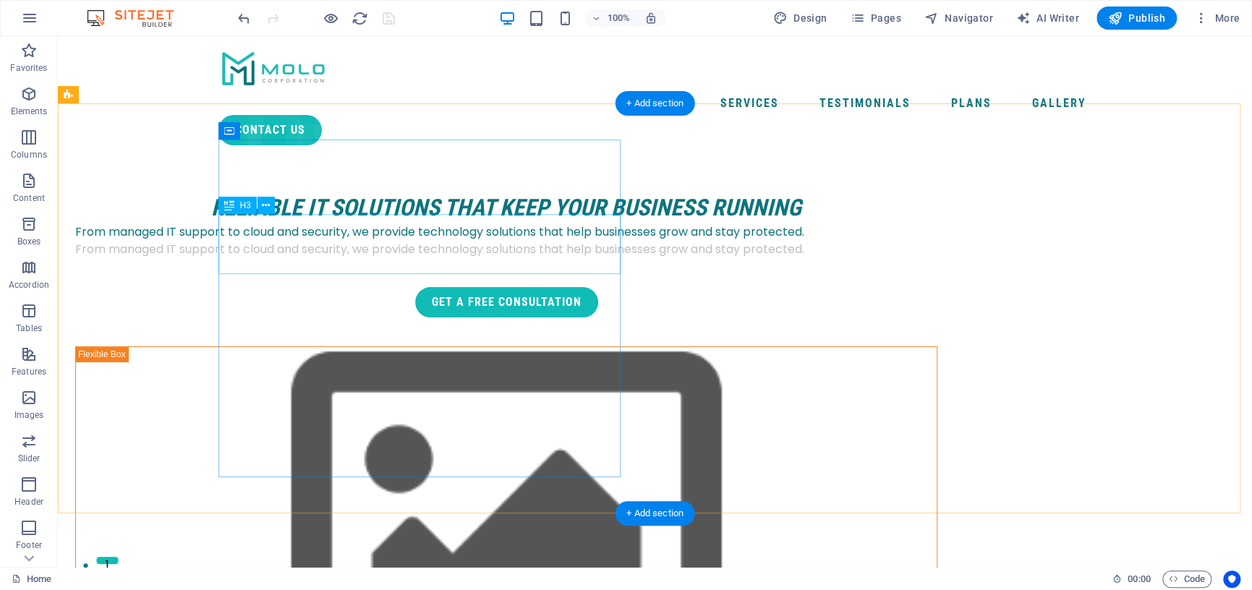
click at [453, 223] on div "Reliable IT Solutions That Keep Your Business Running" at bounding box center [506, 208] width 862 height 30
click at [523, 223] on div "Reliable IT Solutions That Keep Your Business Running" at bounding box center [506, 208] width 862 height 30
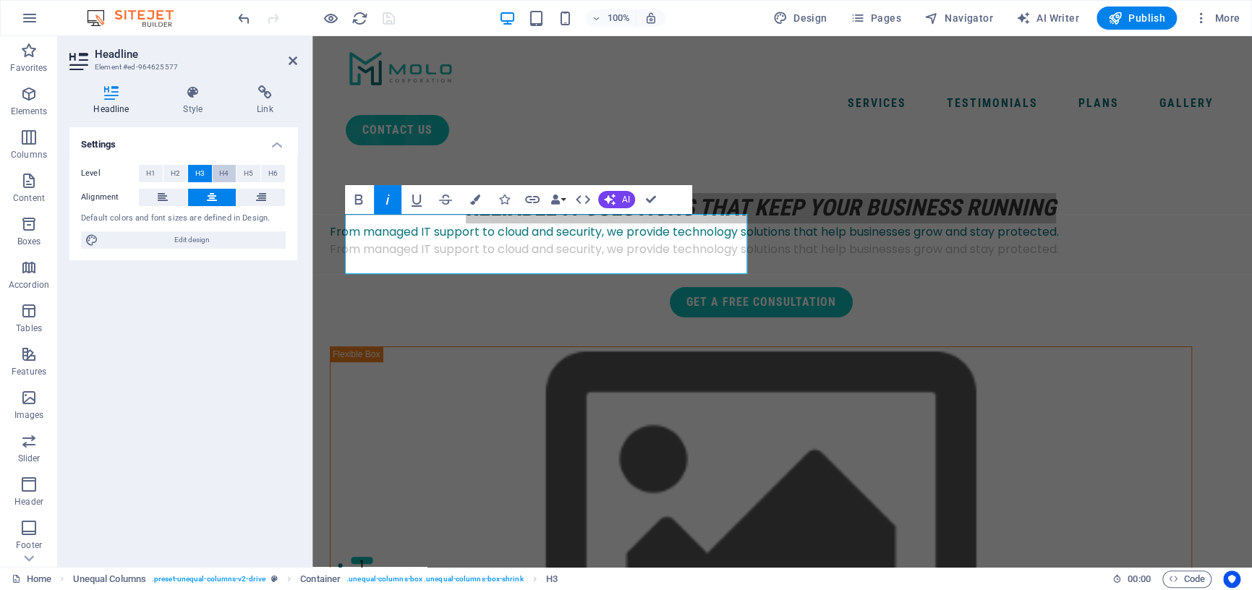
click at [227, 173] on span "H4" at bounding box center [223, 173] width 9 height 17
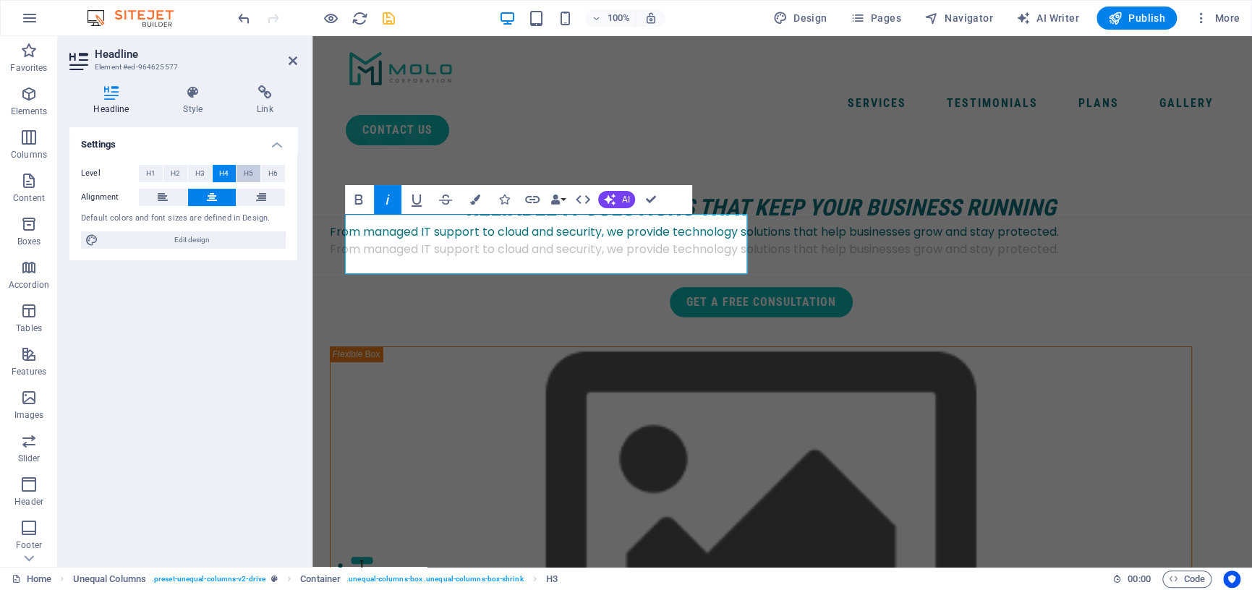
click at [243, 171] on button "H5" at bounding box center [248, 173] width 24 height 17
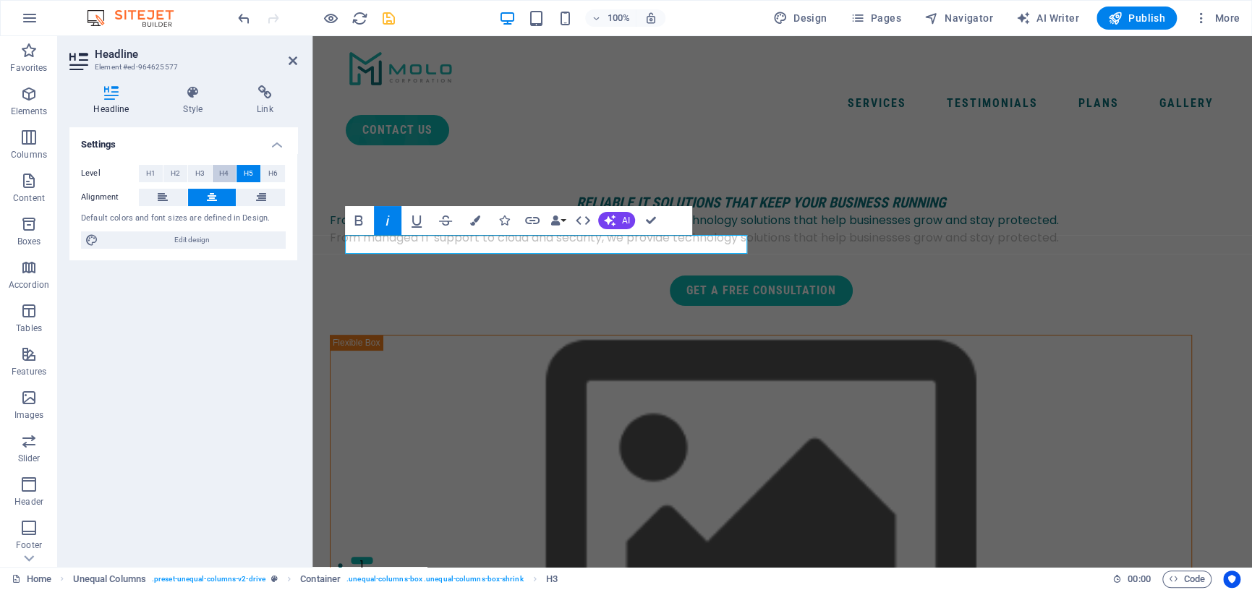
click at [224, 171] on span "H4" at bounding box center [223, 173] width 9 height 17
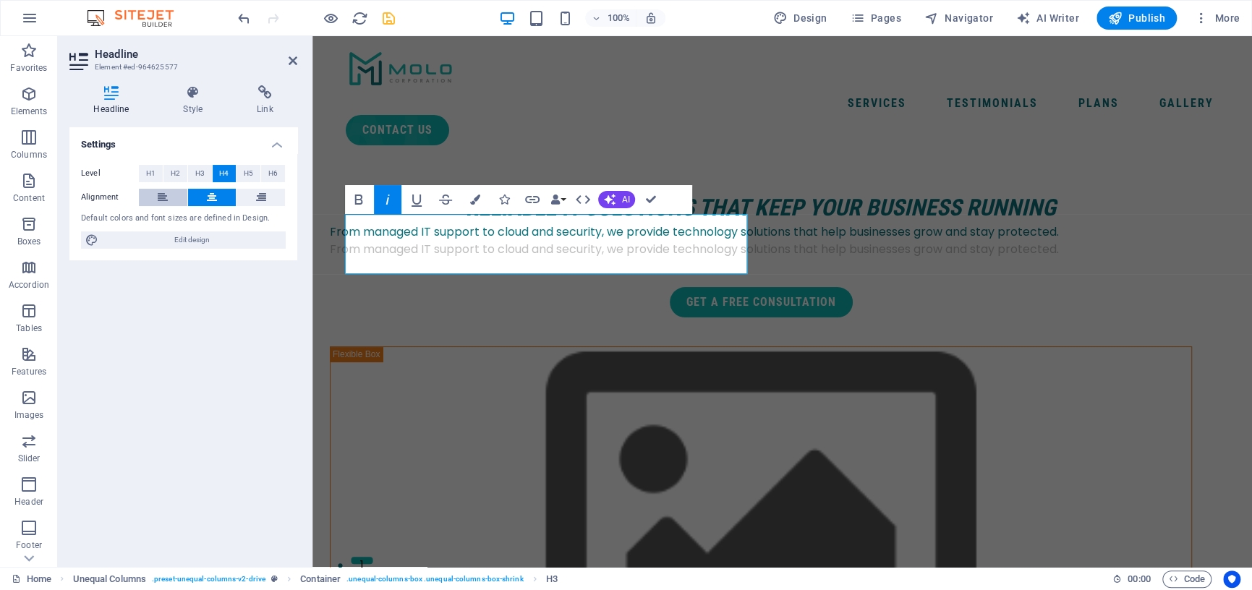
click at [168, 196] on button at bounding box center [163, 197] width 48 height 17
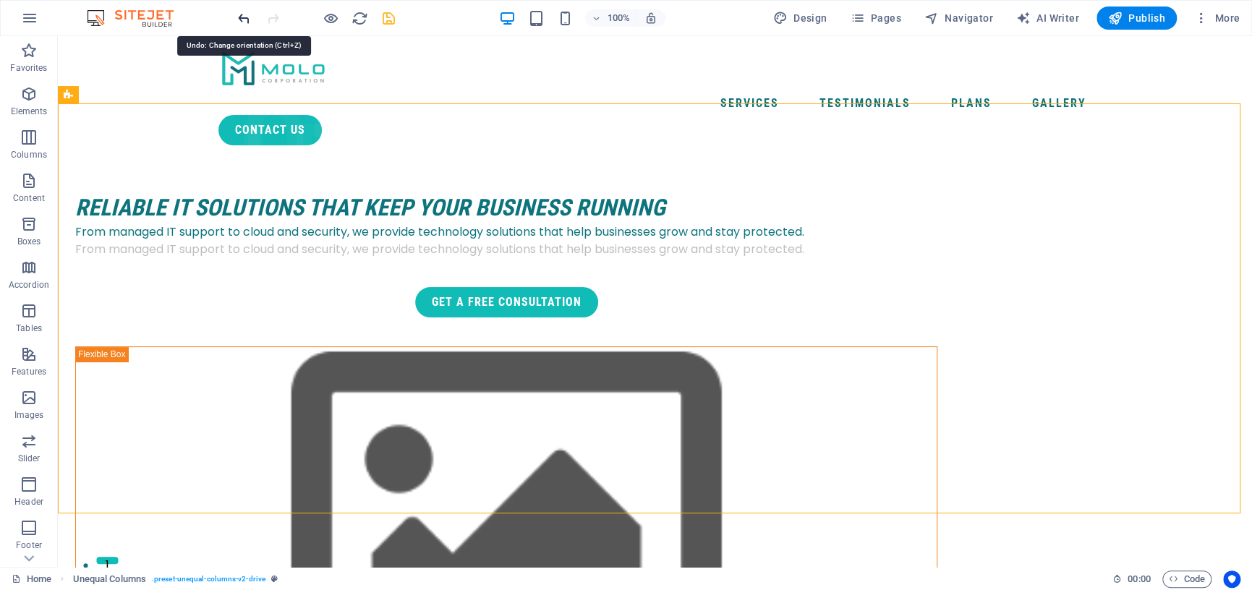
click at [245, 17] on icon "undo" at bounding box center [244, 18] width 17 height 17
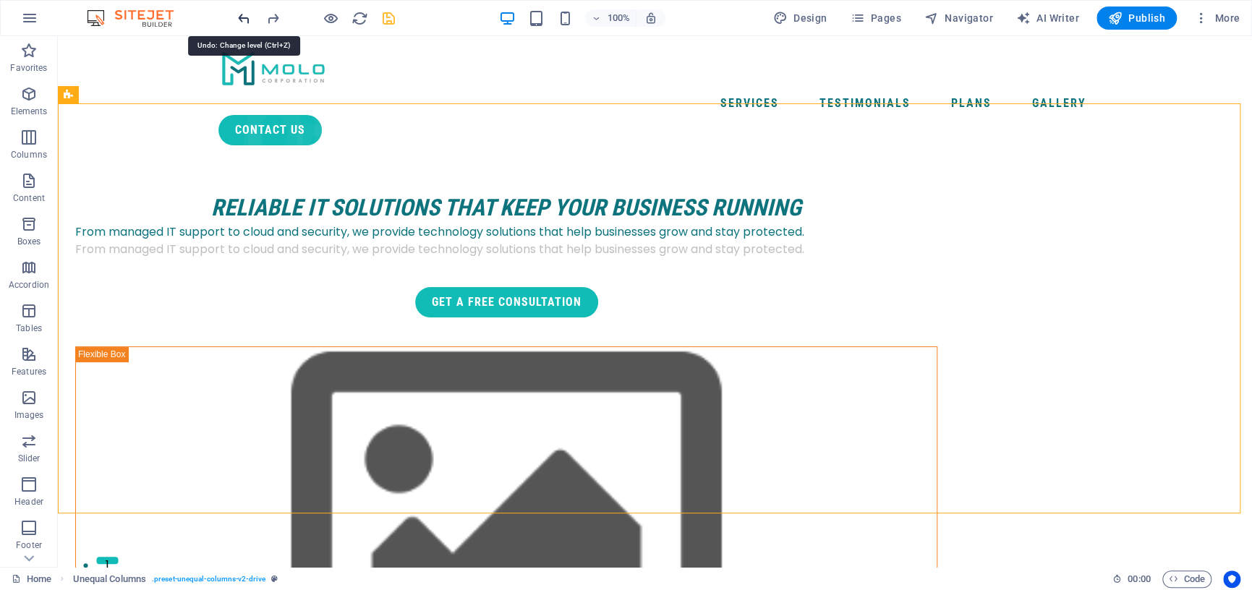
click at [245, 17] on icon "undo" at bounding box center [244, 18] width 17 height 17
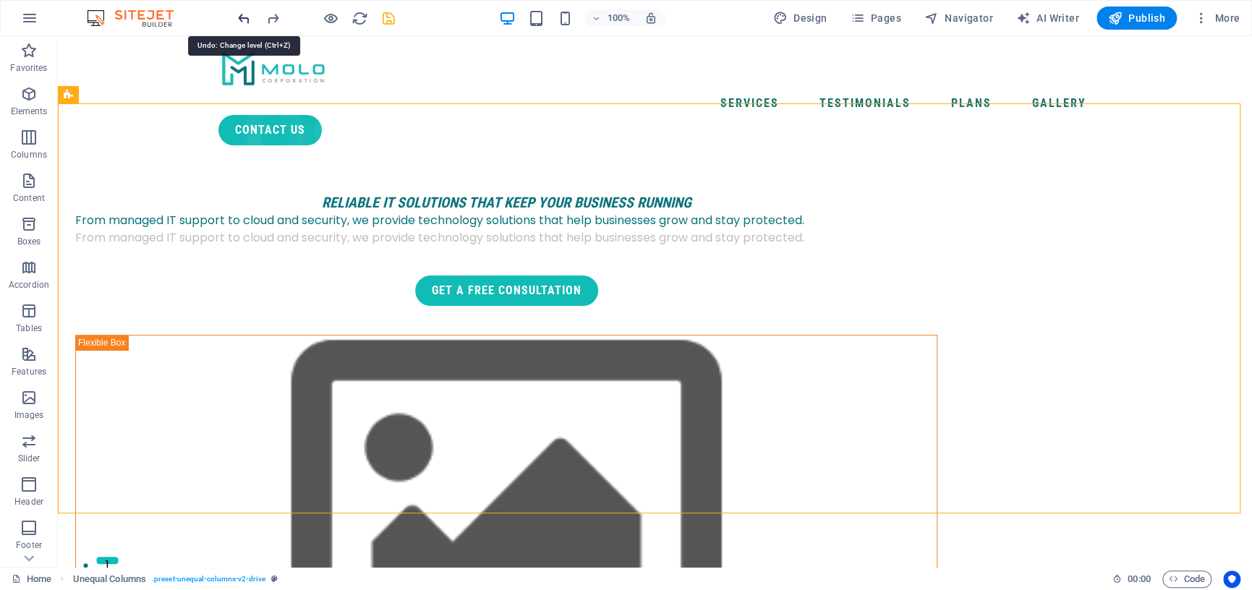
click at [245, 17] on icon "undo" at bounding box center [244, 18] width 17 height 17
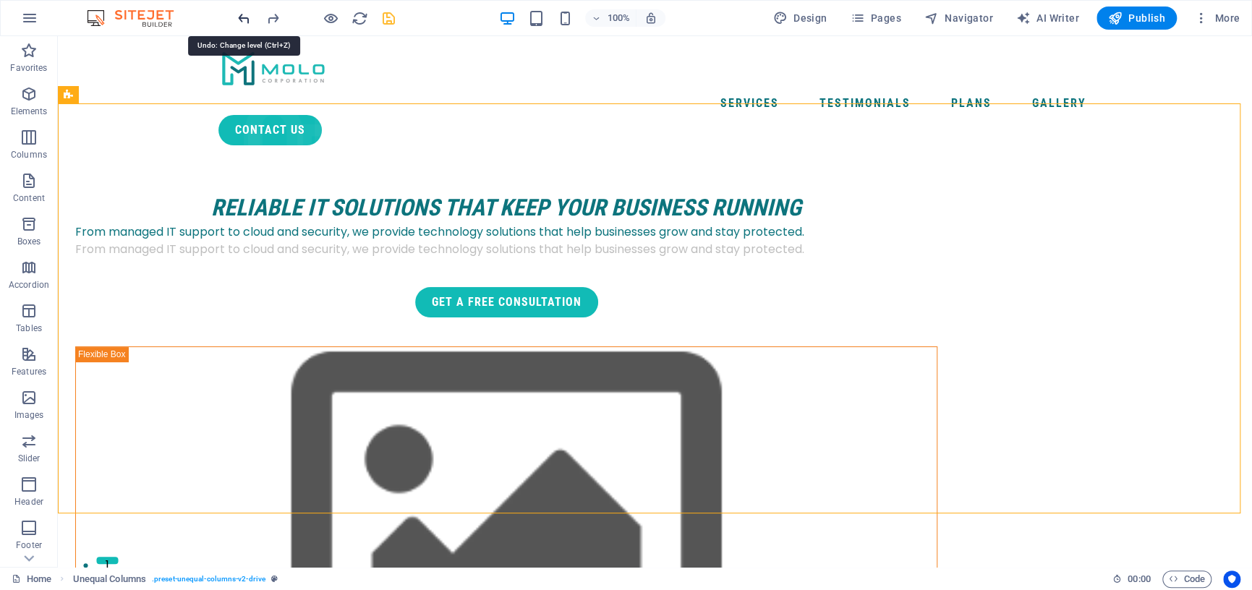
click at [245, 17] on icon "undo" at bounding box center [244, 18] width 17 height 17
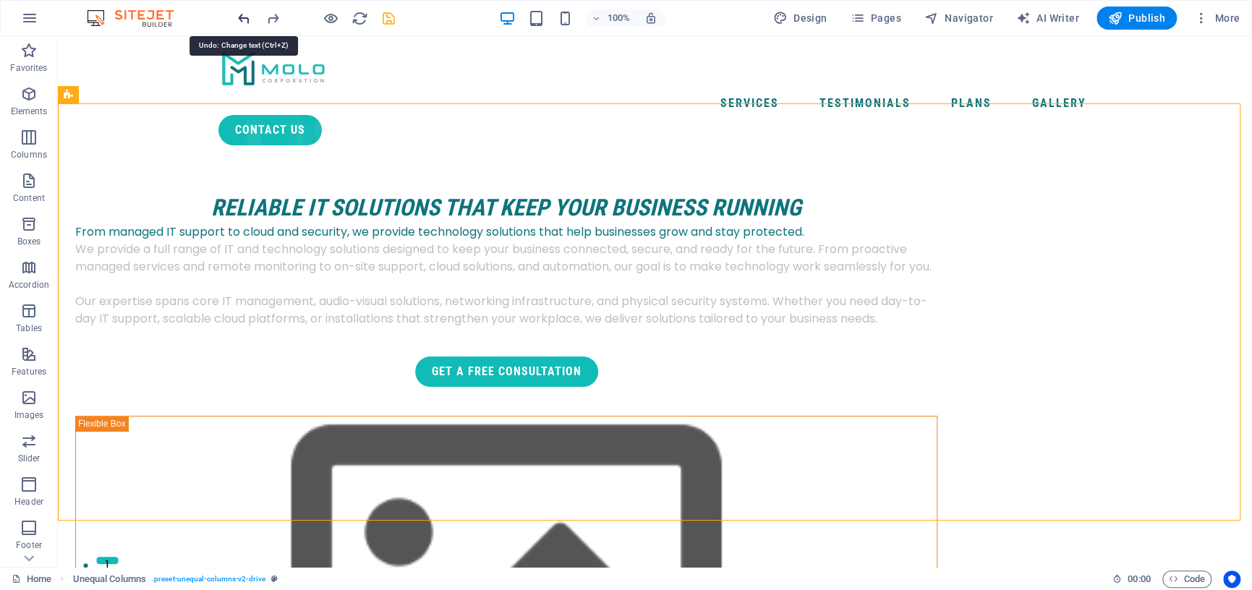
click at [245, 17] on icon "undo" at bounding box center [244, 18] width 17 height 17
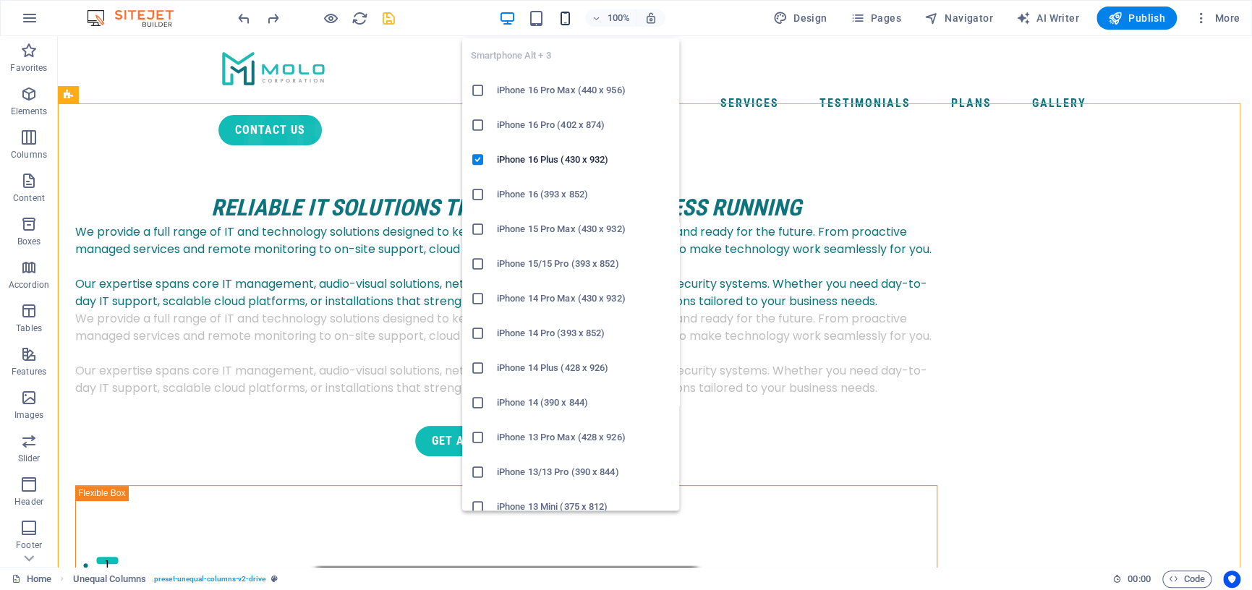
click at [565, 21] on icon "button" at bounding box center [565, 18] width 17 height 17
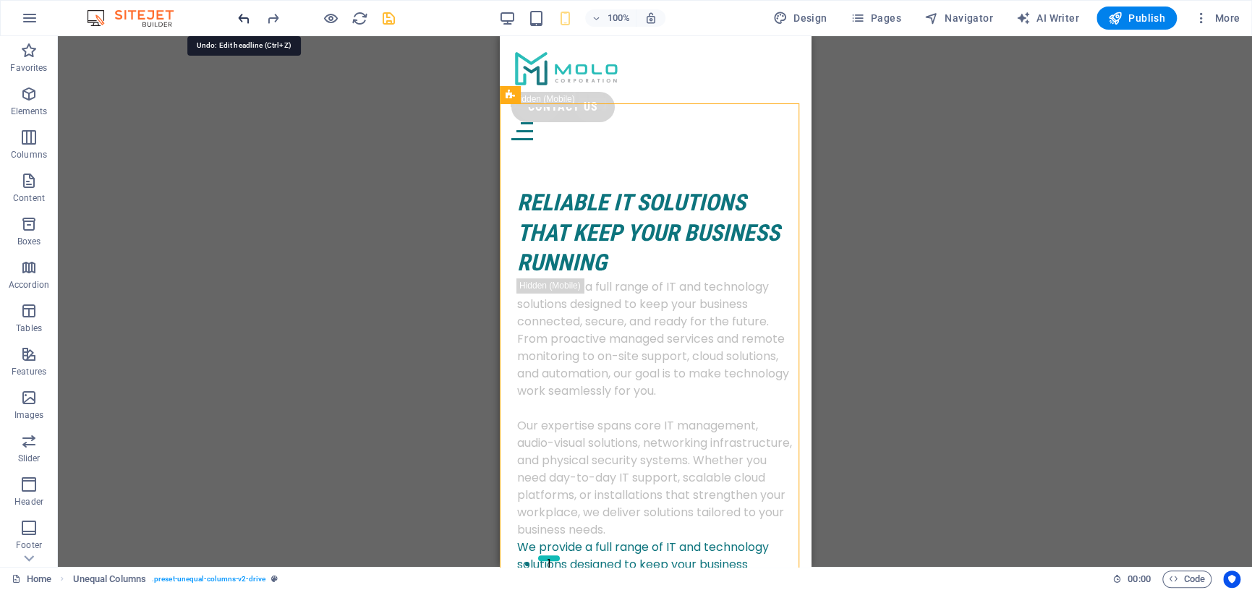
click at [243, 16] on icon "undo" at bounding box center [244, 18] width 17 height 17
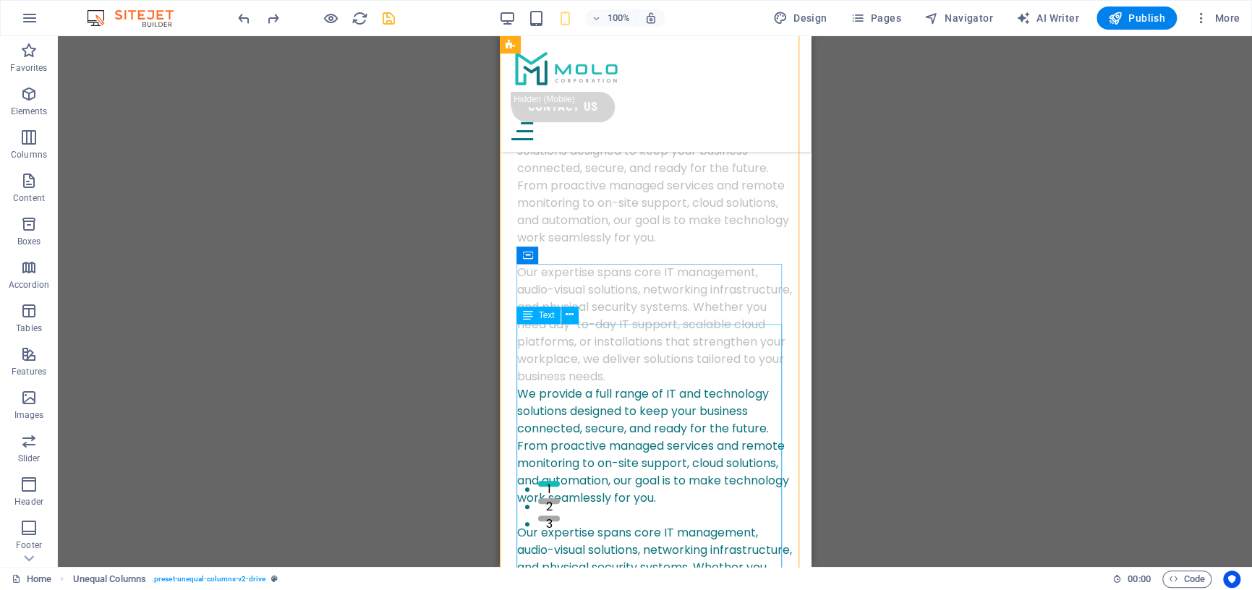
scroll to position [72, 0]
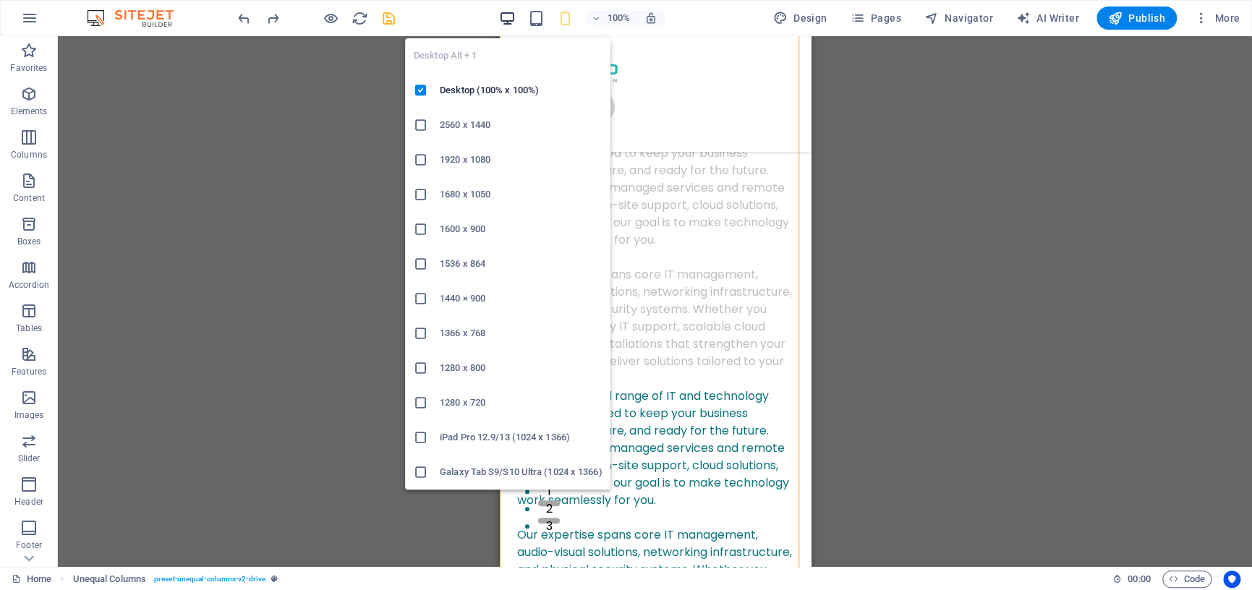
click at [510, 17] on icon "button" at bounding box center [507, 18] width 17 height 17
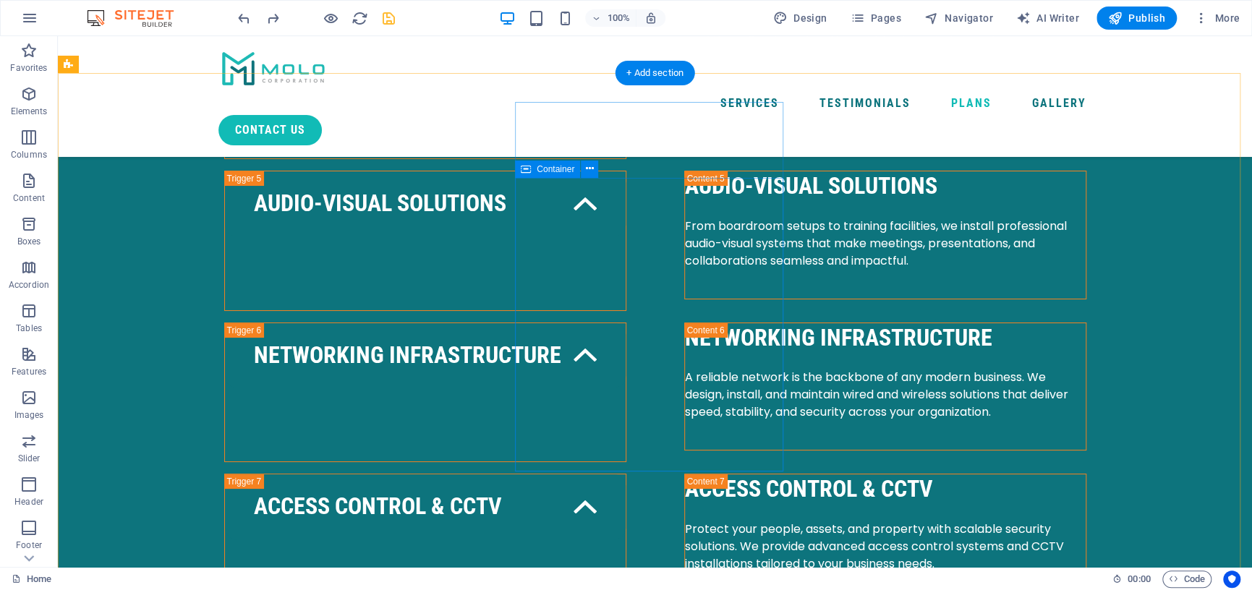
scroll to position [3543, 0]
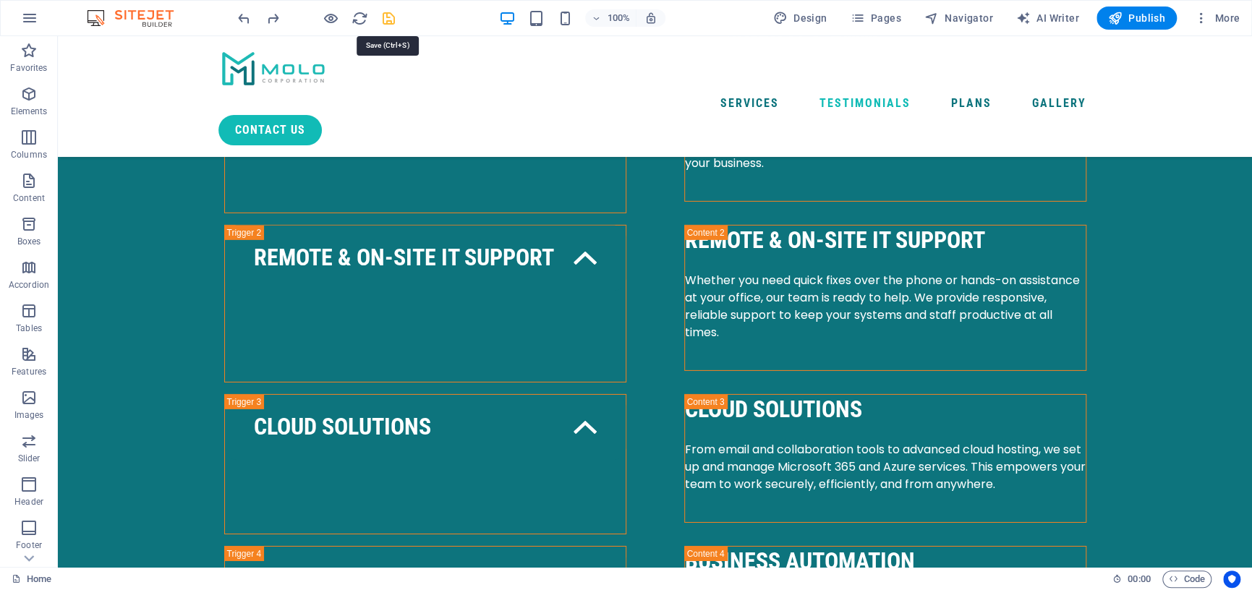
click at [386, 15] on icon "save" at bounding box center [388, 18] width 17 height 17
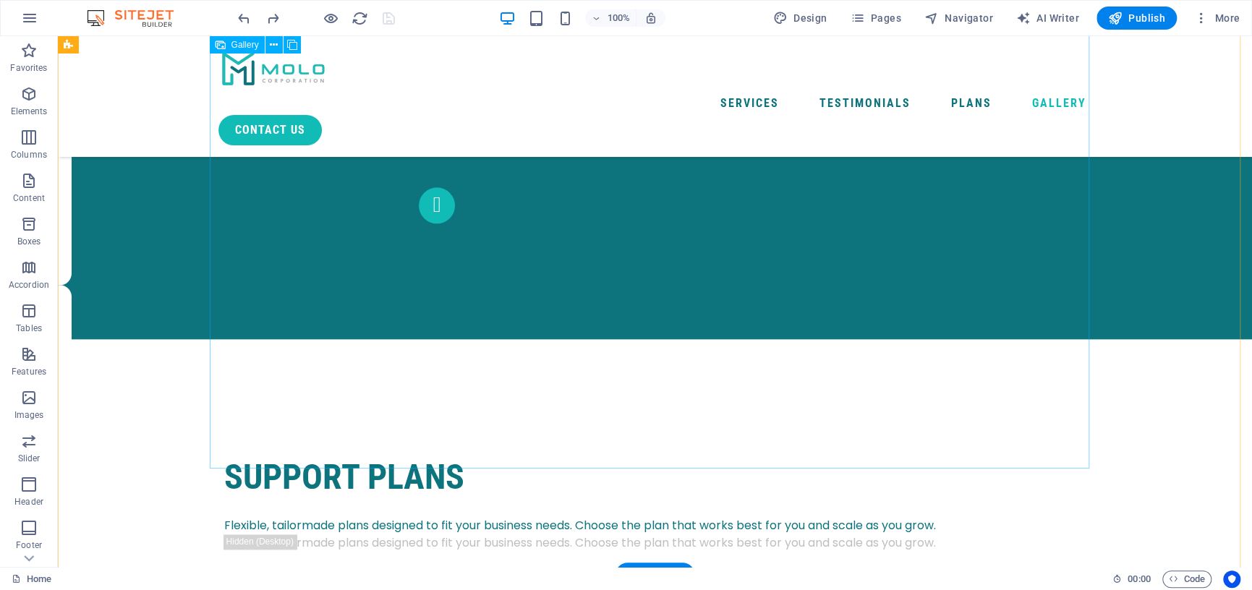
scroll to position [4338, 0]
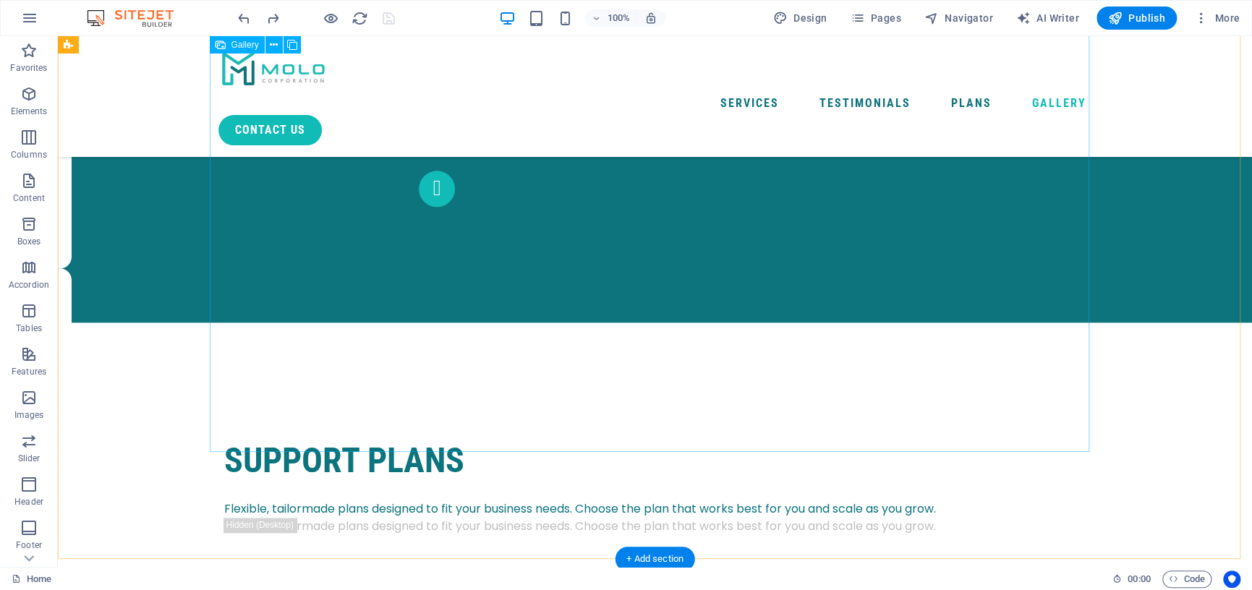
select select "4"
select select "px"
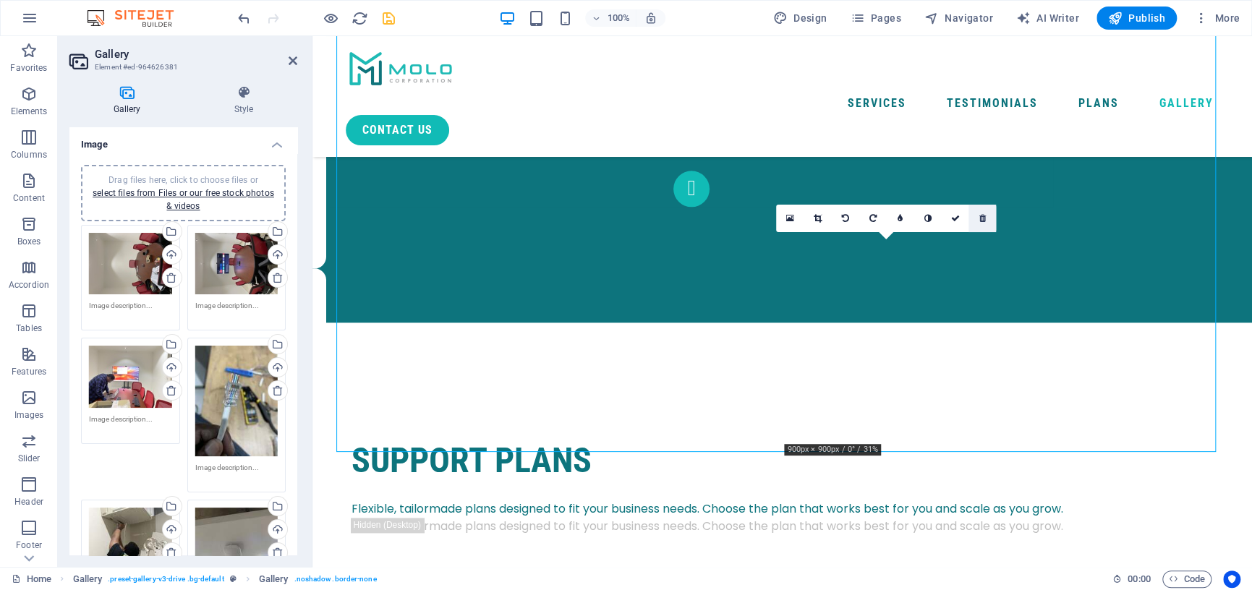
click at [983, 215] on icon at bounding box center [982, 218] width 7 height 9
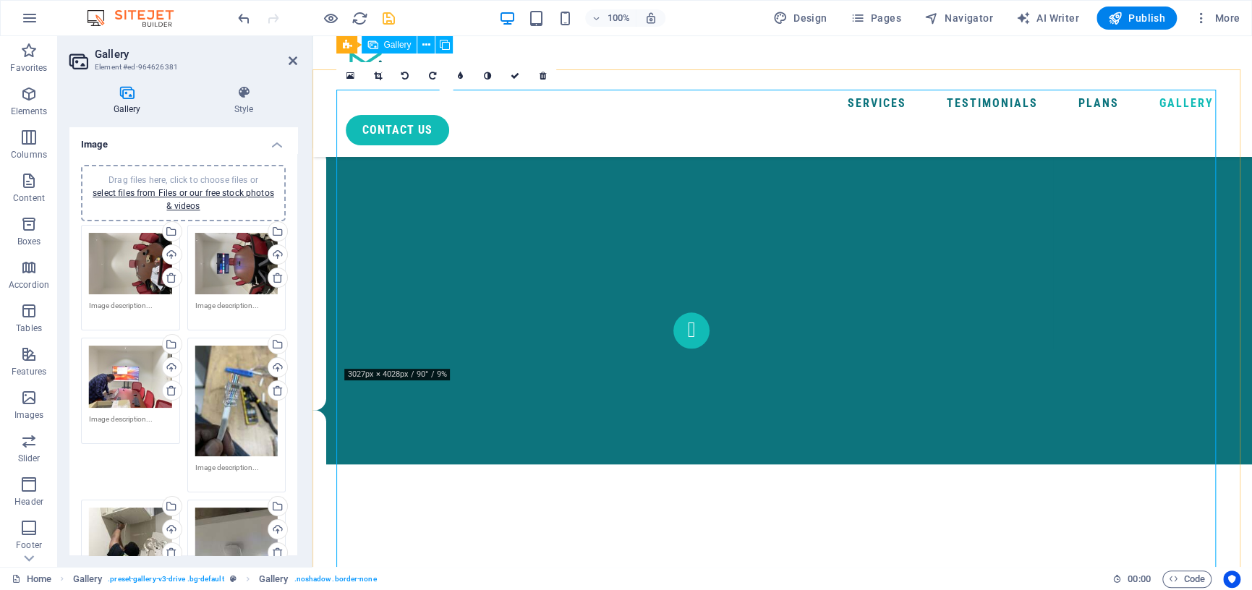
scroll to position [4194, 0]
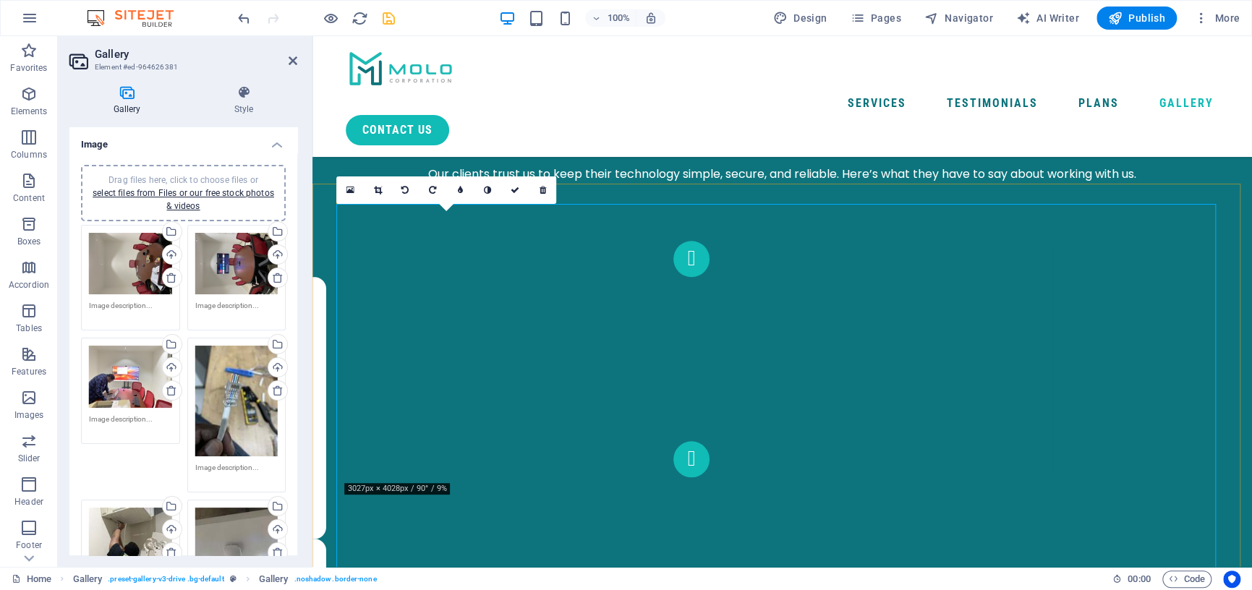
scroll to position [4049, 0]
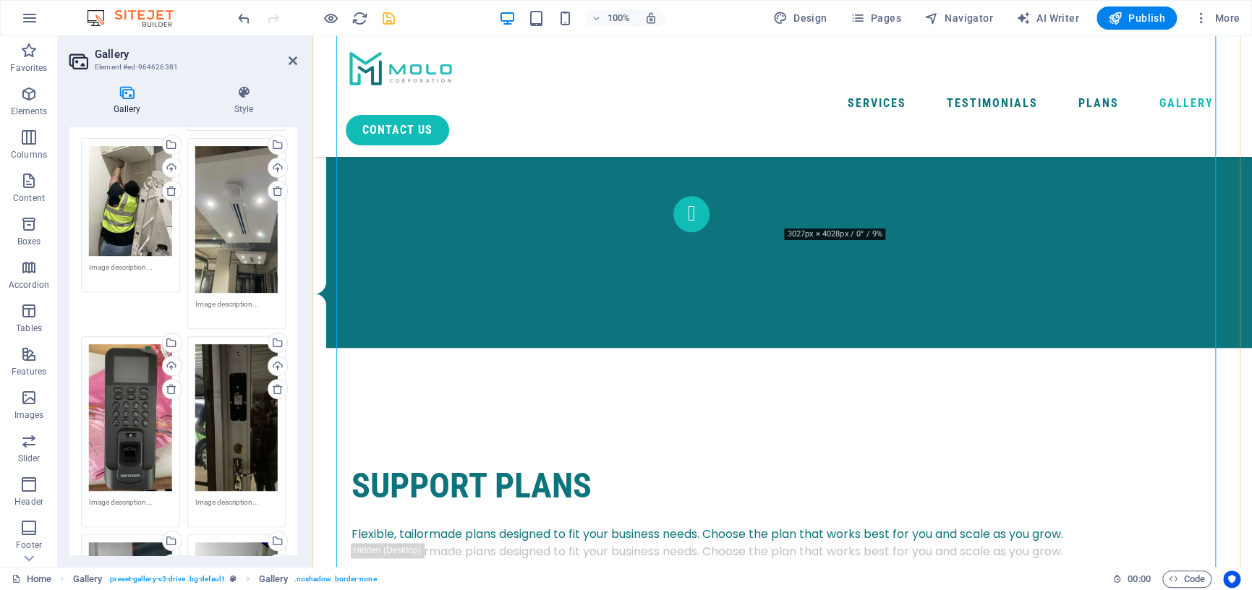
scroll to position [4338, 0]
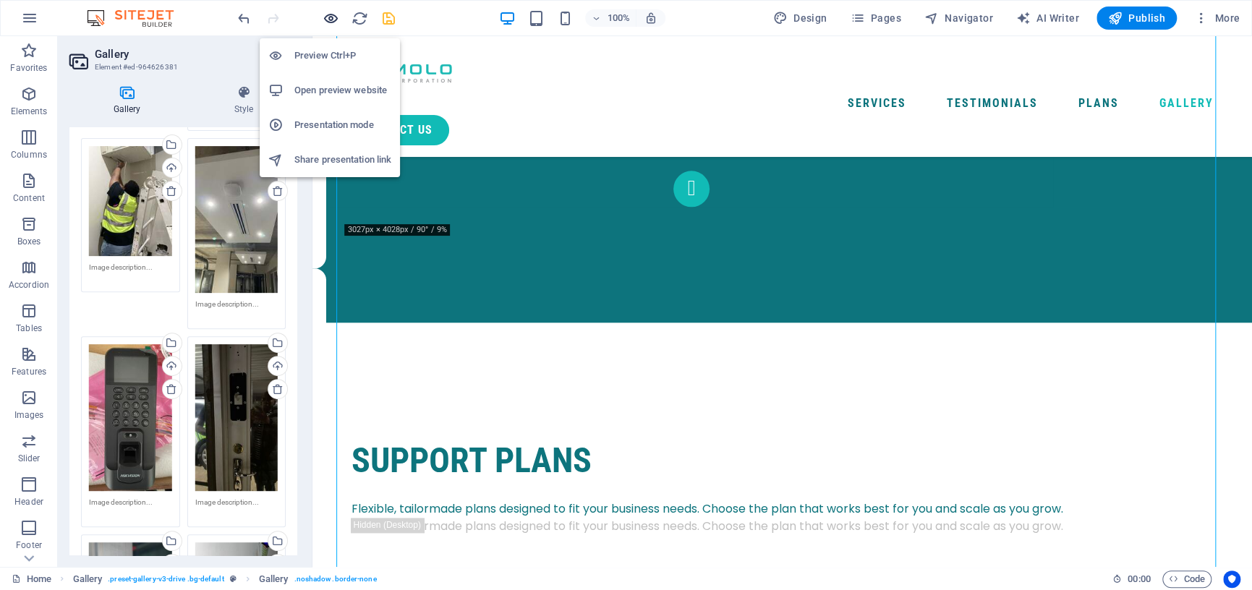
click at [333, 17] on icon "button" at bounding box center [330, 18] width 17 height 17
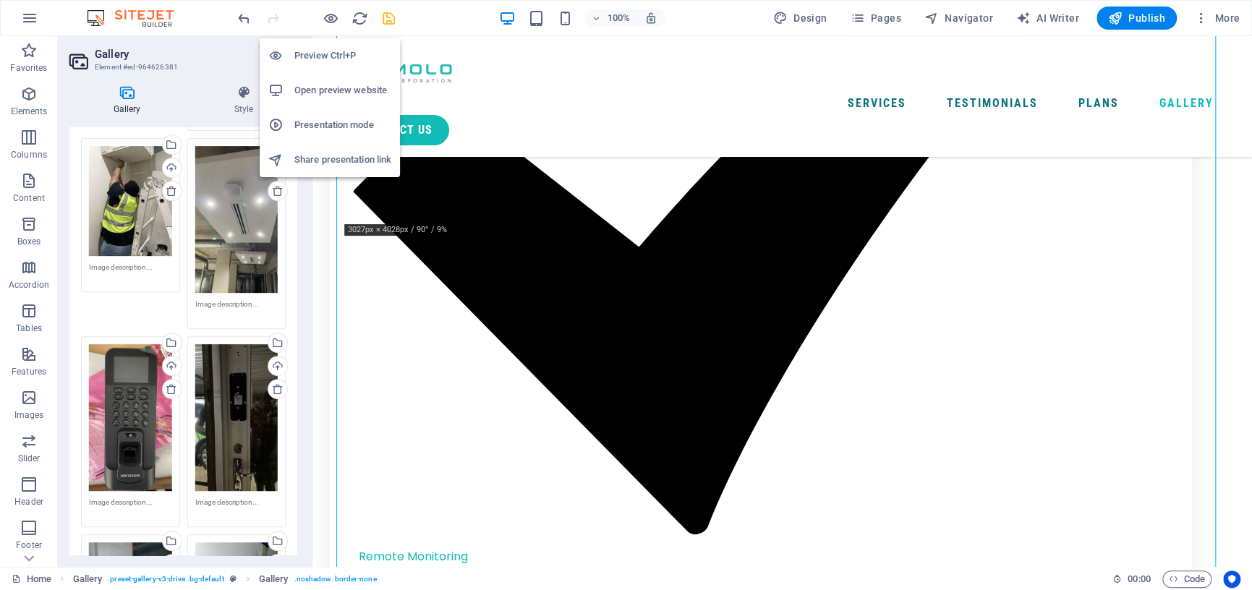
scroll to position [3493, 0]
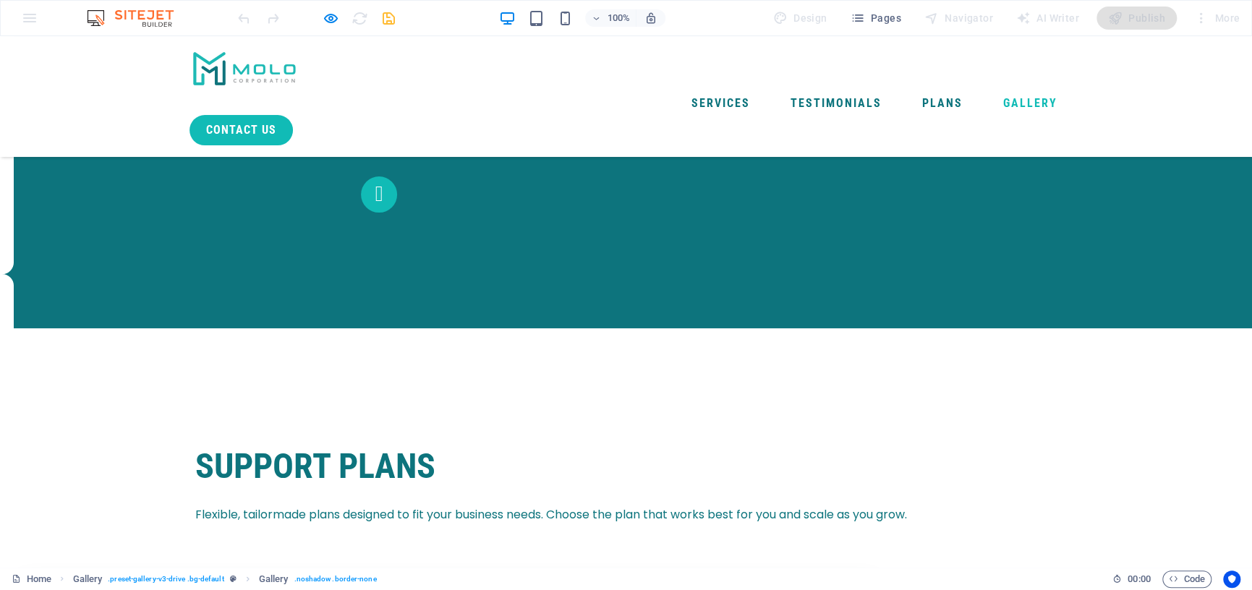
scroll to position [3421, 0]
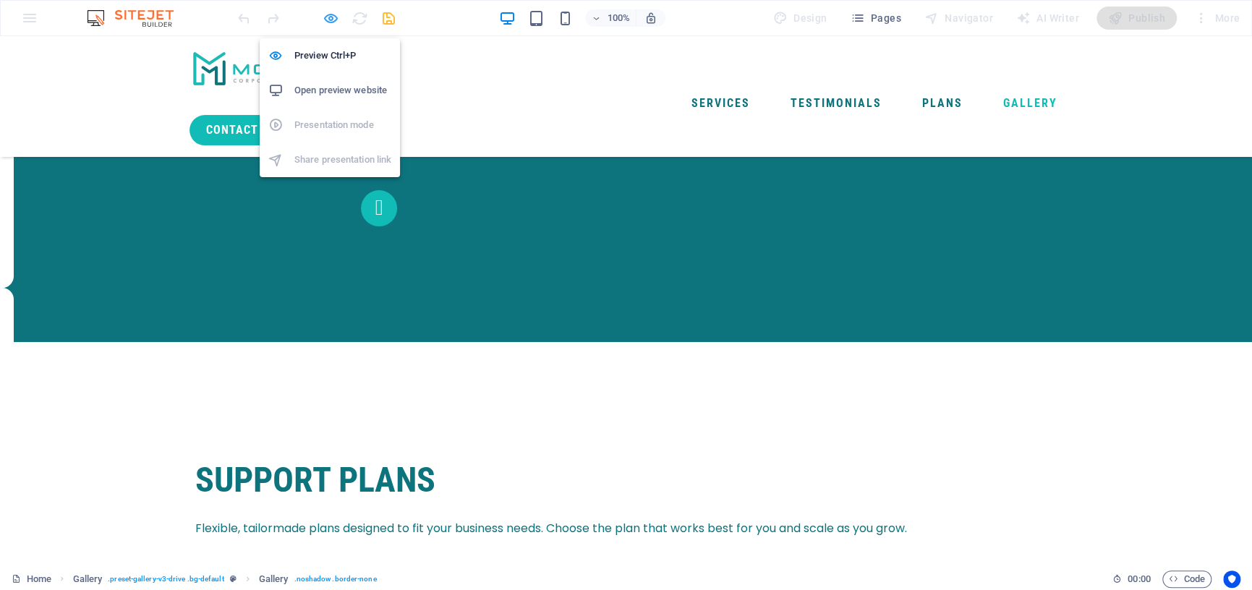
click at [329, 17] on icon "button" at bounding box center [330, 18] width 17 height 17
select select "4"
select select "px"
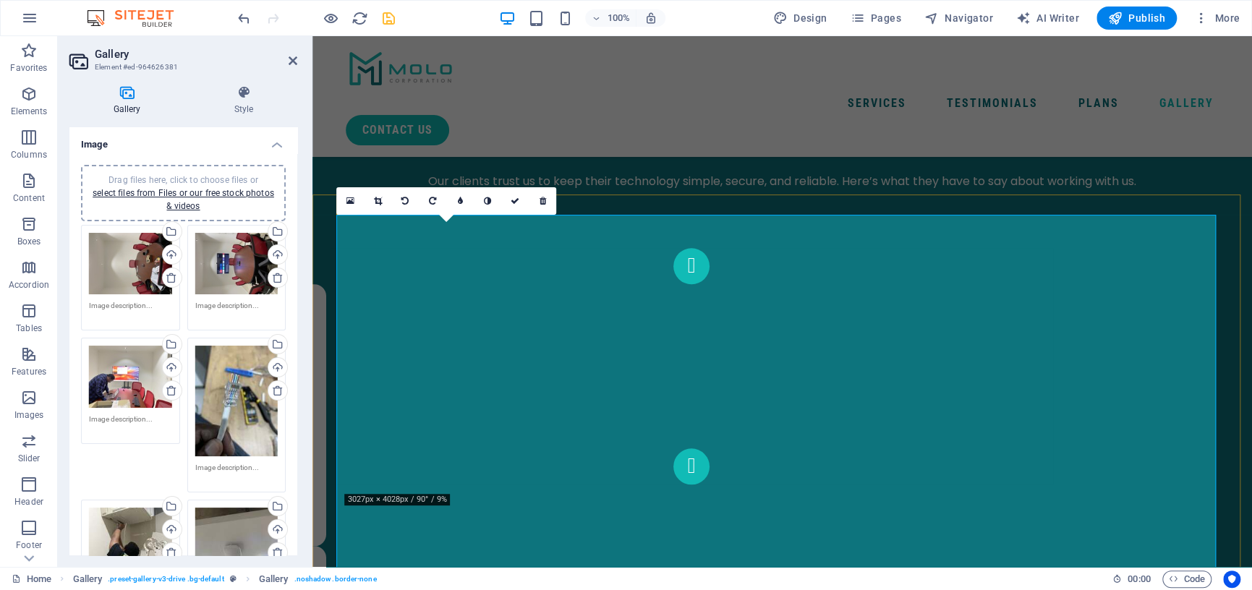
scroll to position [4049, 0]
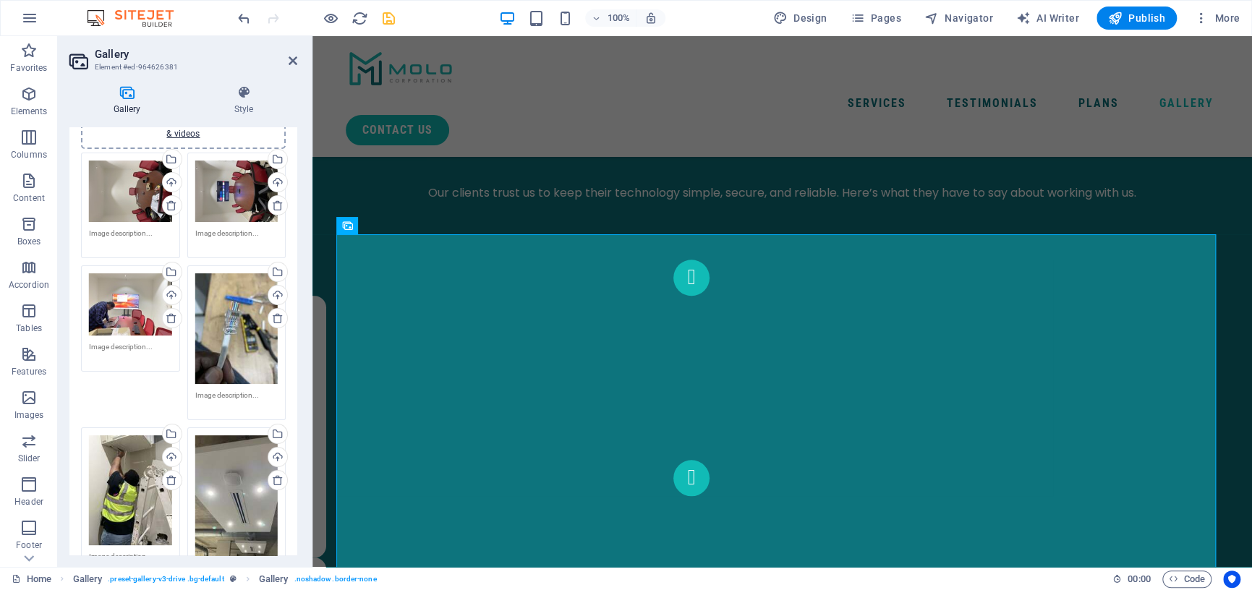
scroll to position [0, 0]
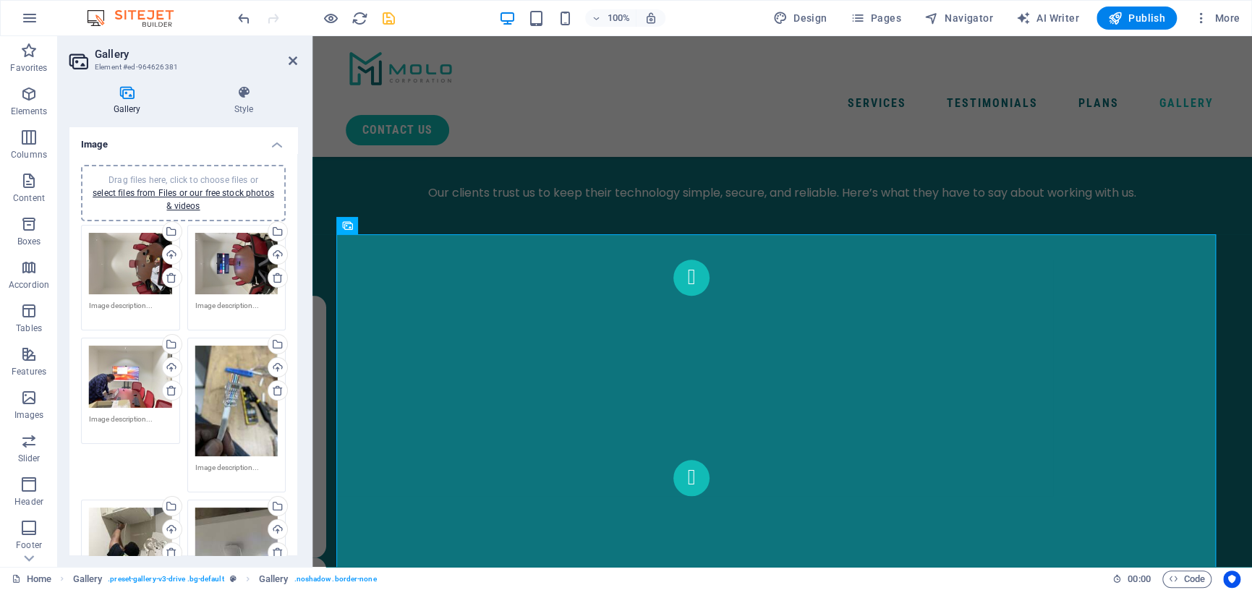
click at [135, 273] on div "Drag files here, click to choose files or select files from Files or our free s…" at bounding box center [130, 264] width 83 height 62
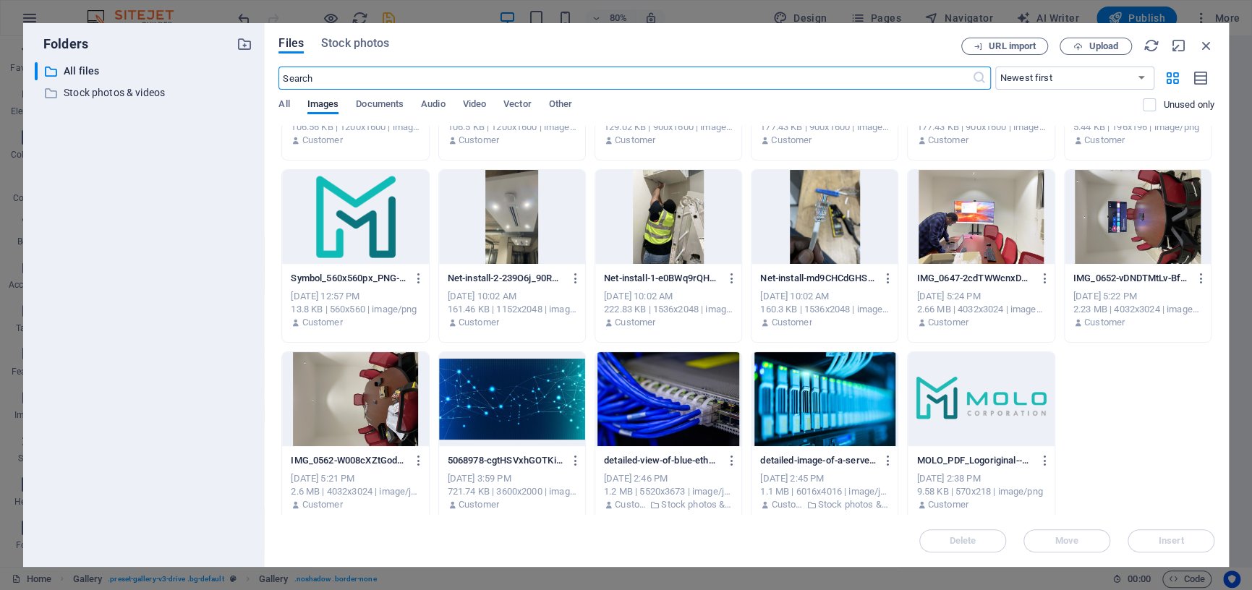
scroll to position [145, 0]
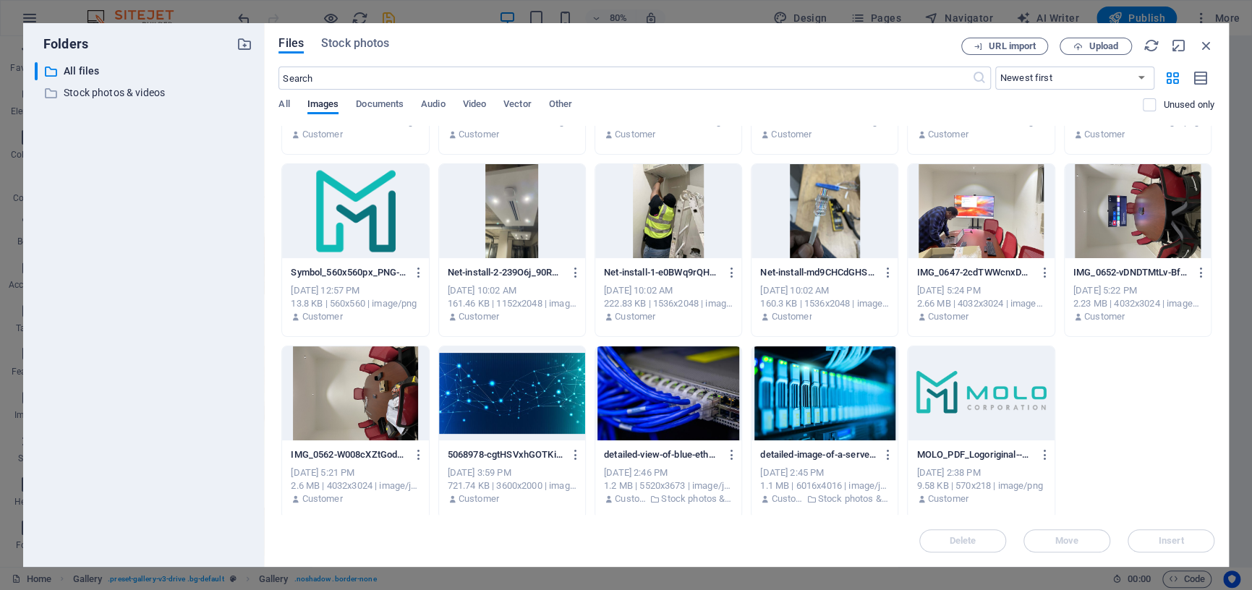
click at [366, 381] on div at bounding box center [355, 393] width 146 height 94
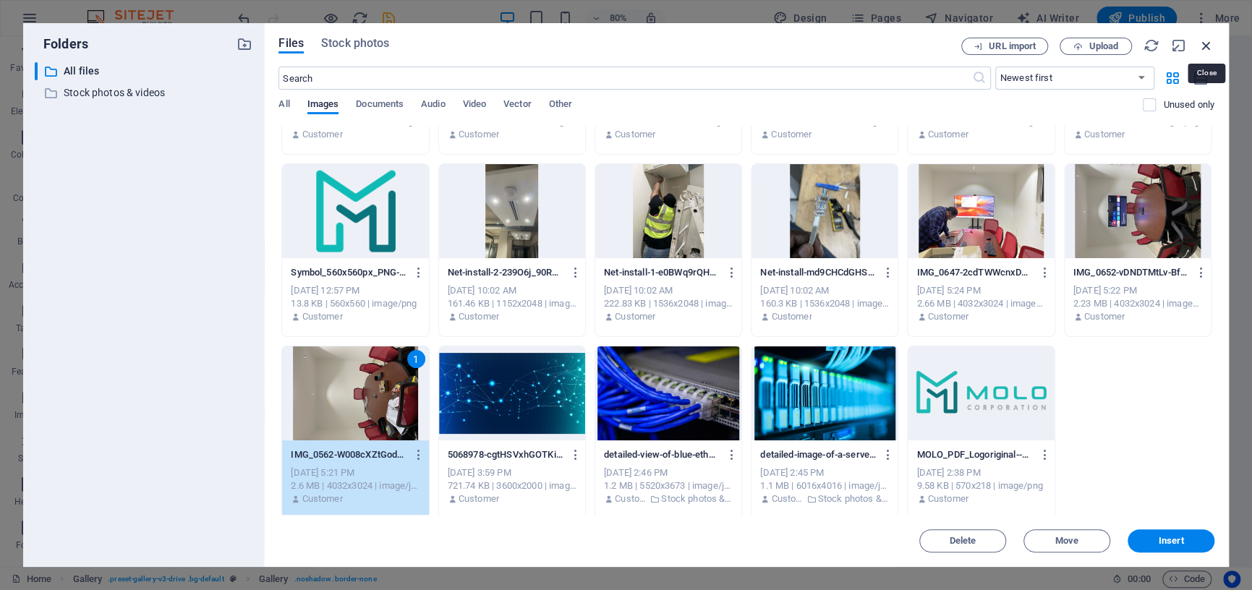
click at [1210, 45] on icon "button" at bounding box center [1206, 46] width 16 height 16
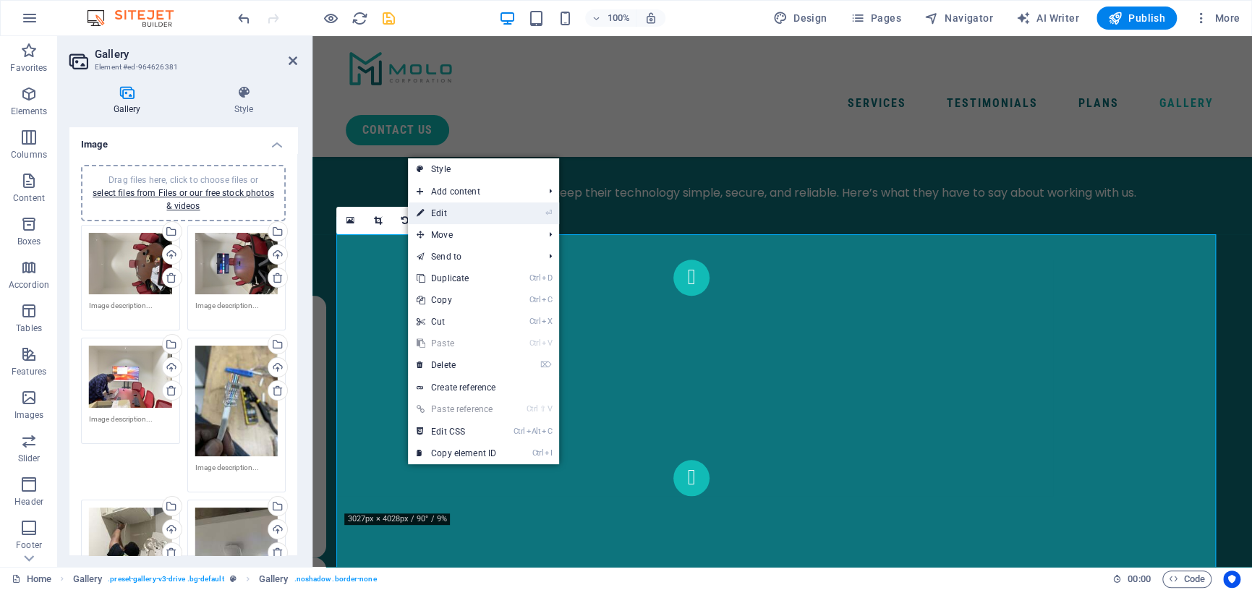
click at [445, 210] on link "⏎ Edit" at bounding box center [456, 213] width 97 height 22
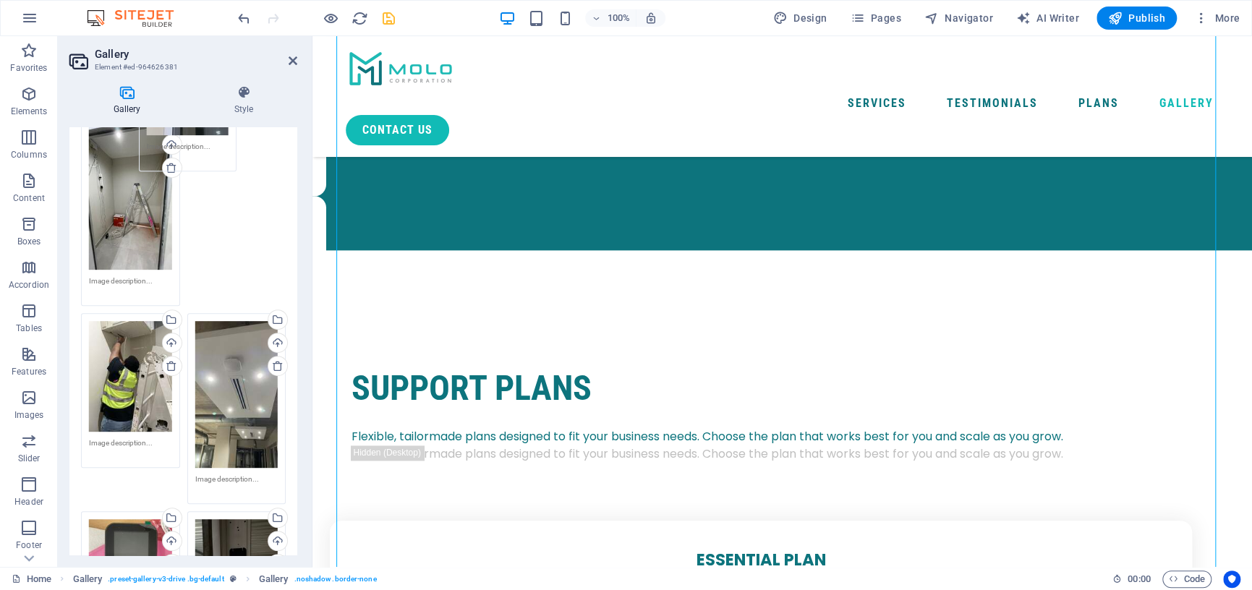
scroll to position [299, 0]
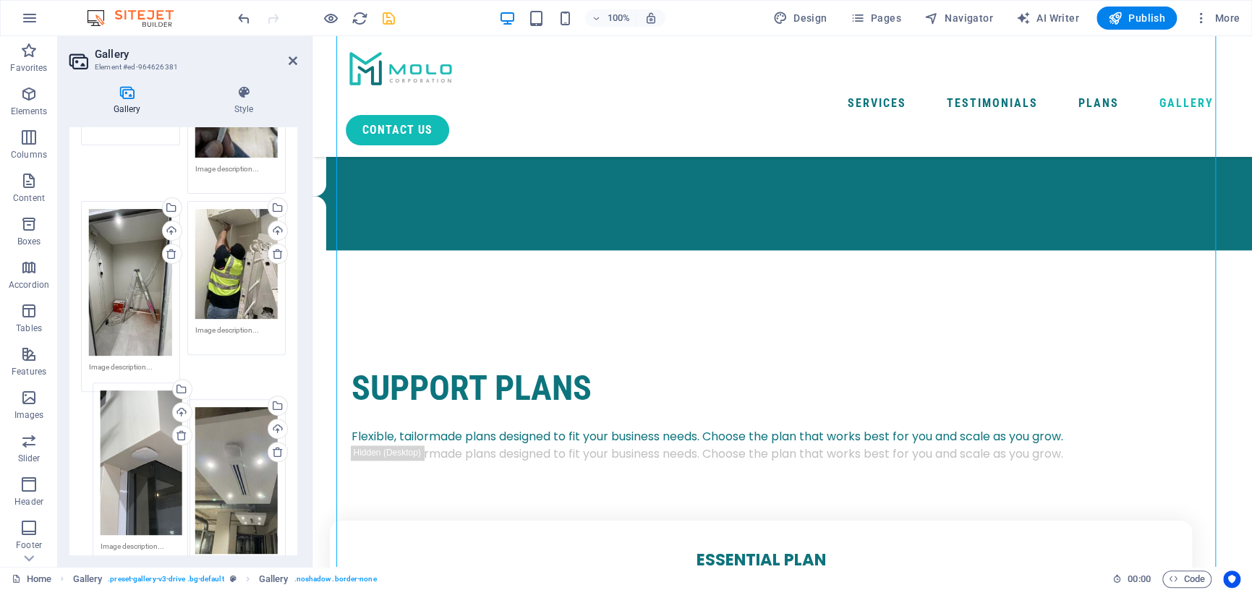
drag, startPoint x: 231, startPoint y: 381, endPoint x: 137, endPoint y: 464, distance: 125.0
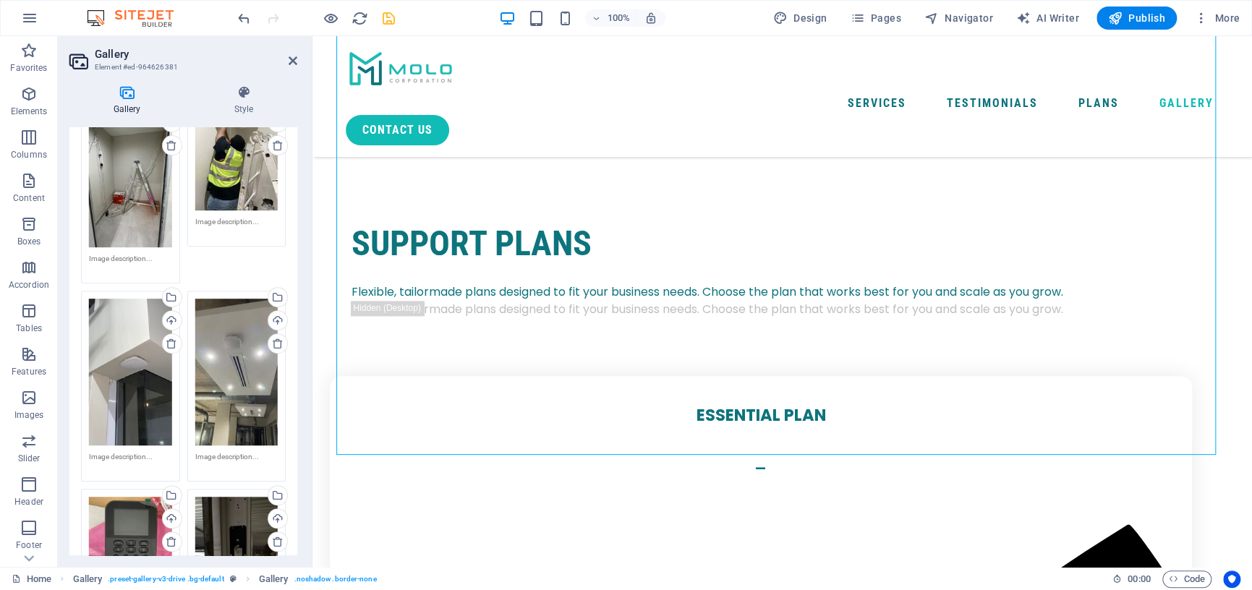
scroll to position [443, 0]
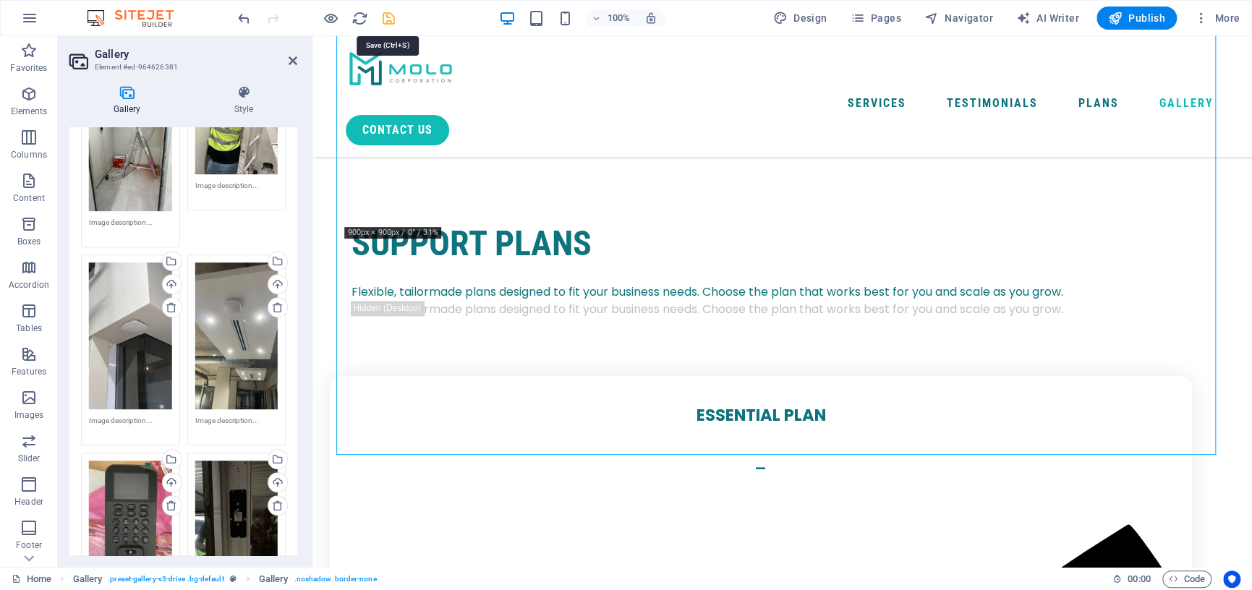
click at [383, 19] on icon "save" at bounding box center [388, 18] width 17 height 17
select select "4"
select select "px"
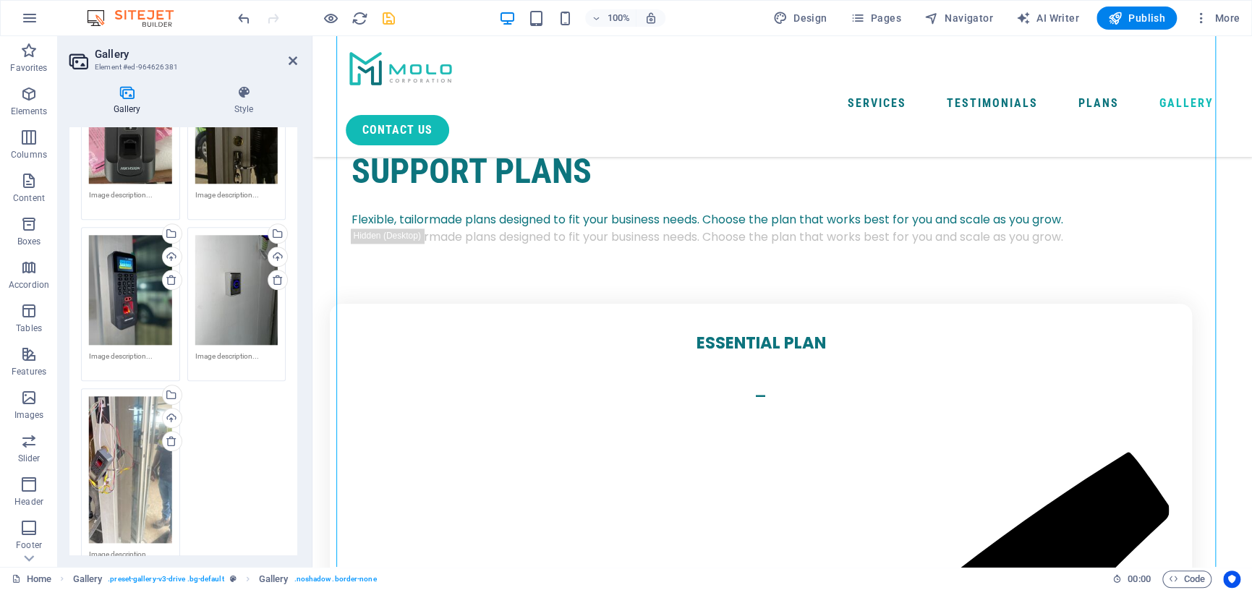
scroll to position [795, 0]
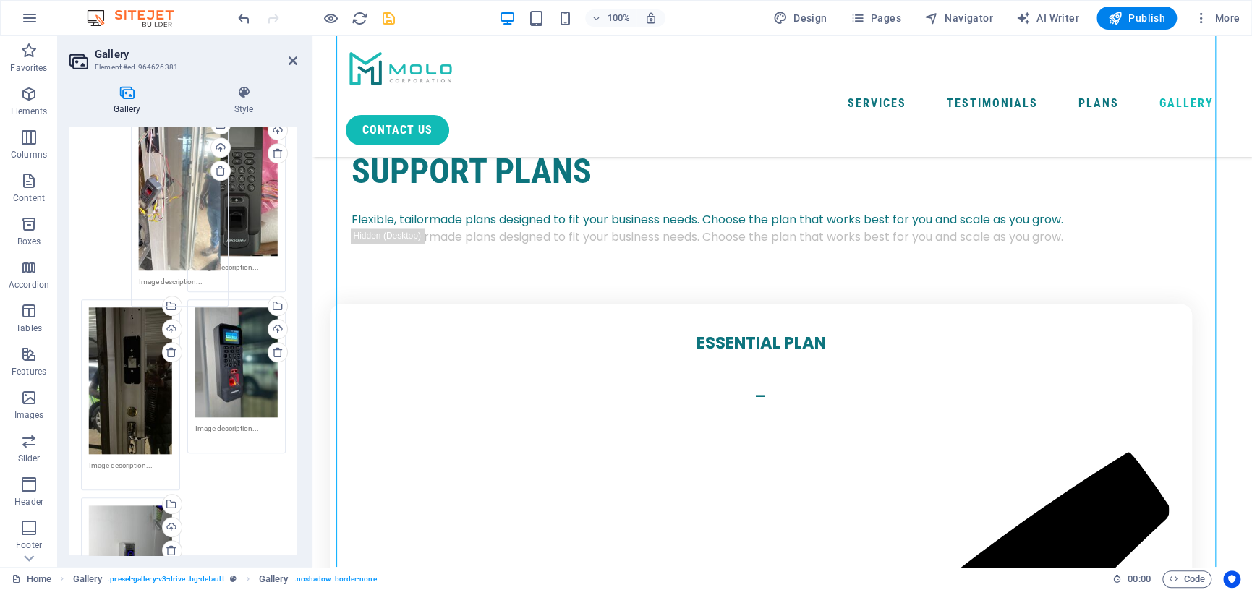
drag, startPoint x: 120, startPoint y: 518, endPoint x: 170, endPoint y: 186, distance: 335.6
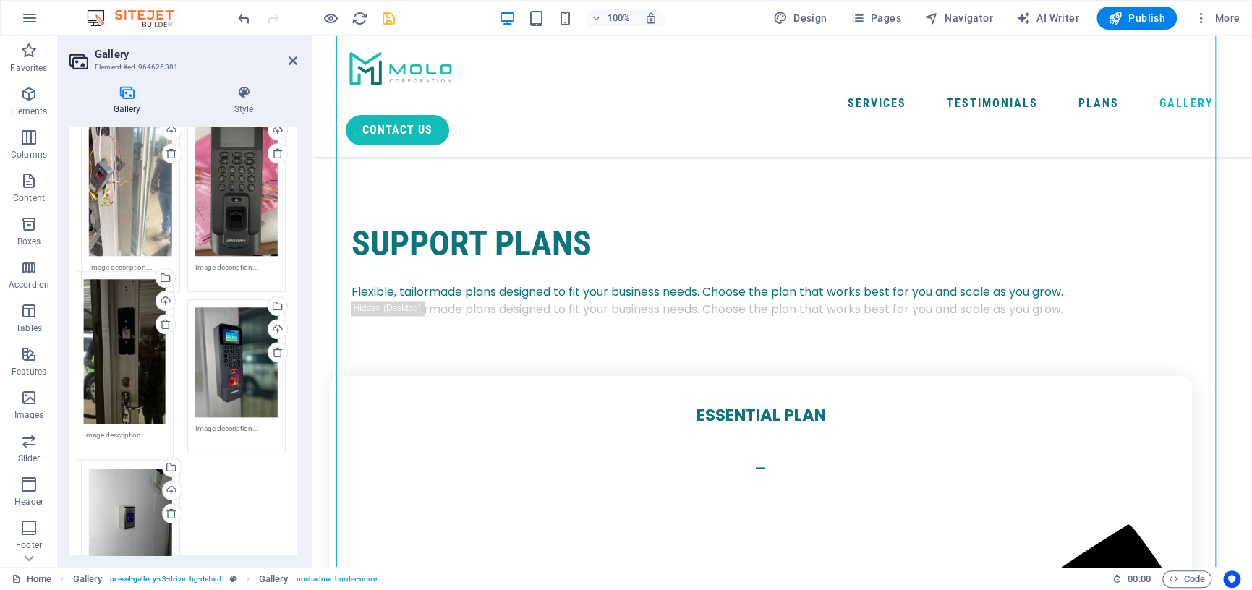
drag, startPoint x: 133, startPoint y: 390, endPoint x: 128, endPoint y: 371, distance: 19.5
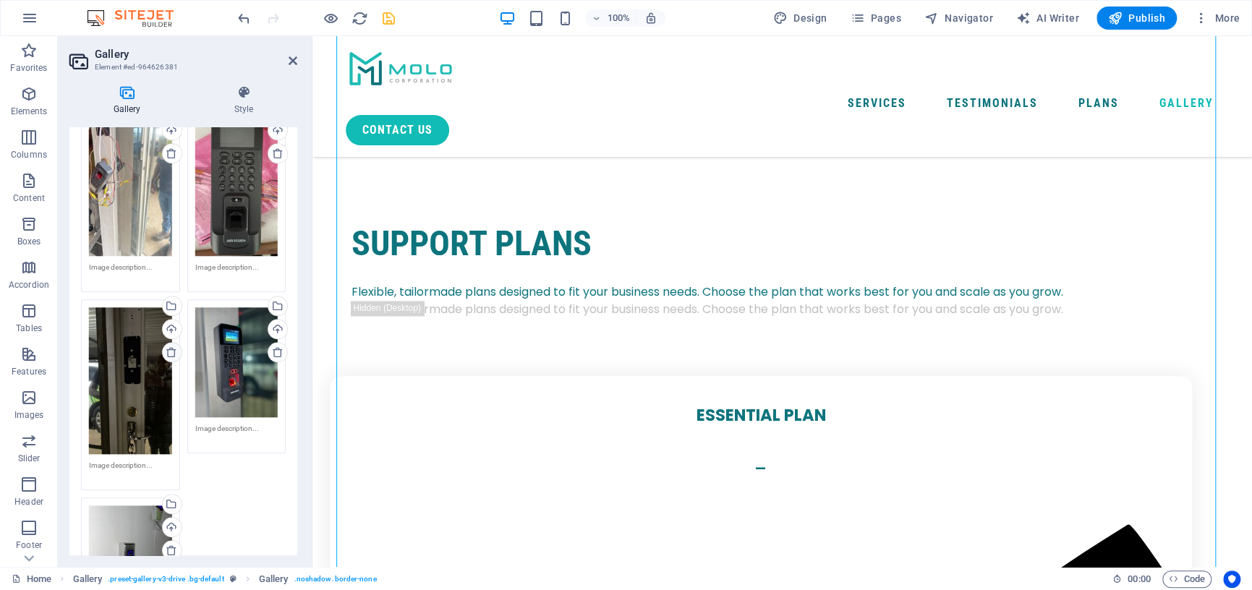
click at [166, 346] on icon at bounding box center [172, 352] width 12 height 12
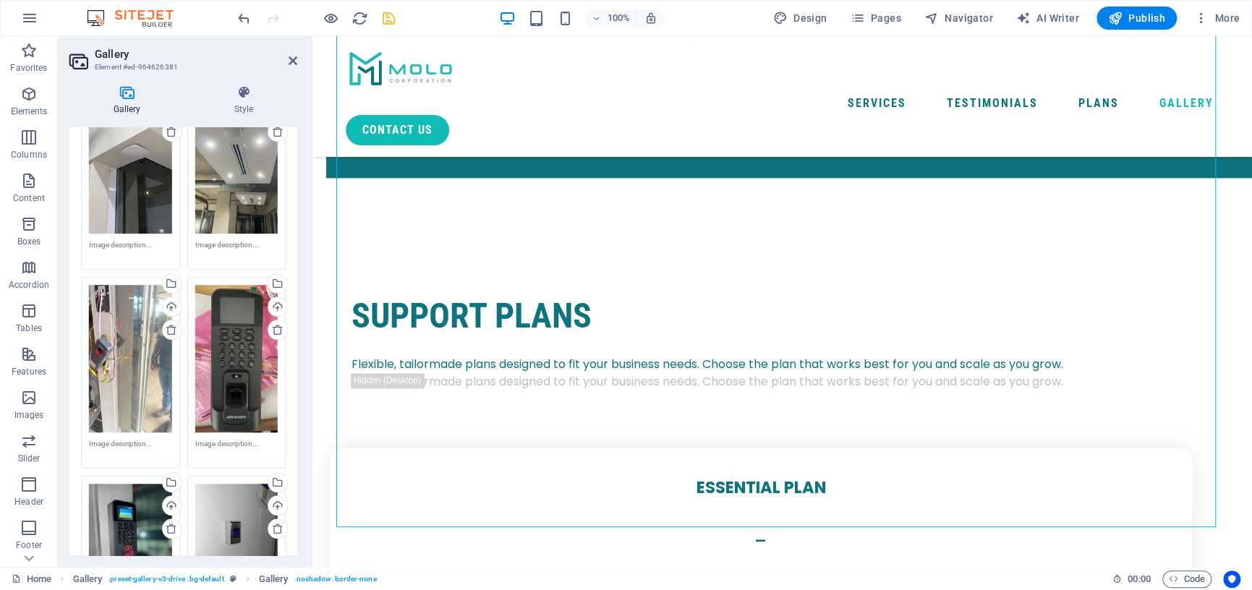
scroll to position [578, 0]
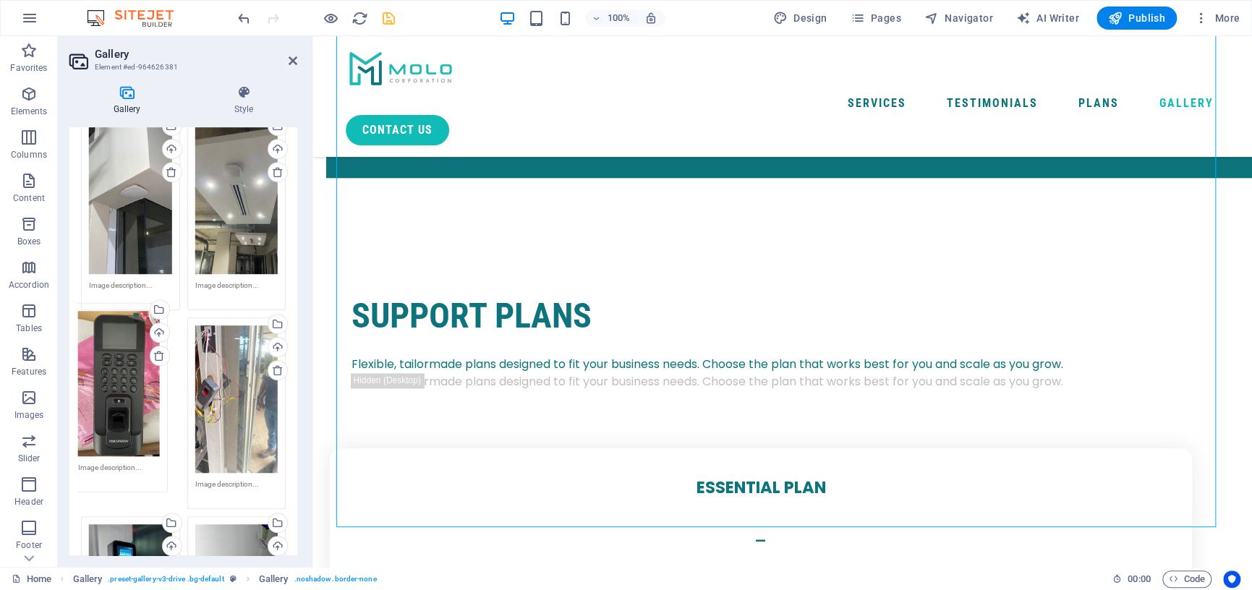
drag, startPoint x: 234, startPoint y: 384, endPoint x: 119, endPoint y: 377, distance: 115.9
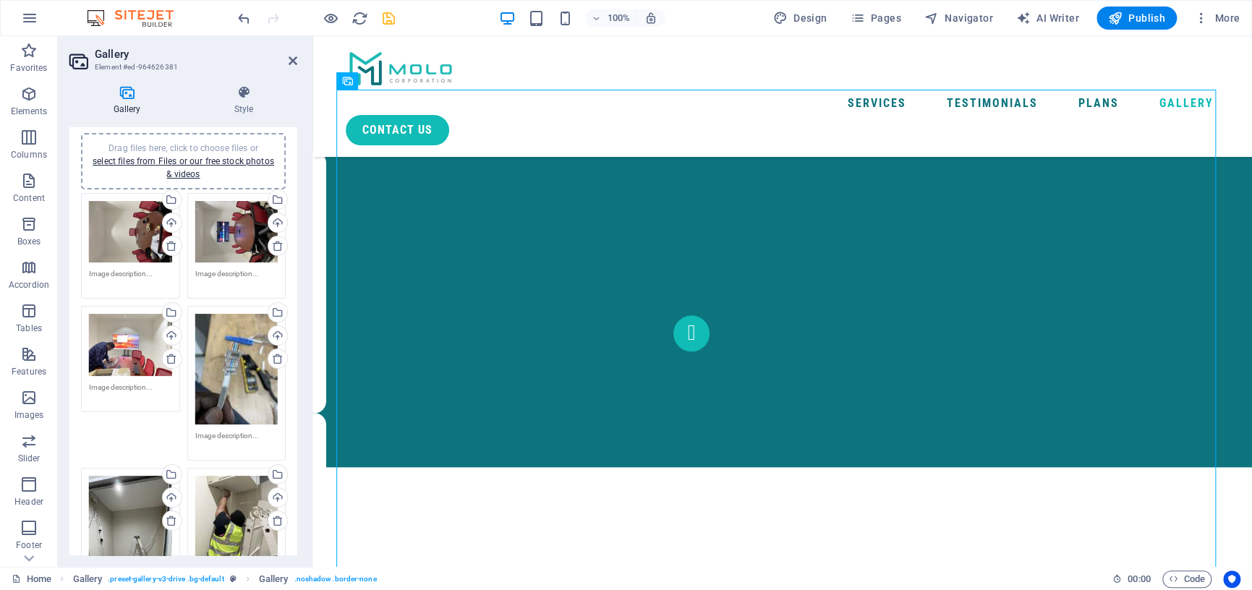
scroll to position [0, 0]
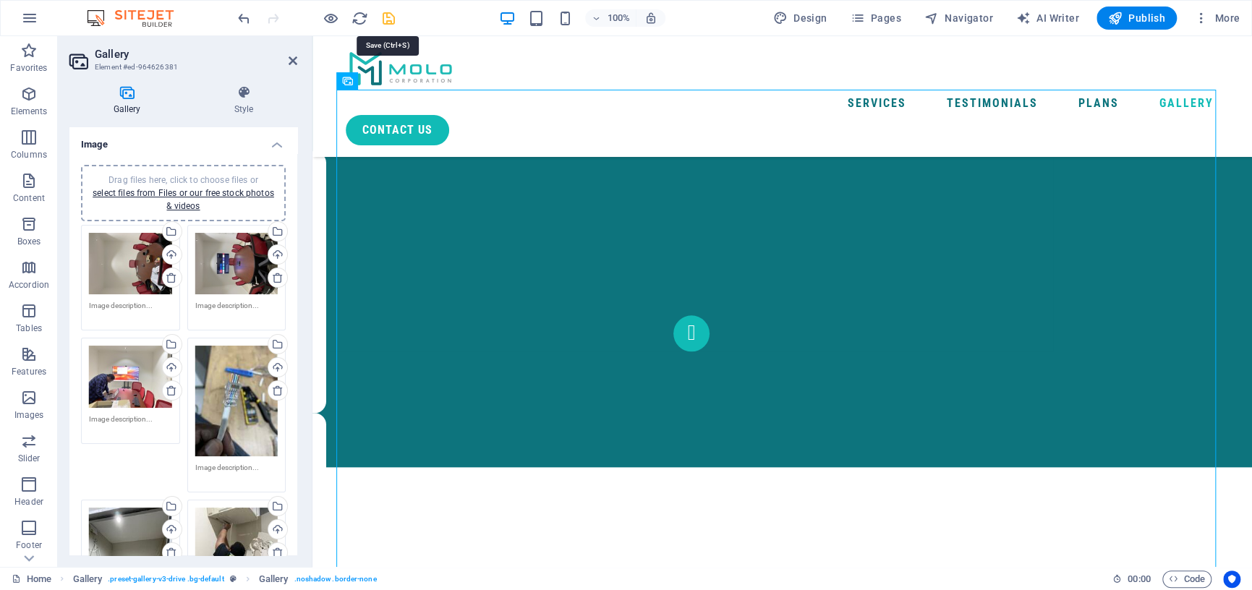
click at [387, 20] on icon "save" at bounding box center [388, 18] width 17 height 17
select select "4"
select select "px"
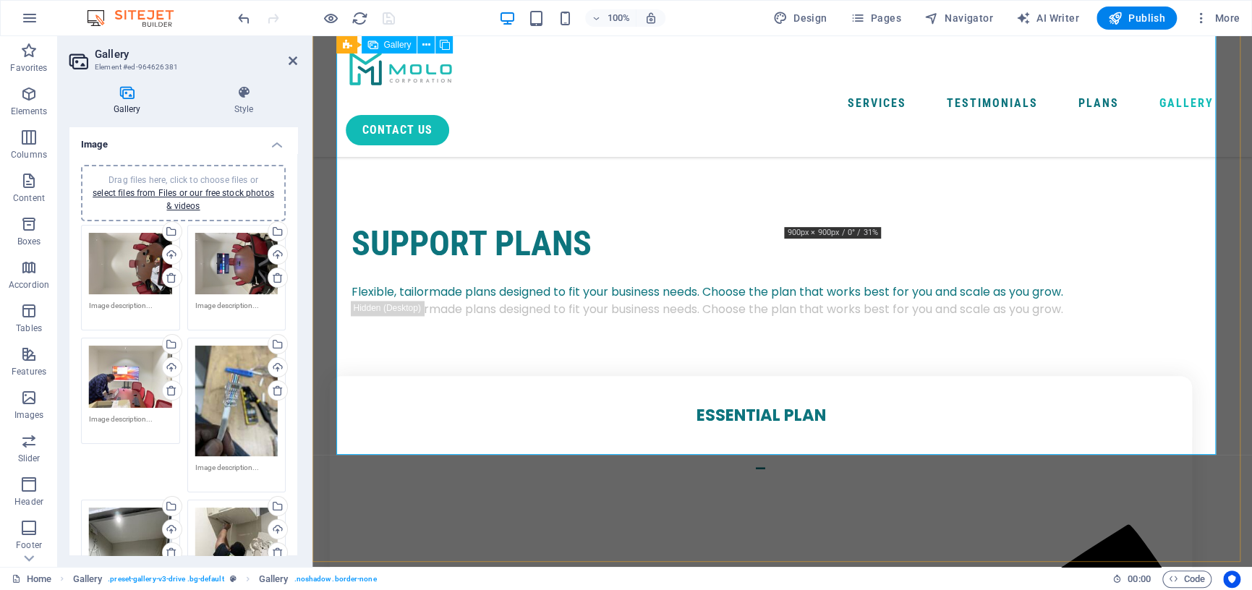
scroll to position [4483, 0]
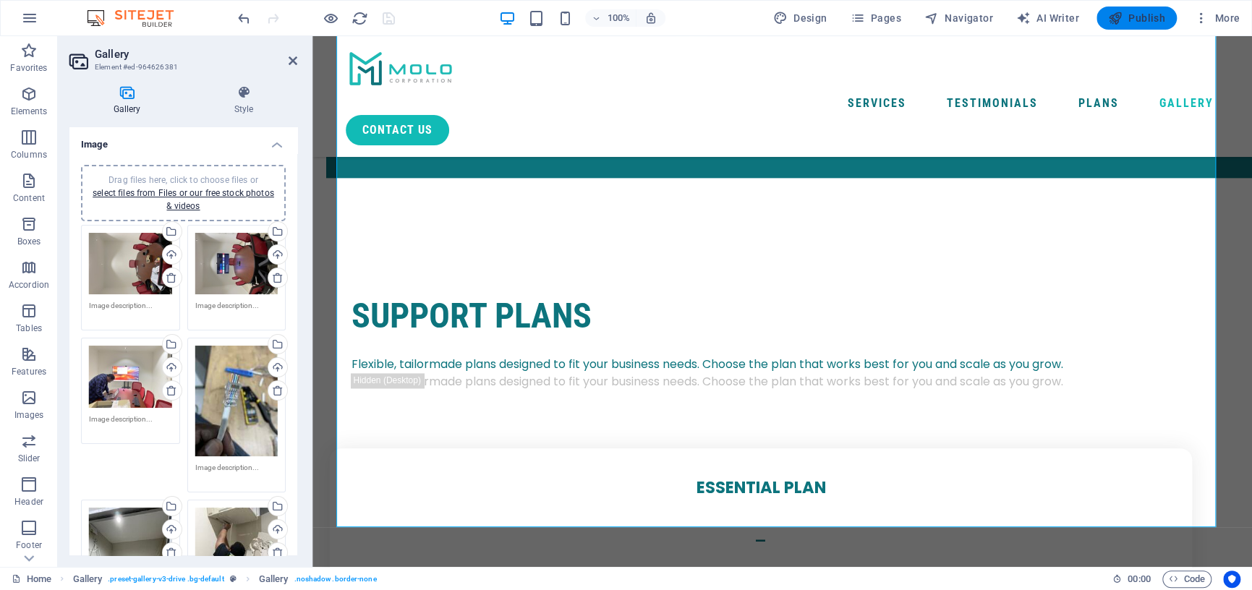
click at [1135, 19] on span "Publish" at bounding box center [1136, 18] width 57 height 14
select select "4"
select select "px"
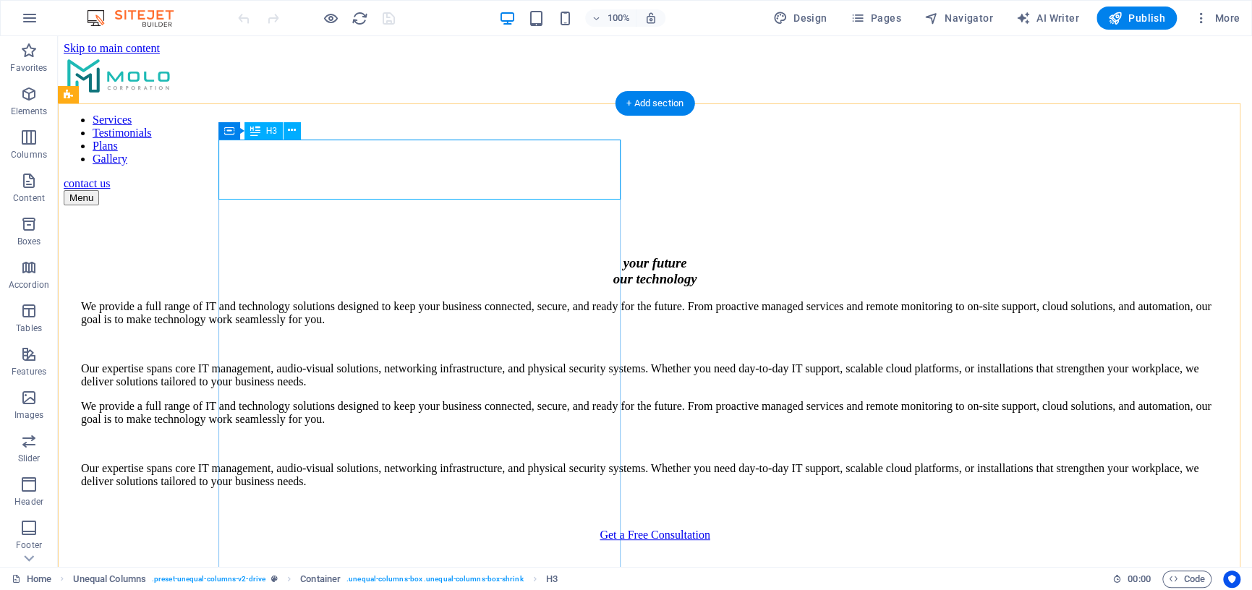
click at [492, 255] on div "your future our technology" at bounding box center [654, 271] width 1147 height 32
click at [513, 255] on div "your future our technology" at bounding box center [654, 271] width 1147 height 32
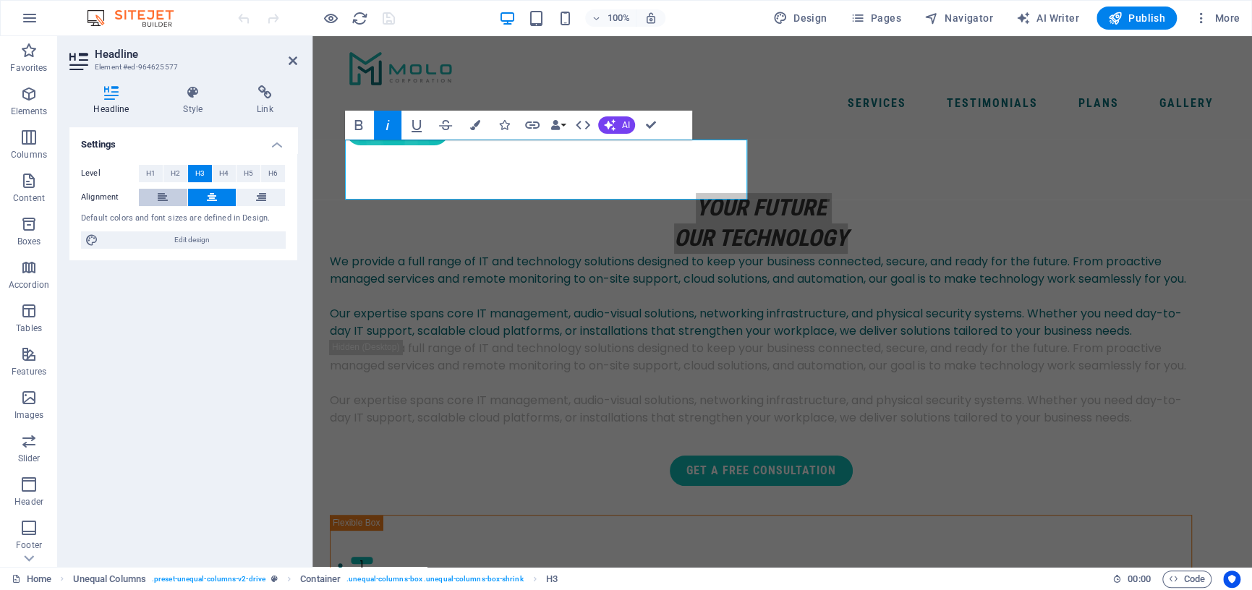
click at [163, 197] on icon at bounding box center [163, 197] width 10 height 17
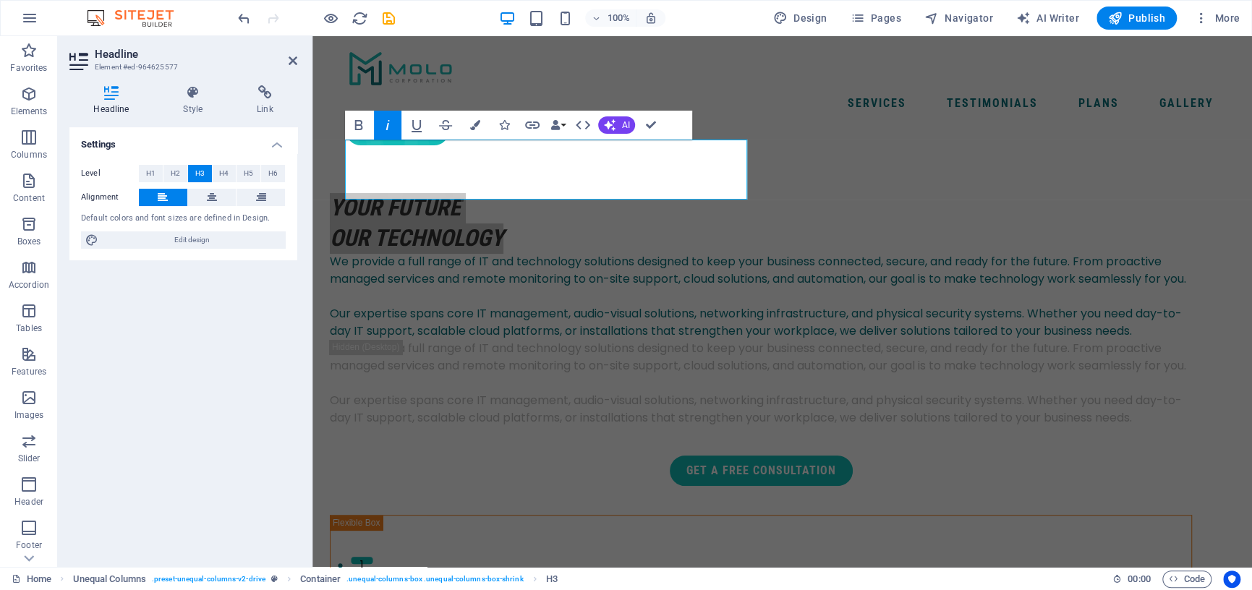
click at [390, 123] on icon "button" at bounding box center [387, 124] width 17 height 17
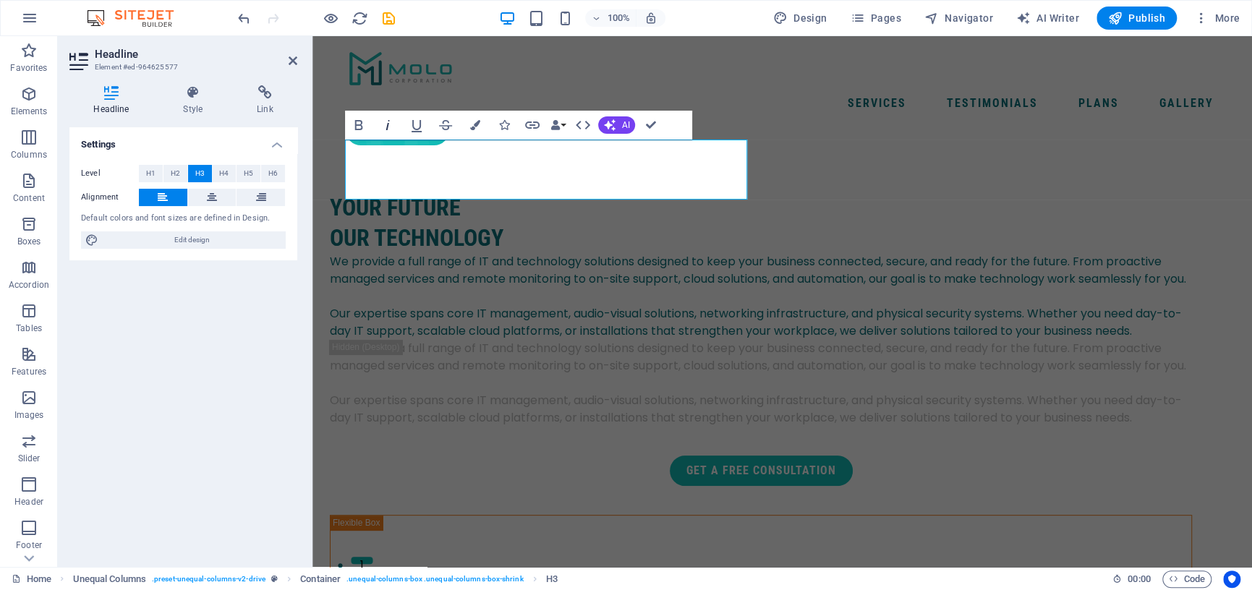
click at [390, 123] on icon "button" at bounding box center [387, 124] width 17 height 17
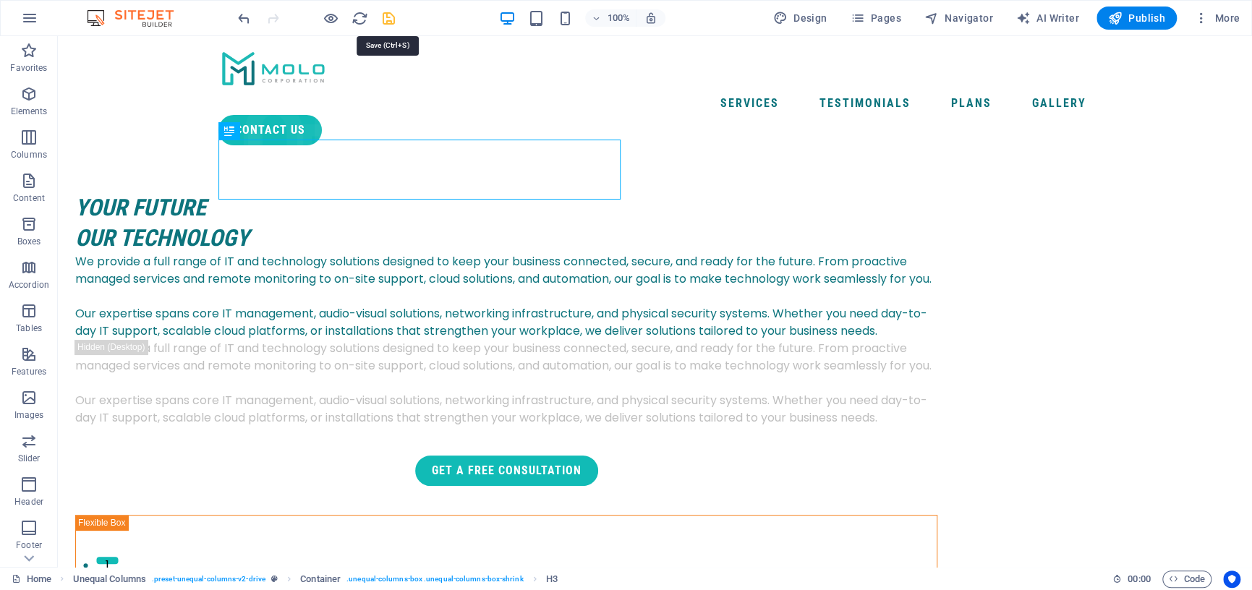
click at [385, 13] on icon "save" at bounding box center [388, 18] width 17 height 17
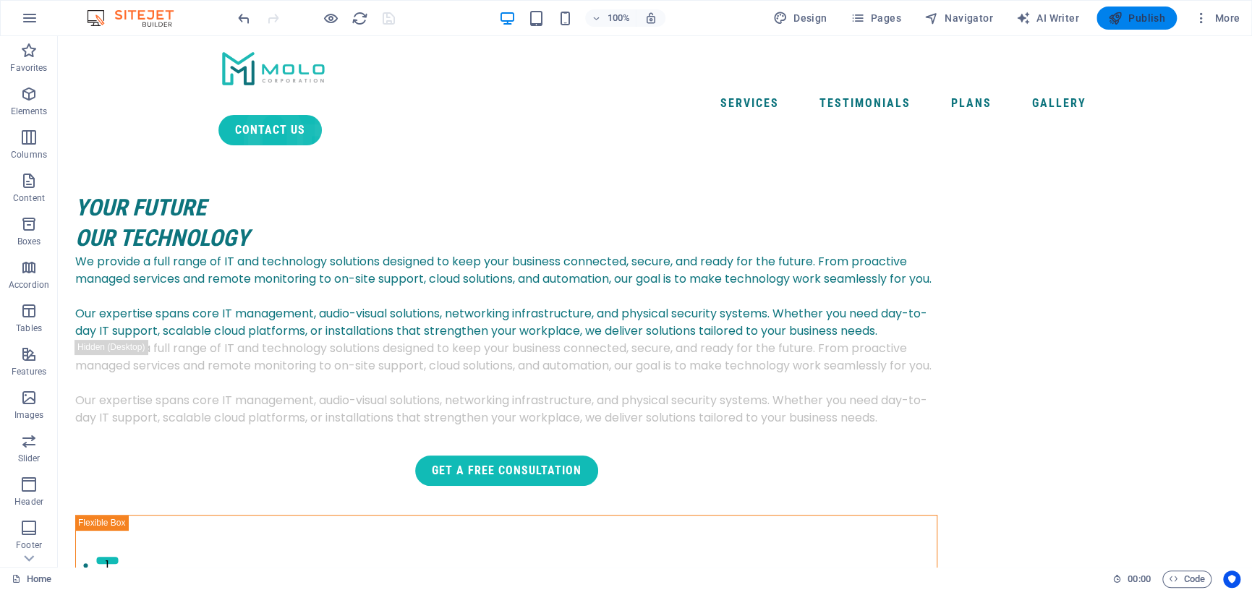
click at [1150, 16] on span "Publish" at bounding box center [1136, 18] width 57 height 14
